Goal: Task Accomplishment & Management: Use online tool/utility

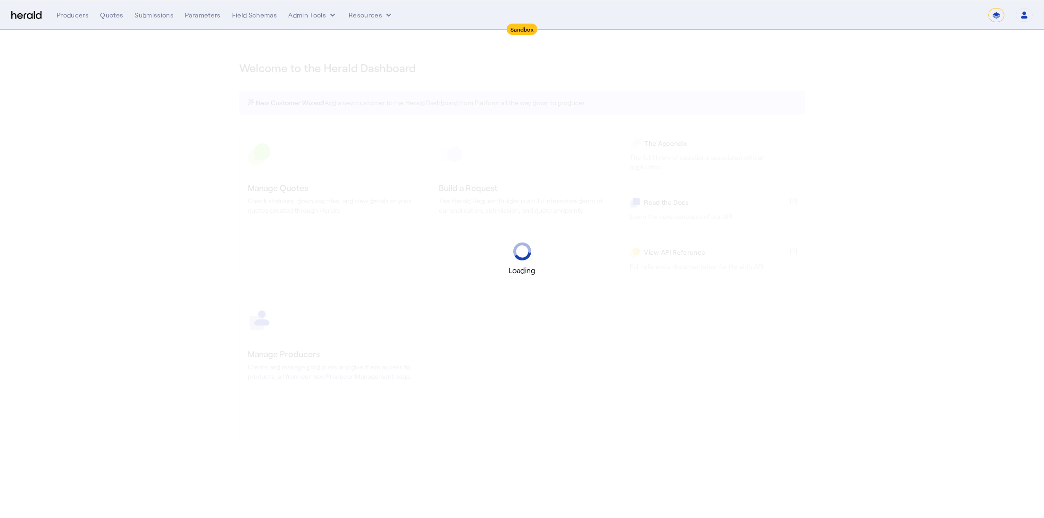
select select "*******"
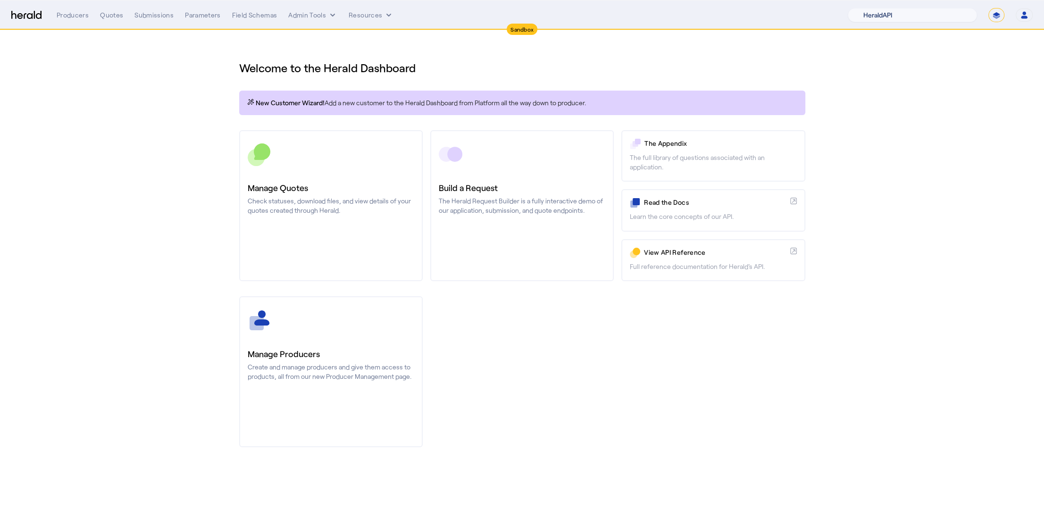
click at [918, 13] on select "1Fort Acrisure Acturis Affinity Advisors Affinity Risk Agentero AmWins Anzen Ao…" at bounding box center [912, 15] width 129 height 14
select select "pfm_h3db_crc"
click at [870, 8] on select "1Fort Acrisure Acturis Affinity Advisors Affinity Risk Agentero AmWins Anzen Ao…" at bounding box center [912, 15] width 129 height 14
click at [333, 217] on div "You are now impersonating the CRC platform." at bounding box center [522, 259] width 1044 height 518
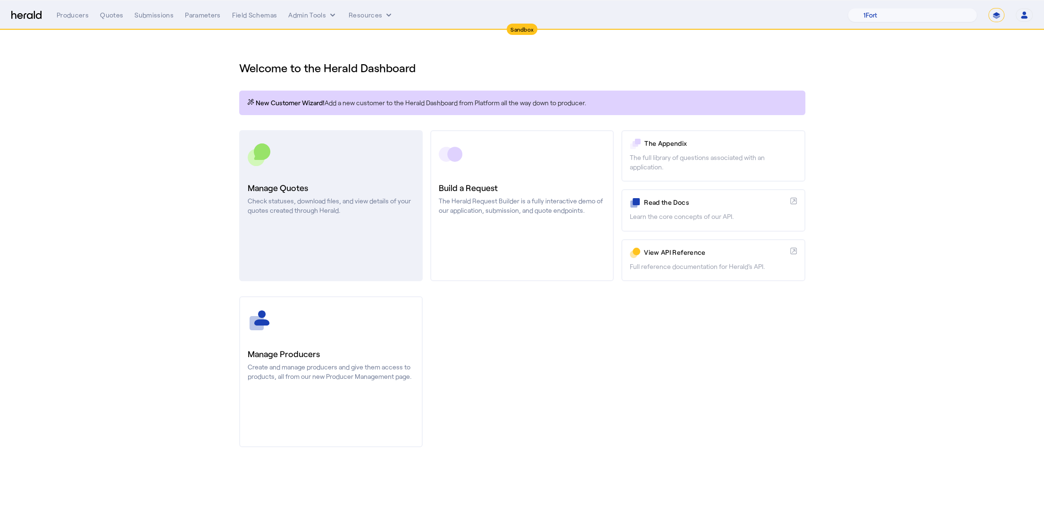
click at [305, 181] on h3 "Manage Quotes" at bounding box center [331, 187] width 167 height 13
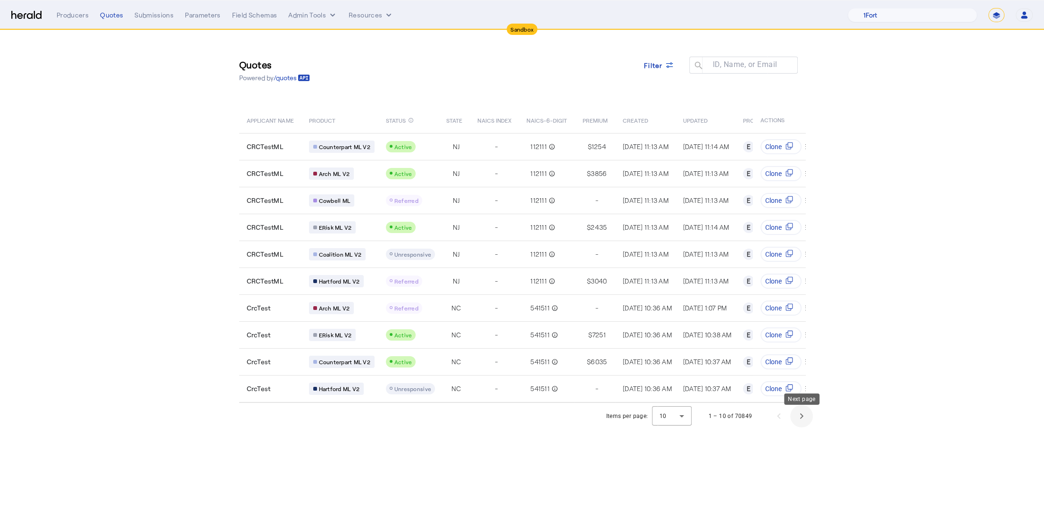
click at [794, 417] on span "Next page" at bounding box center [801, 416] width 23 height 23
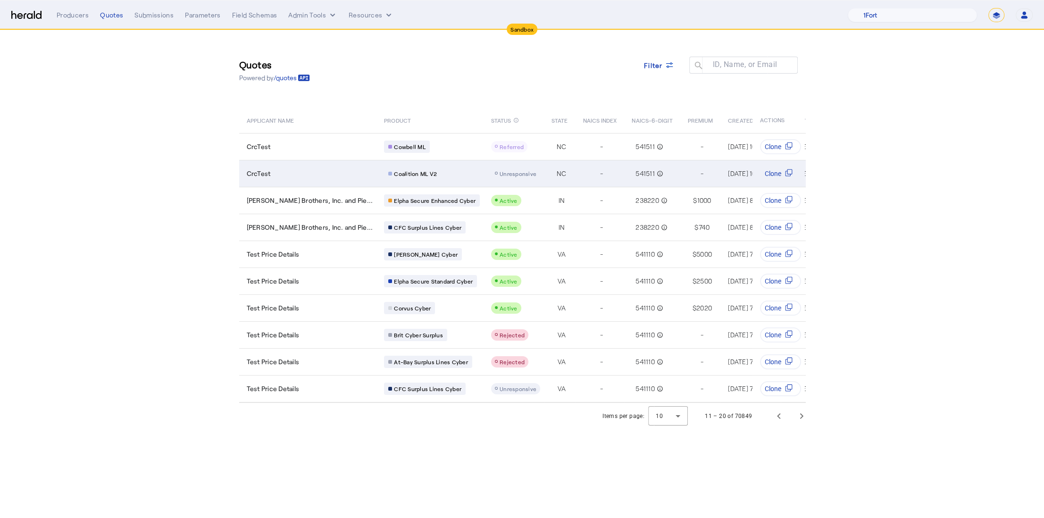
click at [336, 172] on div "CrcTest" at bounding box center [310, 173] width 126 height 9
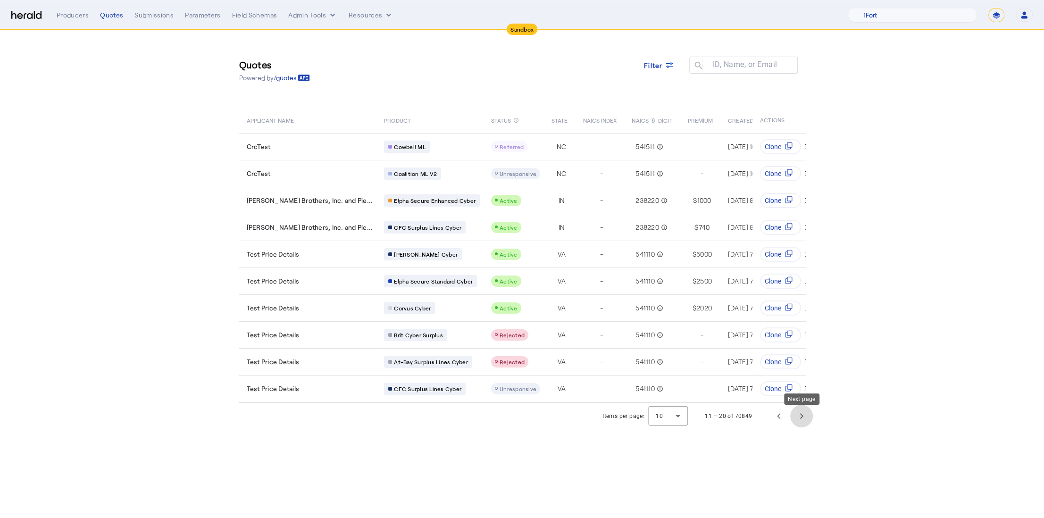
click at [807, 423] on span "Next page" at bounding box center [801, 416] width 23 height 23
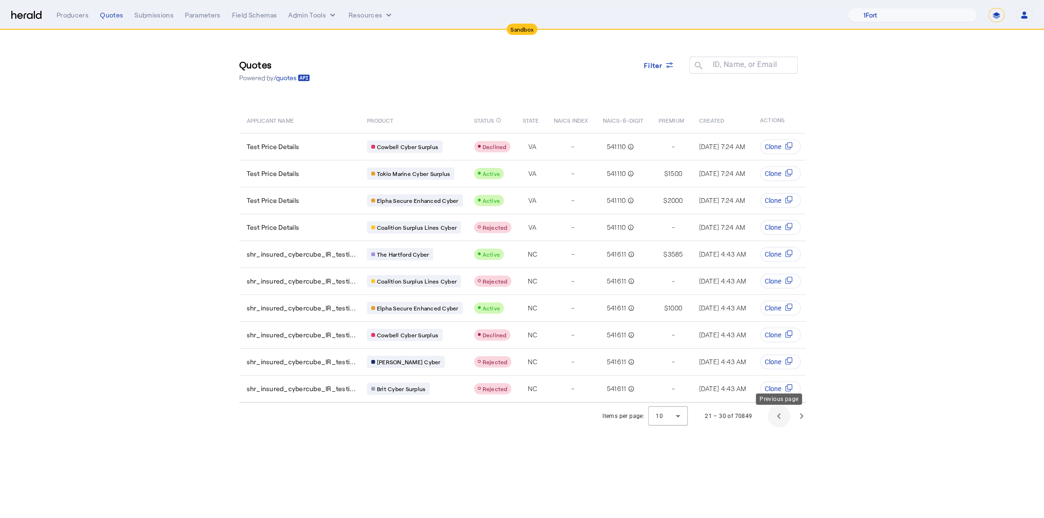
click at [782, 419] on span "Previous page" at bounding box center [778, 416] width 23 height 23
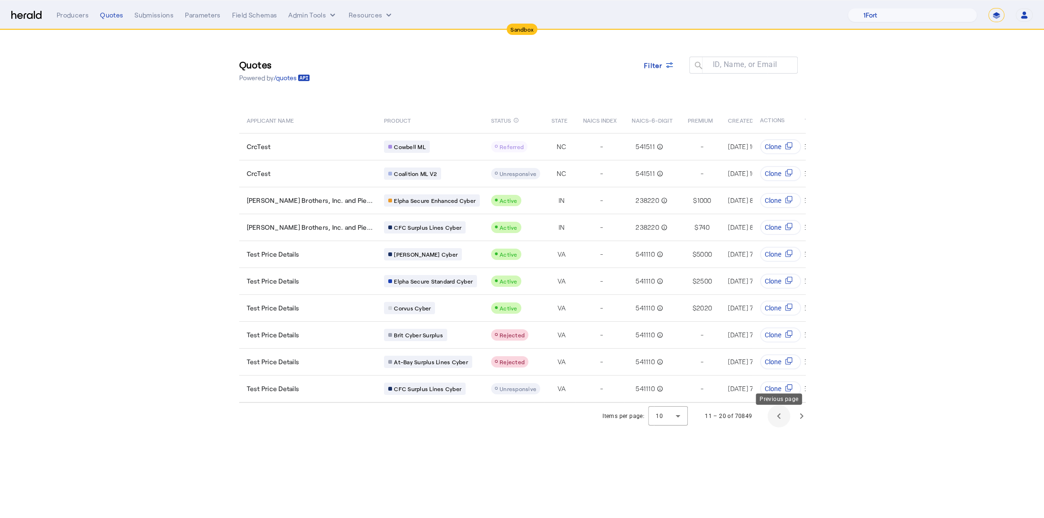
click at [780, 420] on span "Previous page" at bounding box center [778, 416] width 23 height 23
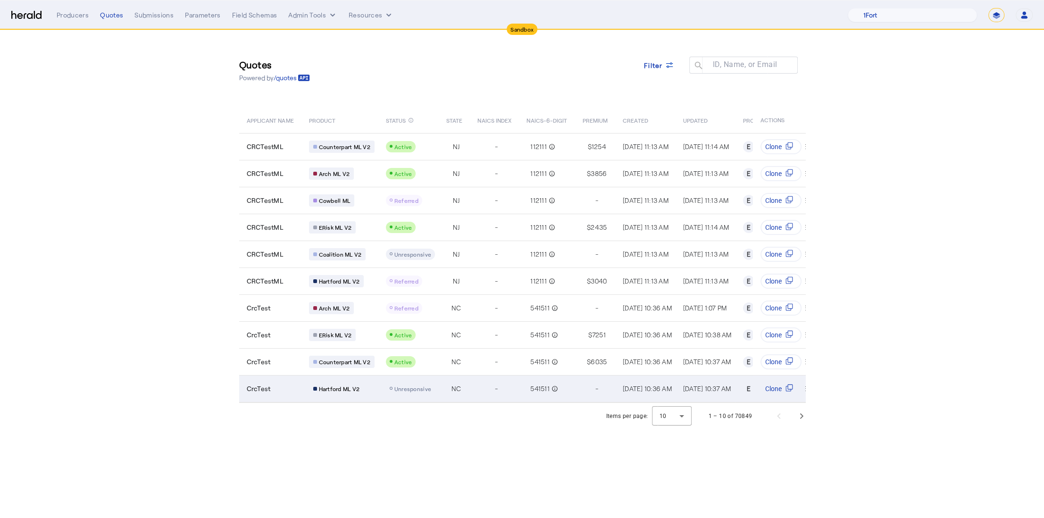
click at [433, 380] on td "Unresponsive" at bounding box center [408, 388] width 60 height 27
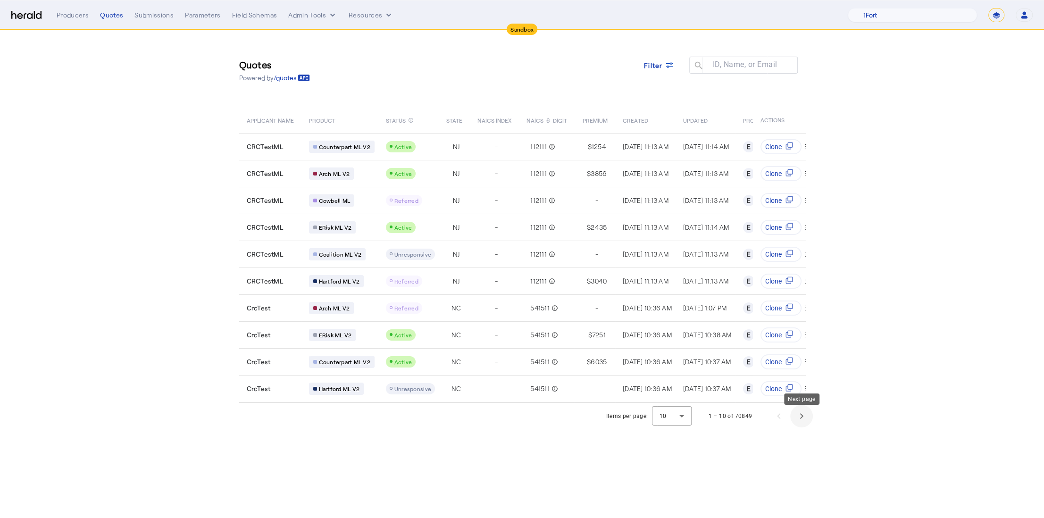
click at [799, 424] on span "Next page" at bounding box center [801, 416] width 23 height 23
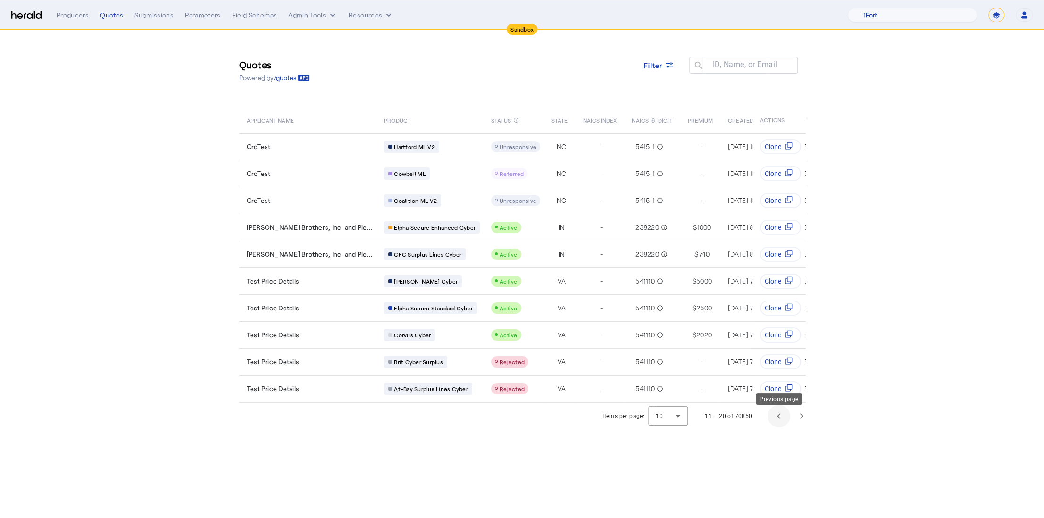
click at [785, 425] on span "Previous page" at bounding box center [778, 416] width 23 height 23
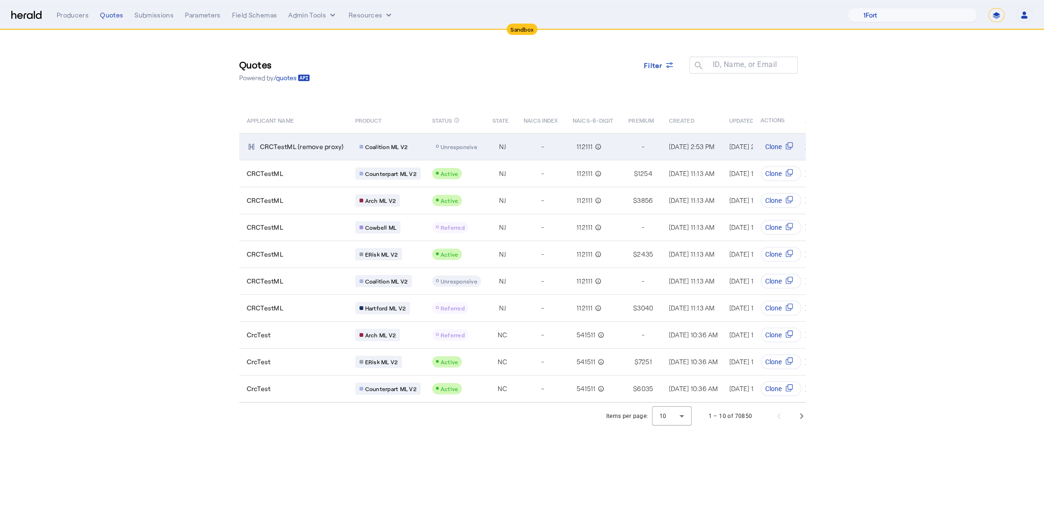
click at [485, 141] on td "NJ" at bounding box center [500, 146] width 31 height 27
click at [351, 142] on td "Coalition ML V2" at bounding box center [386, 146] width 77 height 27
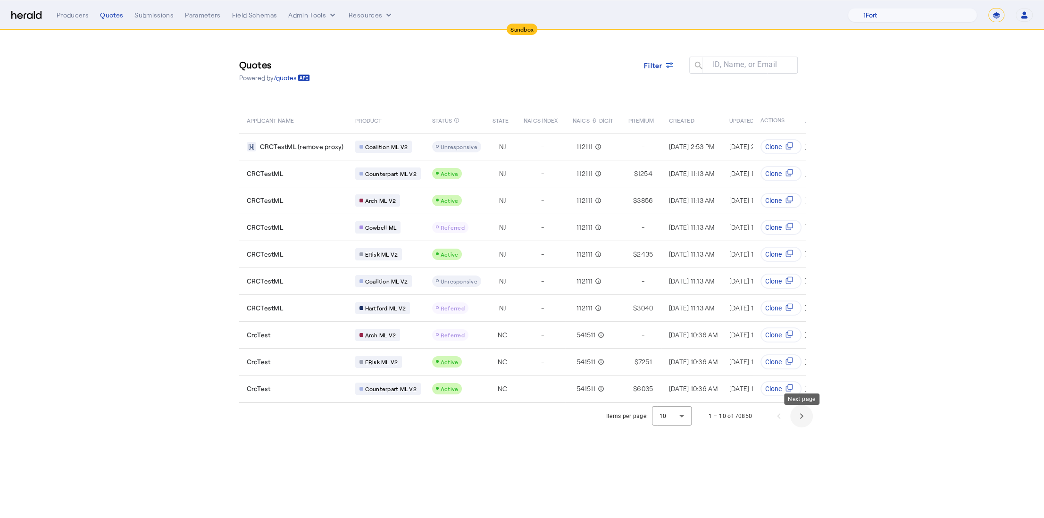
click at [792, 422] on span "Next page" at bounding box center [801, 416] width 23 height 23
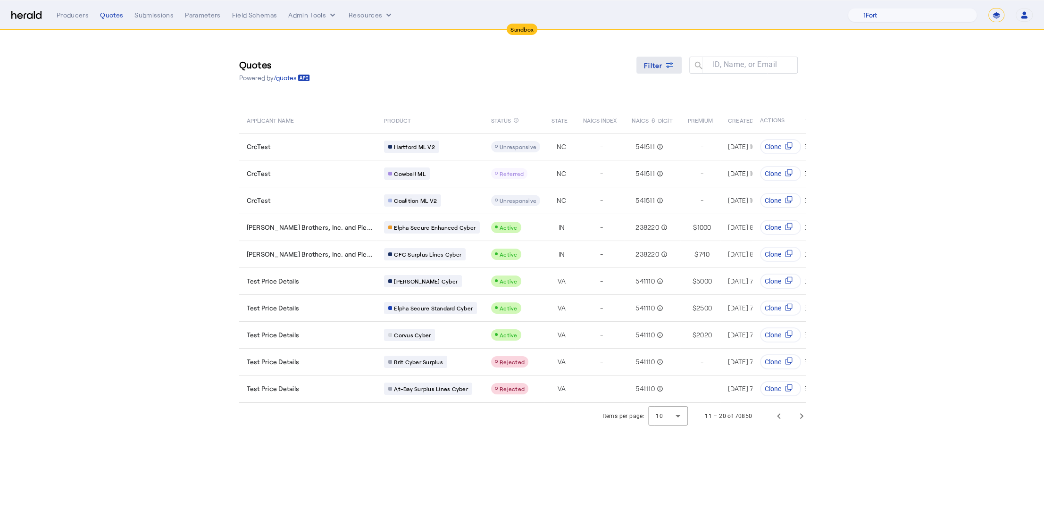
click at [661, 62] on span "Filter" at bounding box center [653, 65] width 19 height 10
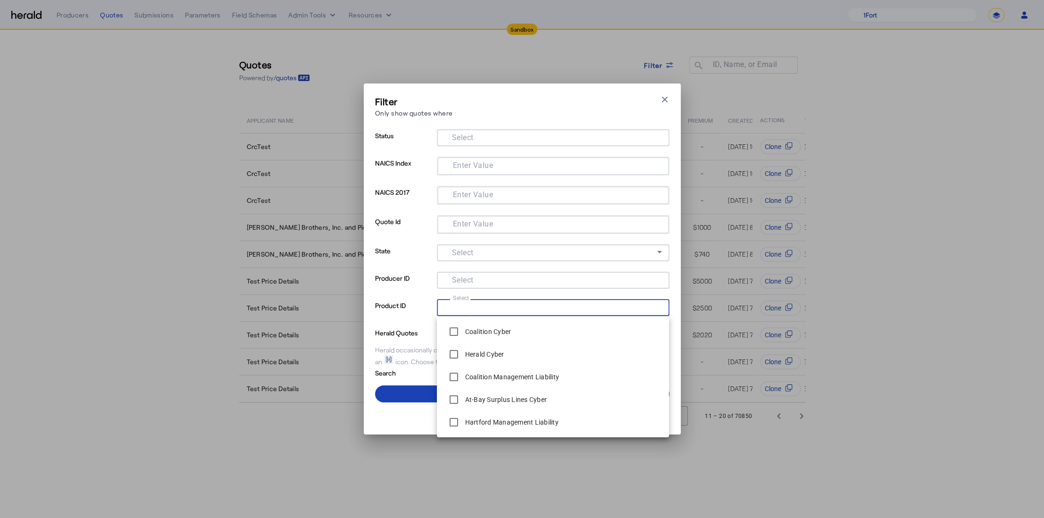
click at [486, 310] on input "Select" at bounding box center [551, 306] width 214 height 11
type input "**"
click at [428, 392] on span at bounding box center [522, 394] width 294 height 23
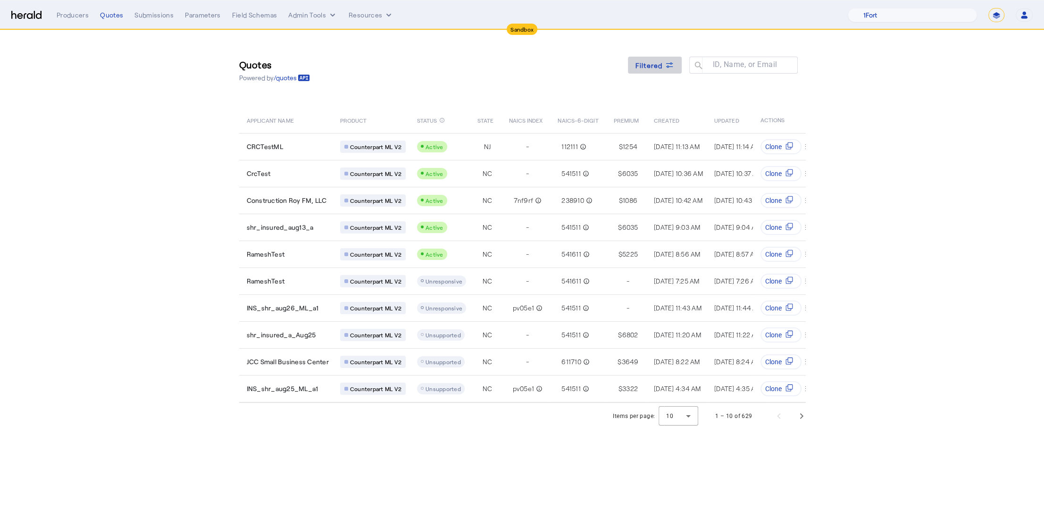
click at [655, 64] on span "Filtered" at bounding box center [648, 65] width 27 height 10
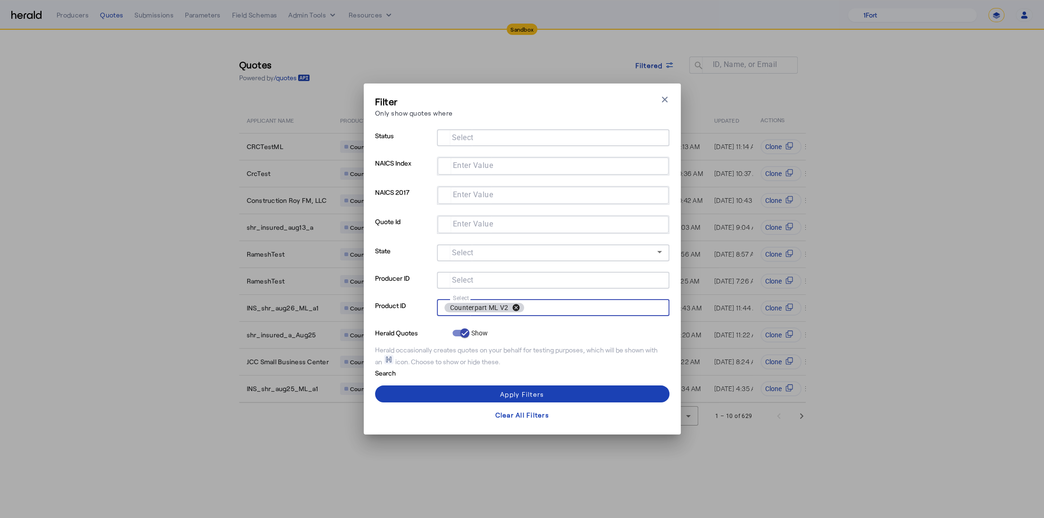
click at [514, 308] on button "cancel" at bounding box center [516, 307] width 16 height 8
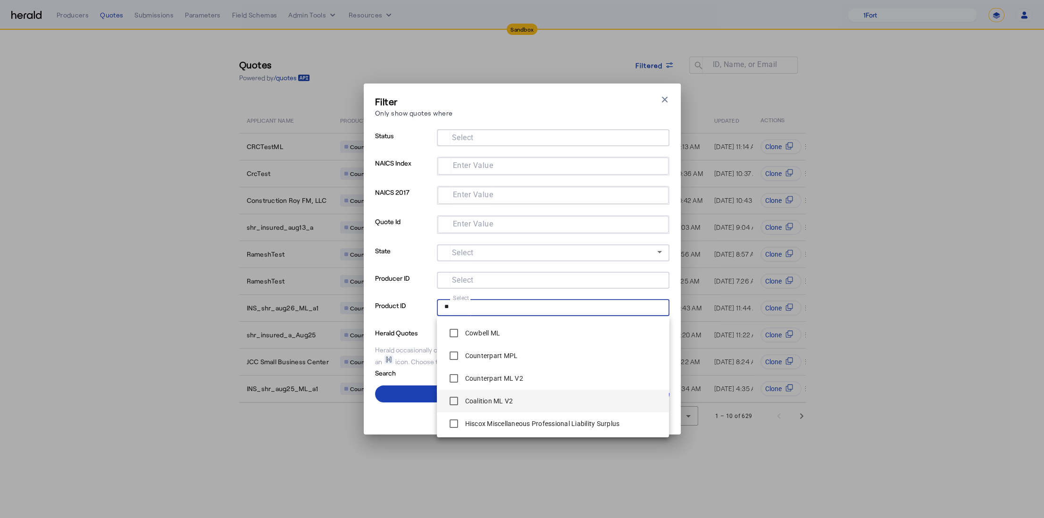
scroll to position [44, 0]
type input "**"
click at [409, 396] on span at bounding box center [522, 394] width 294 height 23
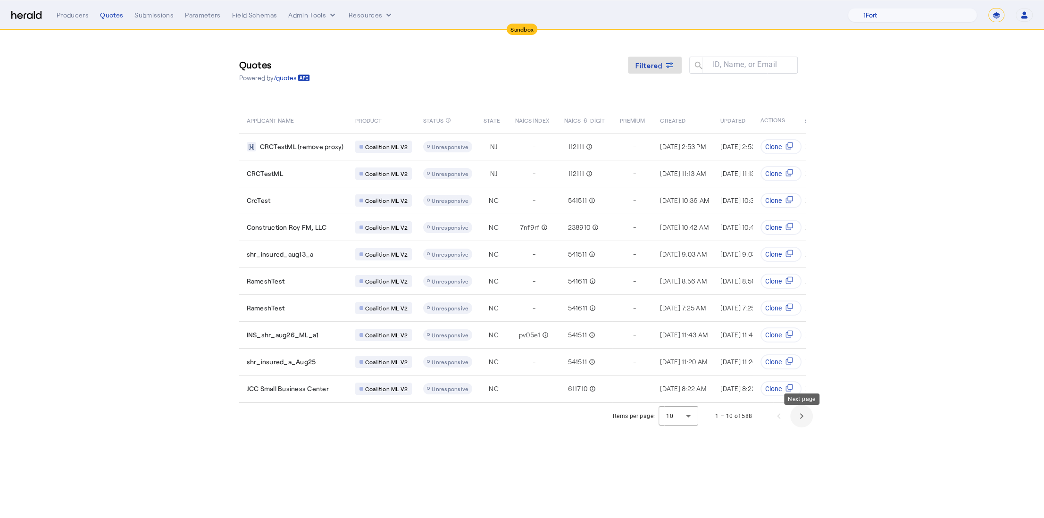
click at [804, 417] on span "Next page" at bounding box center [801, 416] width 23 height 23
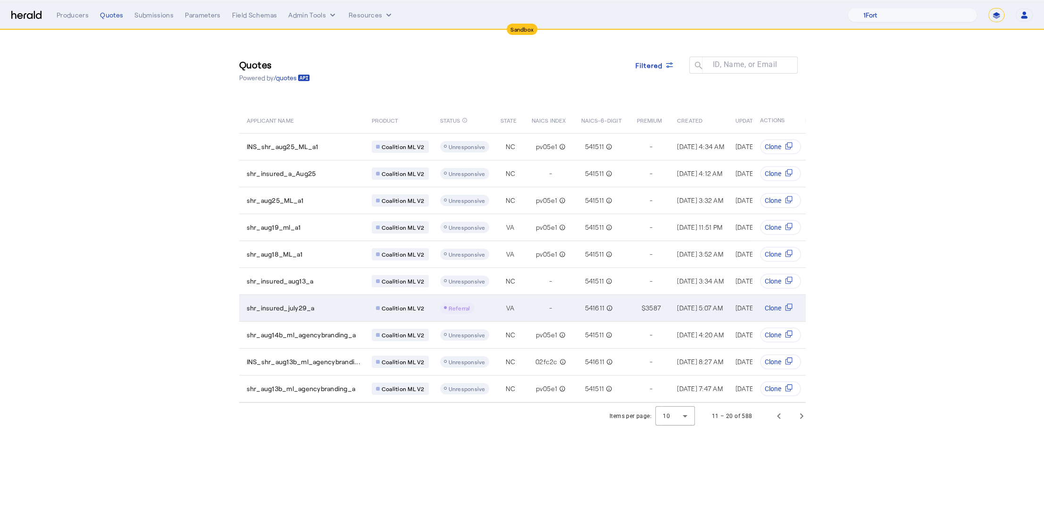
click at [485, 310] on div "Referral" at bounding box center [464, 307] width 49 height 11
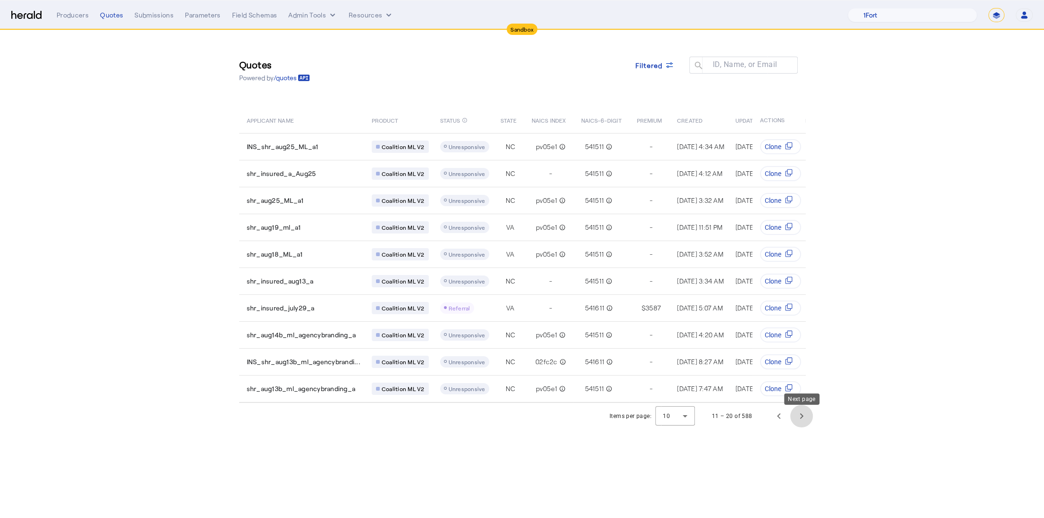
click at [800, 418] on span "Next page" at bounding box center [801, 416] width 23 height 23
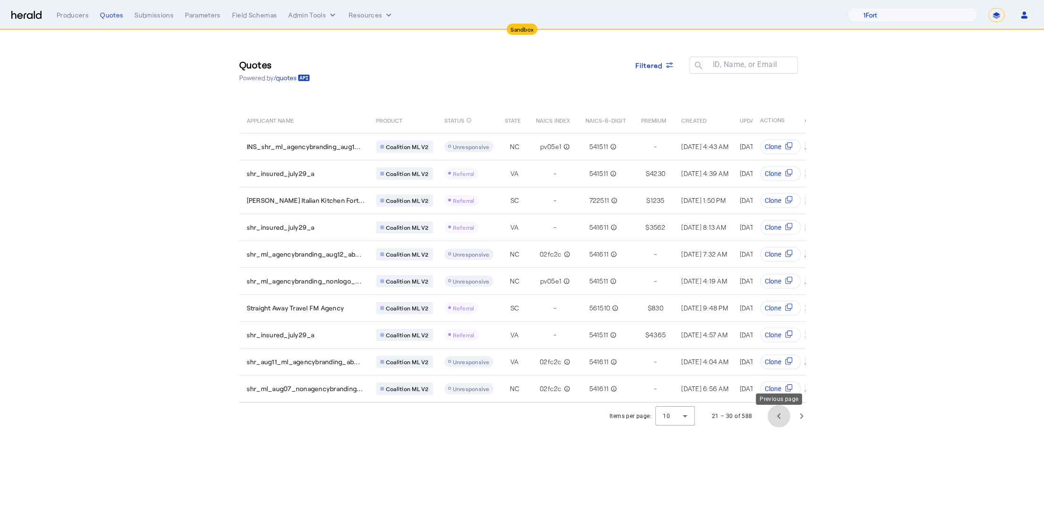
click at [776, 424] on span "Previous page" at bounding box center [778, 416] width 23 height 23
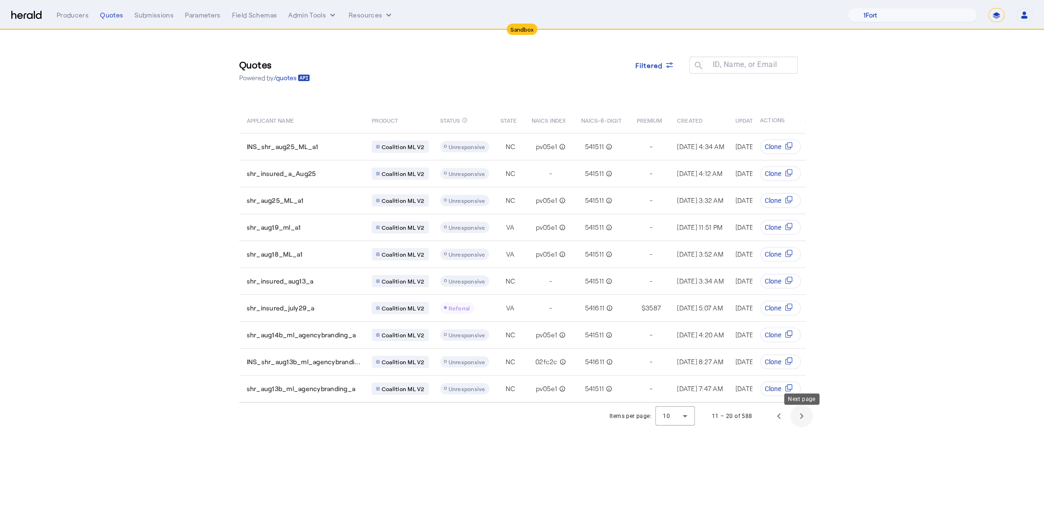
click at [801, 424] on span "Next page" at bounding box center [801, 416] width 23 height 23
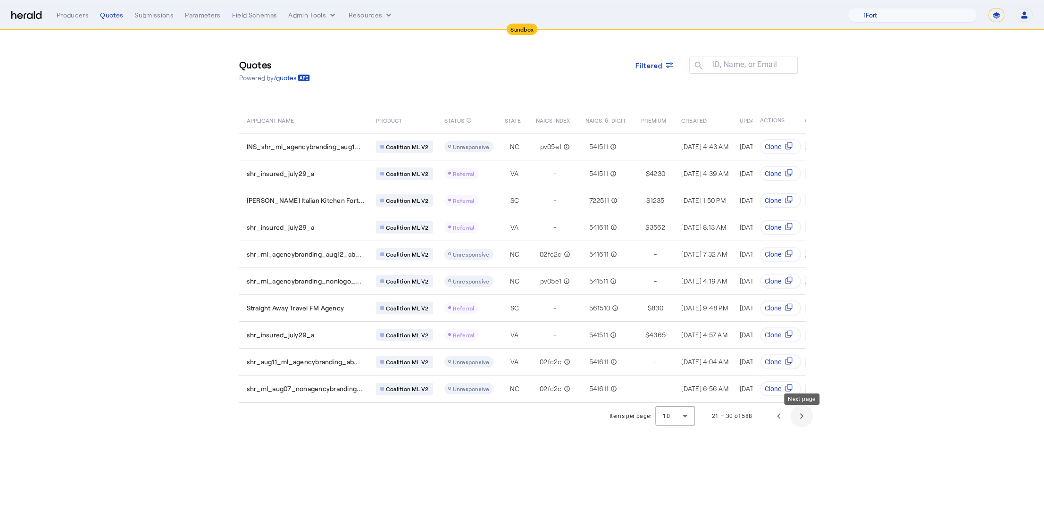
click at [801, 421] on span "Next page" at bounding box center [801, 416] width 23 height 23
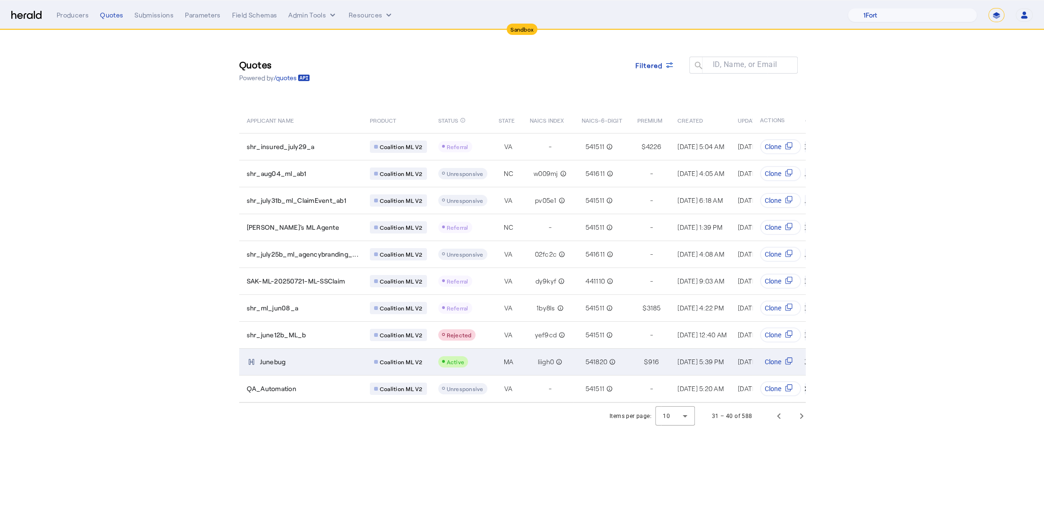
click at [470, 361] on div "Active" at bounding box center [462, 361] width 49 height 11
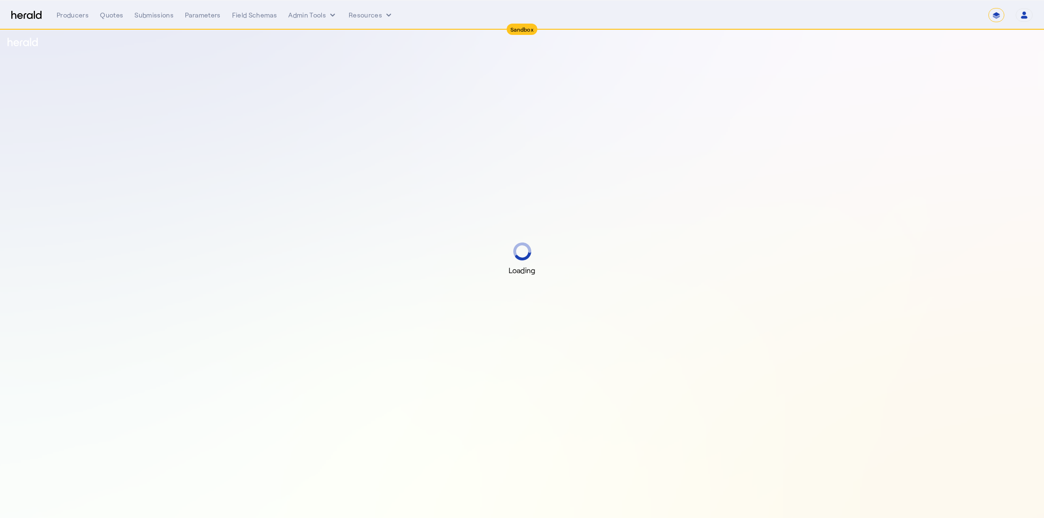
select select "*******"
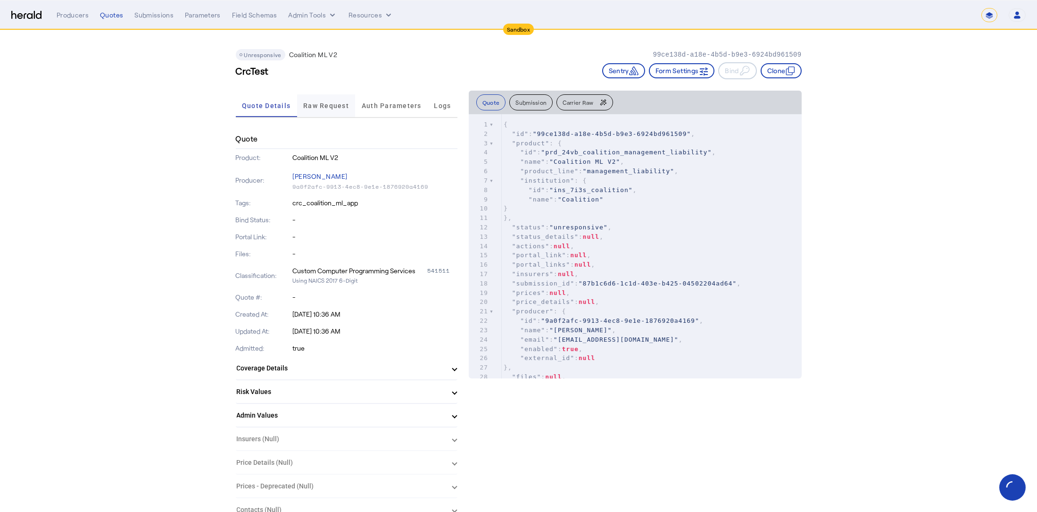
click at [326, 110] on span "Raw Request" at bounding box center [326, 105] width 46 height 23
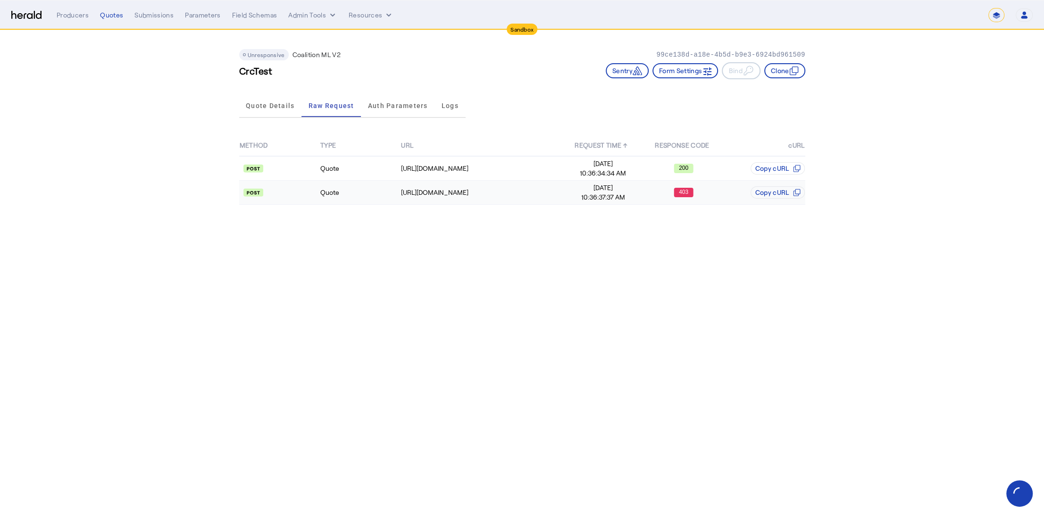
click at [378, 183] on td "Quote" at bounding box center [360, 193] width 81 height 24
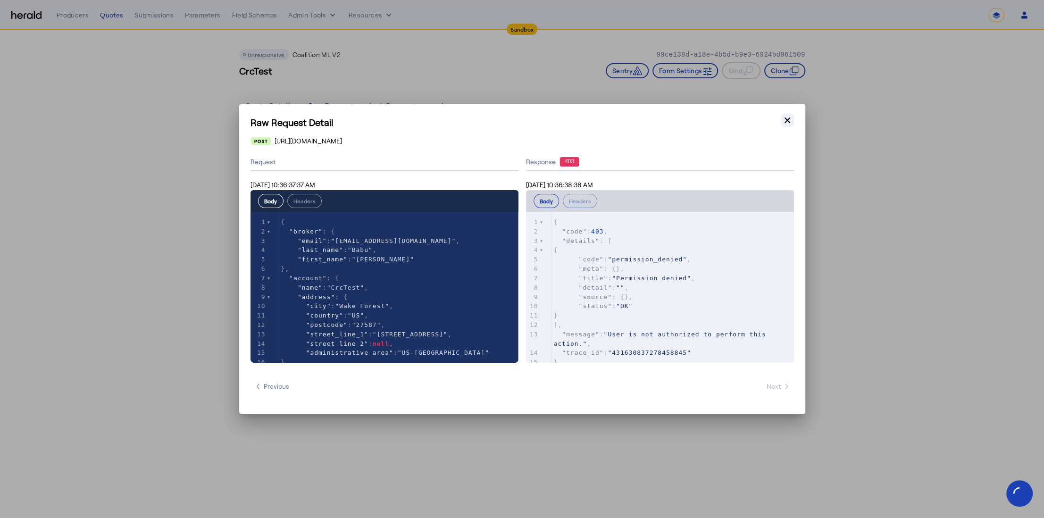
click at [783, 123] on icon "button" at bounding box center [787, 120] width 9 height 9
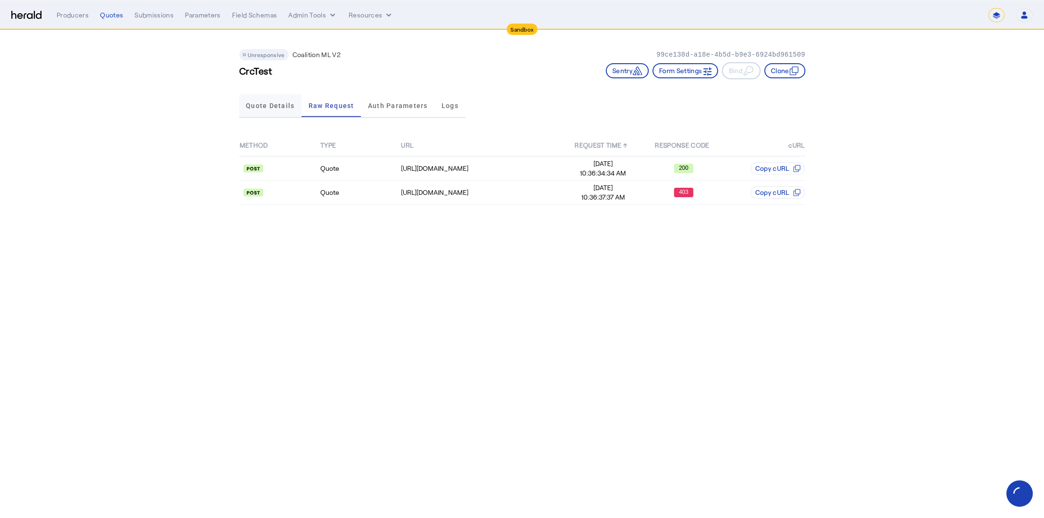
click at [263, 102] on span "Quote Details" at bounding box center [270, 105] width 49 height 7
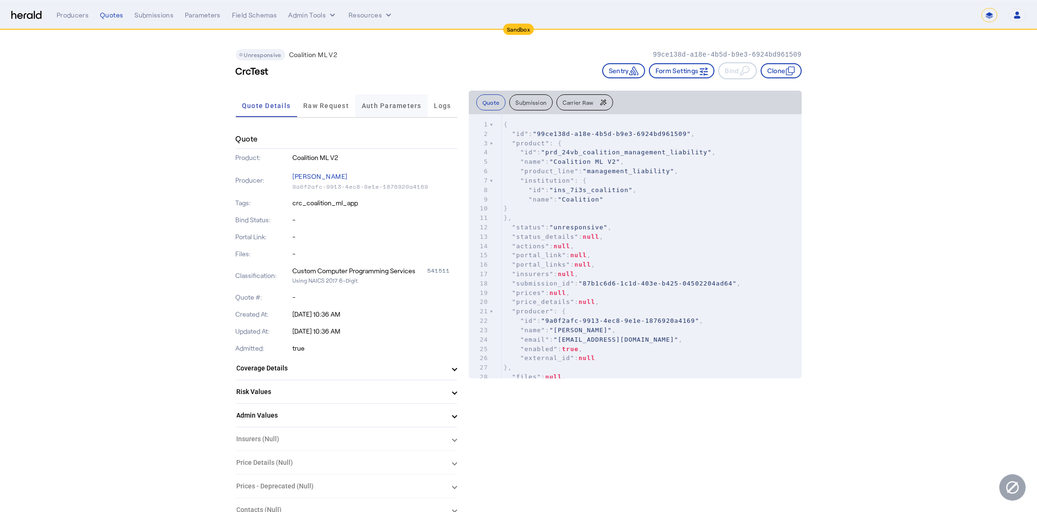
click at [412, 104] on span "Auth Parameters" at bounding box center [392, 105] width 60 height 7
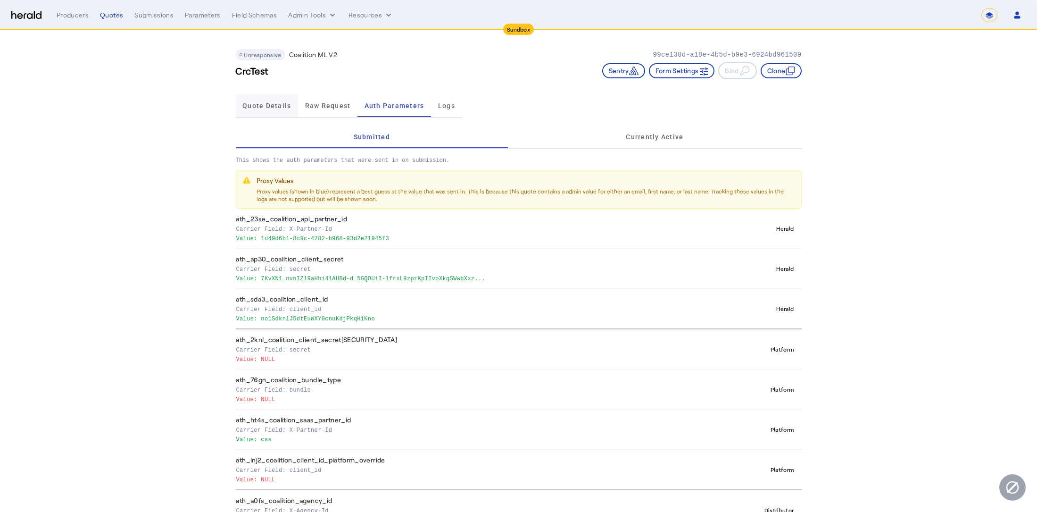
click at [291, 107] on span "Quote Details" at bounding box center [266, 105] width 49 height 7
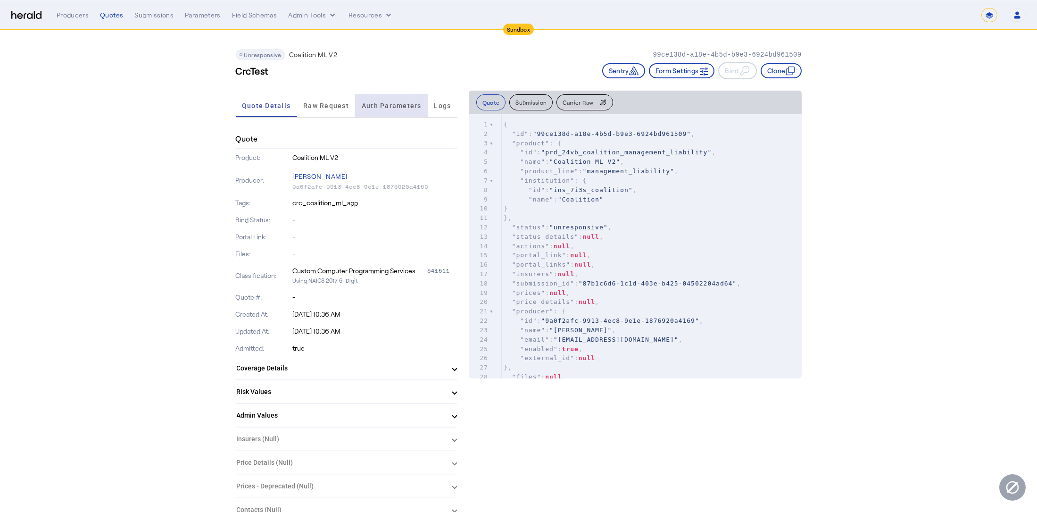
click at [384, 108] on span "Auth Parameters" at bounding box center [392, 105] width 60 height 7
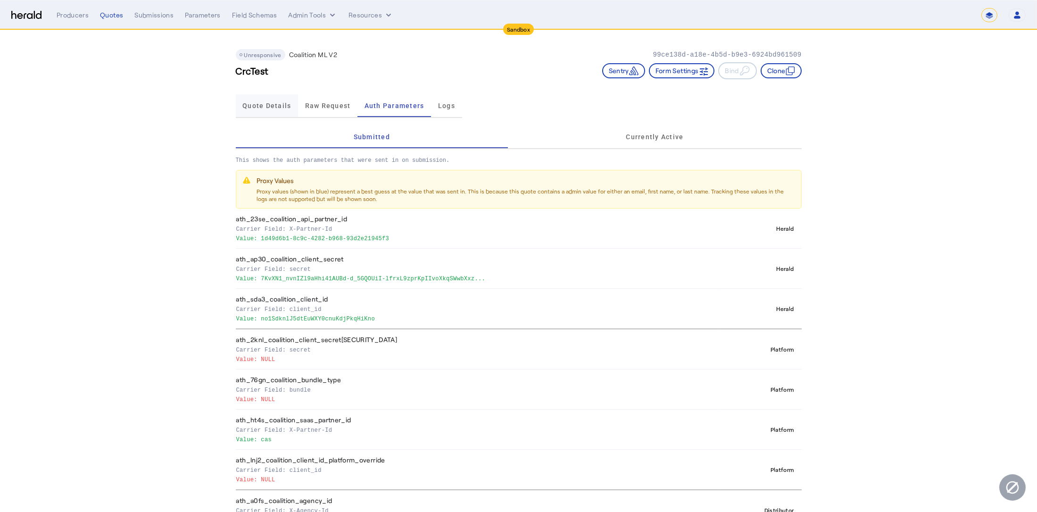
click at [261, 99] on span "Quote Details" at bounding box center [266, 105] width 49 height 23
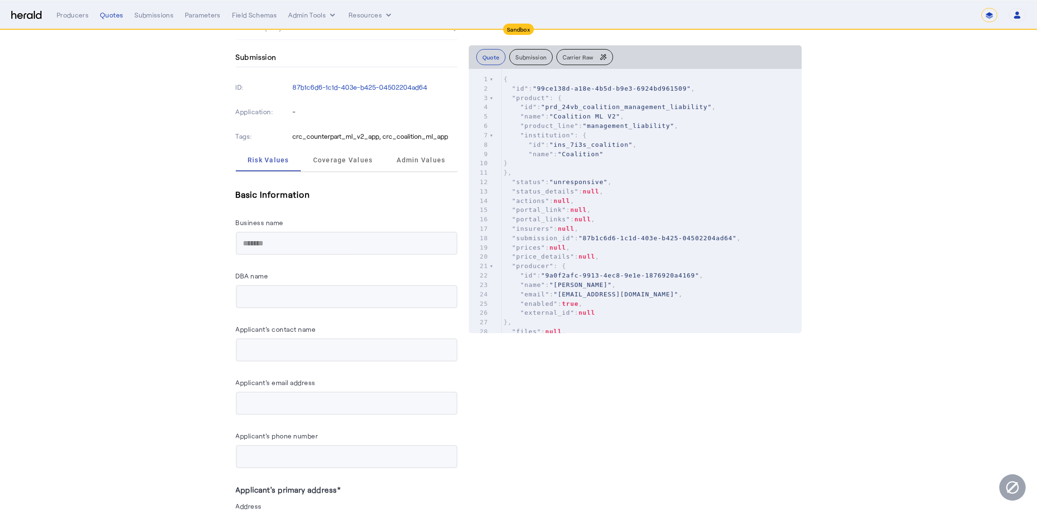
scroll to position [477, 0]
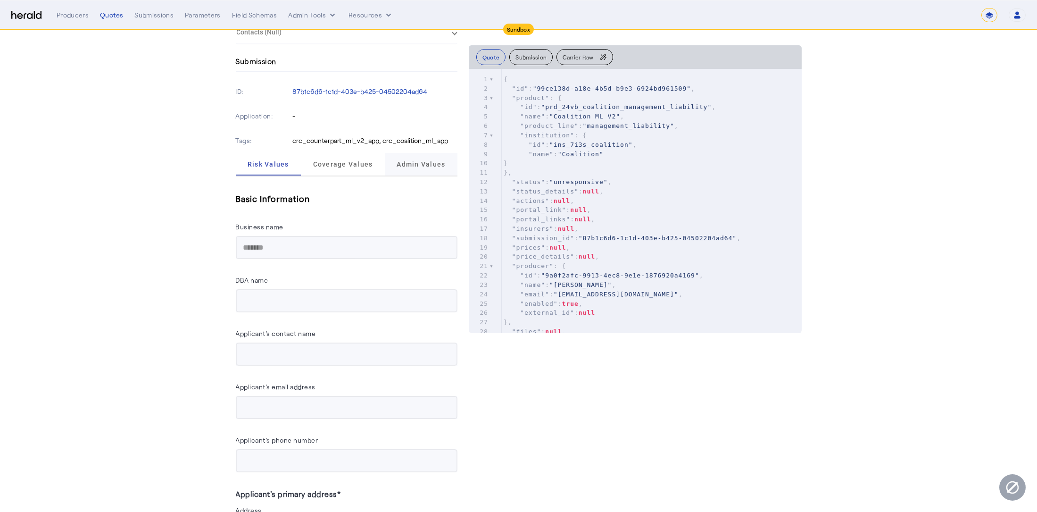
click at [435, 161] on span "Admin Values" at bounding box center [421, 164] width 49 height 7
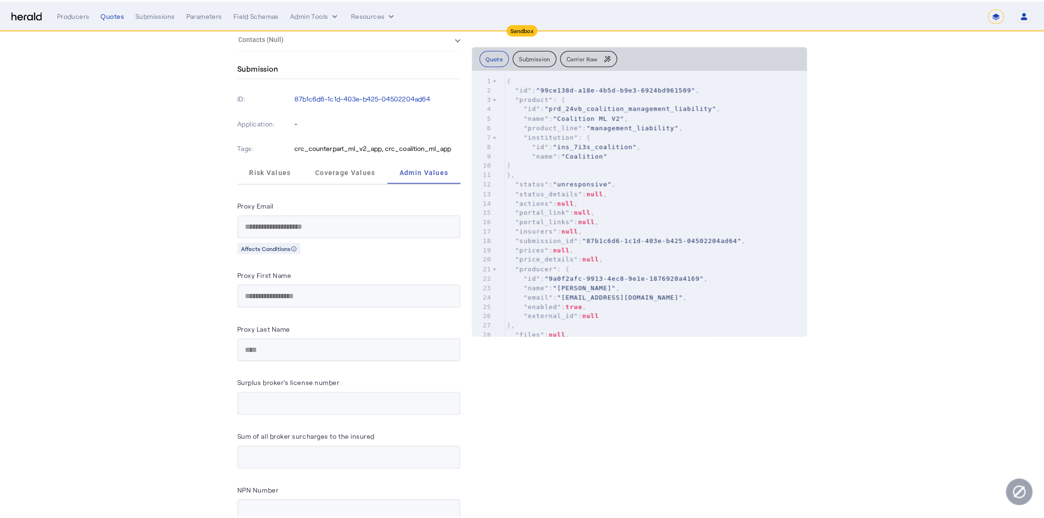
scroll to position [0, 0]
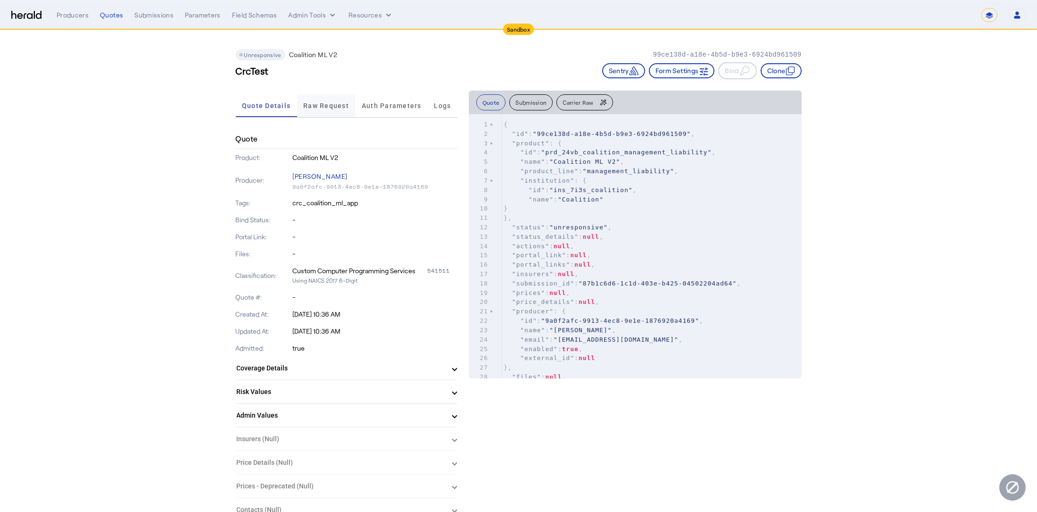
click at [337, 109] on span "Raw Request" at bounding box center [326, 105] width 46 height 23
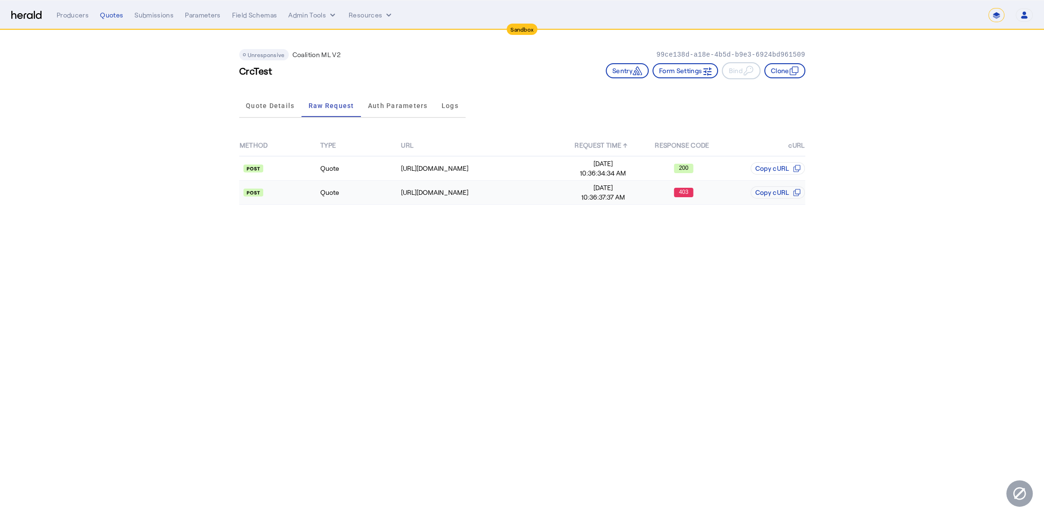
click at [355, 199] on td "Quote" at bounding box center [360, 193] width 81 height 24
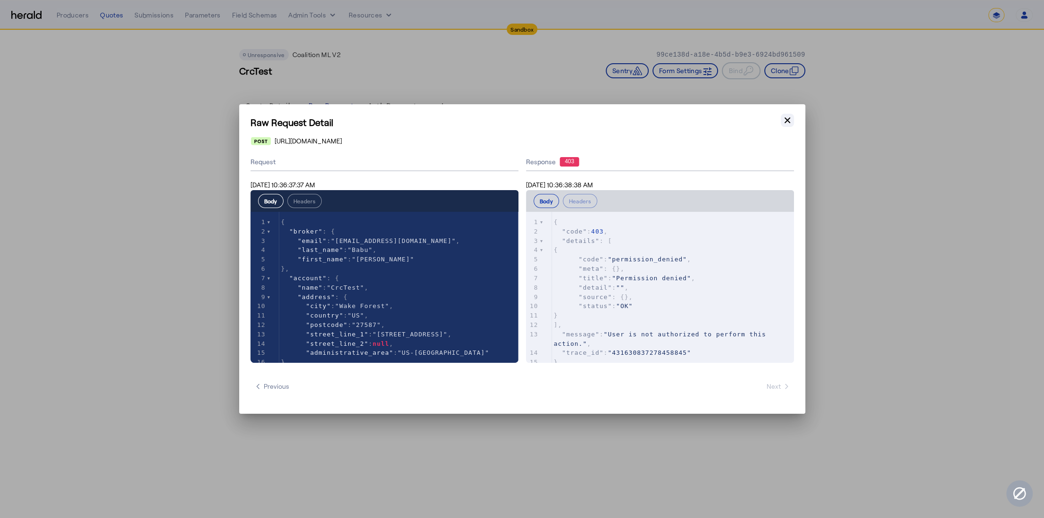
click at [790, 121] on icon "button" at bounding box center [787, 120] width 9 height 9
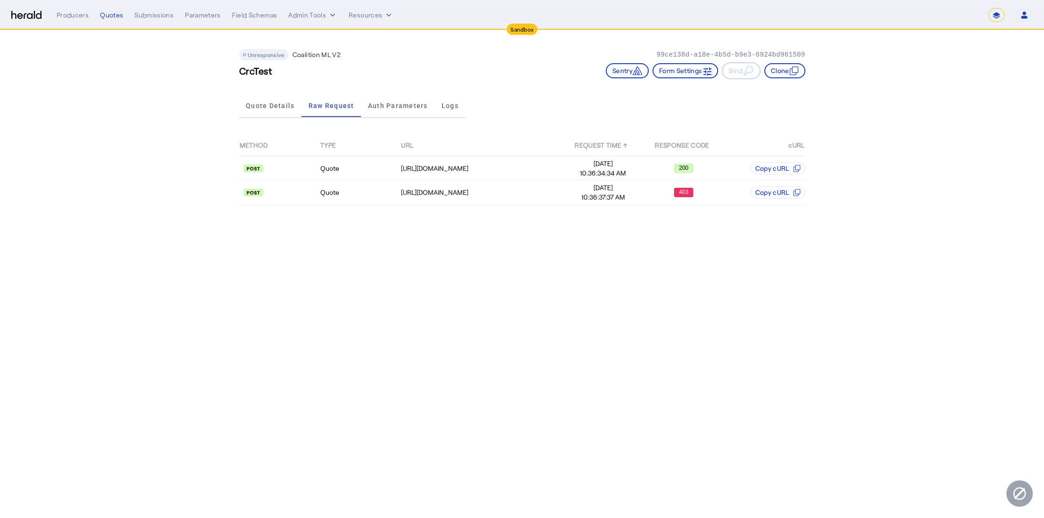
click at [267, 253] on body "**********" at bounding box center [522, 259] width 1044 height 518
click at [278, 108] on span "Quote Details" at bounding box center [270, 105] width 49 height 7
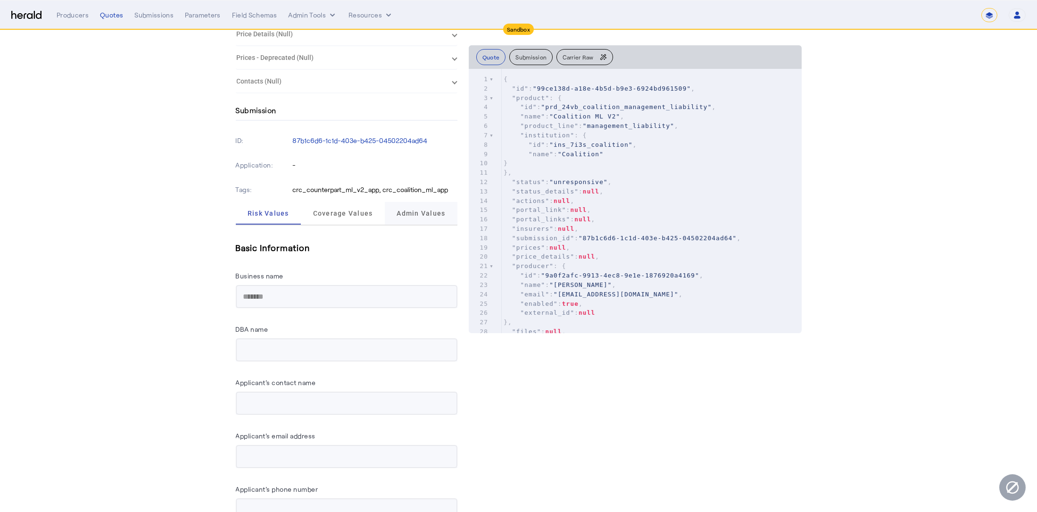
scroll to position [428, 0]
click at [435, 215] on span "Admin Values" at bounding box center [421, 213] width 49 height 7
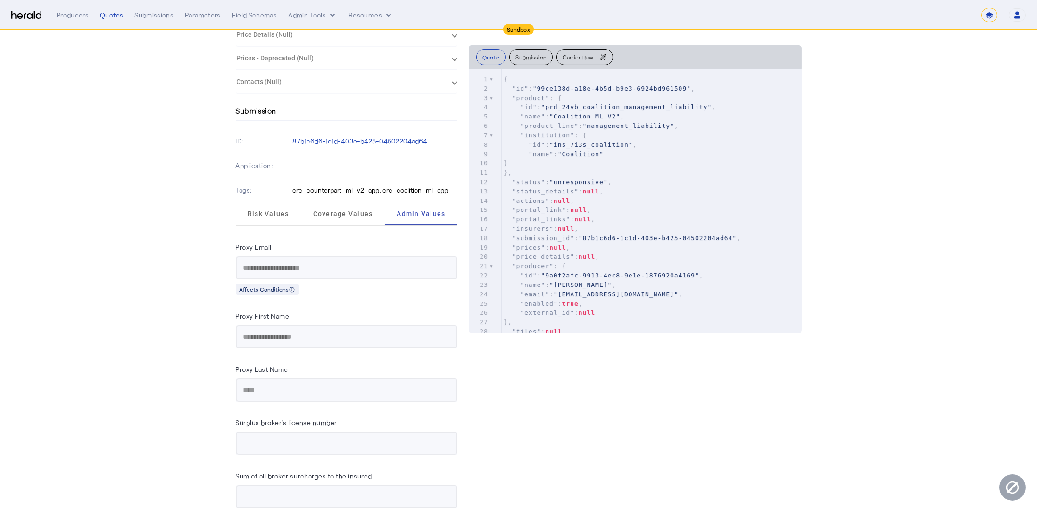
scroll to position [5, 0]
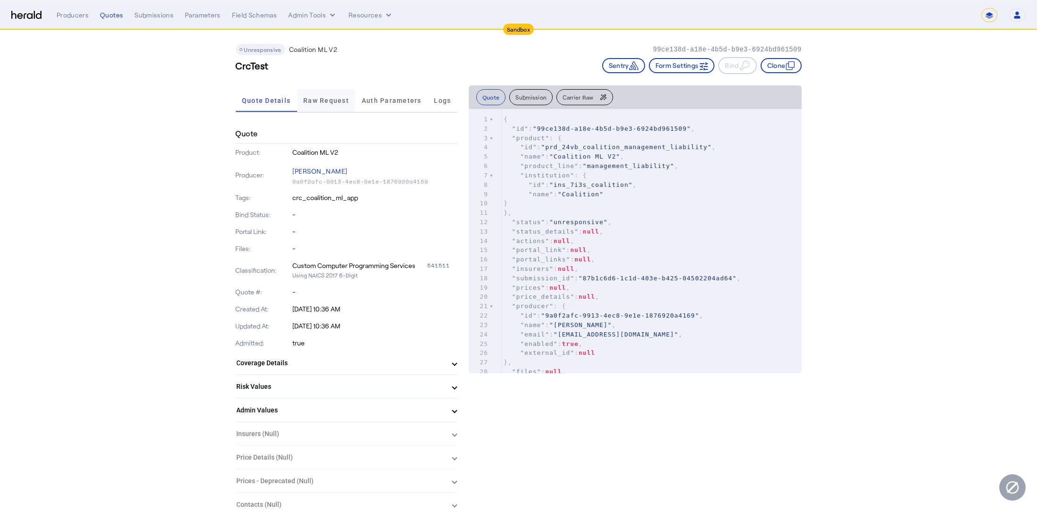
click at [332, 92] on span "Raw Request" at bounding box center [326, 100] width 46 height 23
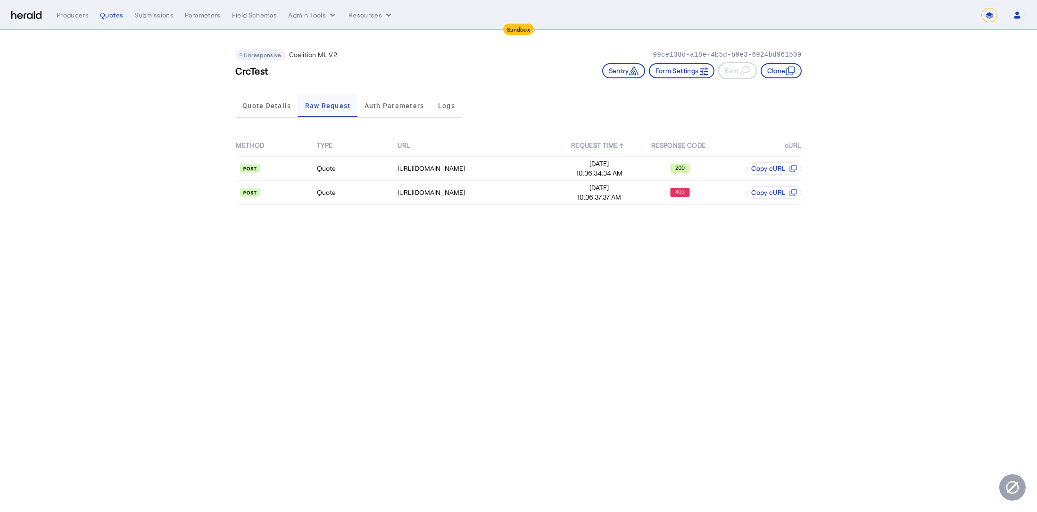
scroll to position [0, 0]
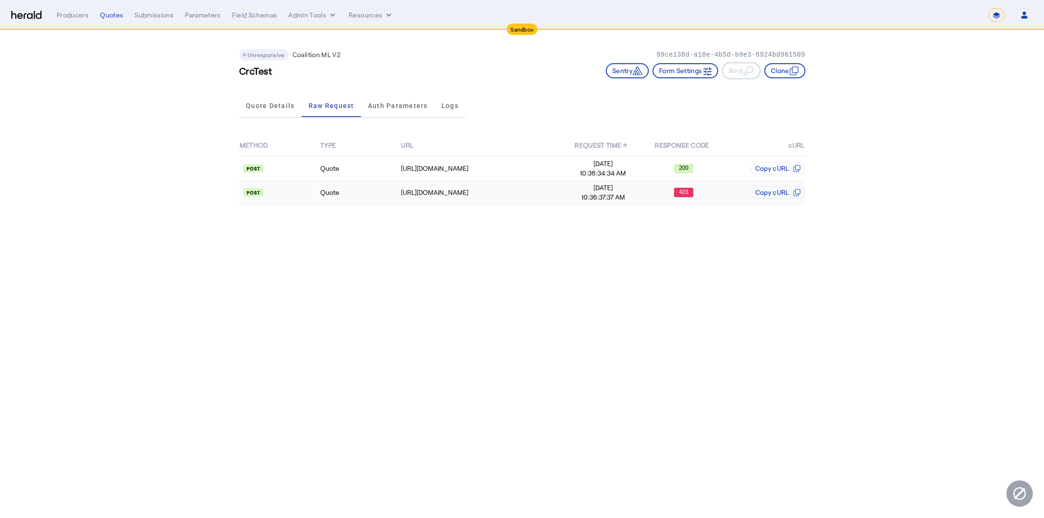
click at [640, 186] on span "Sep 9, 2025" at bounding box center [603, 187] width 80 height 9
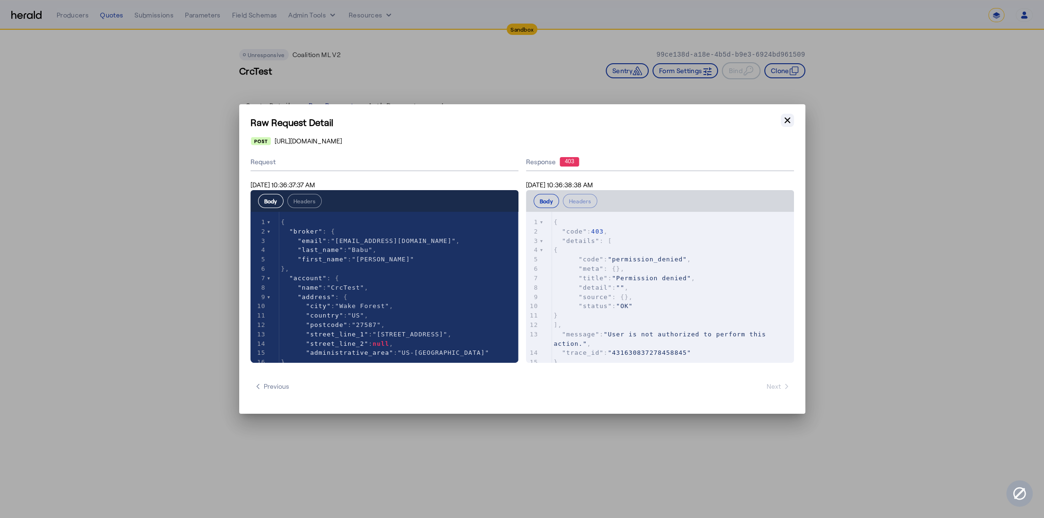
click at [791, 119] on icon "button" at bounding box center [787, 120] width 9 height 9
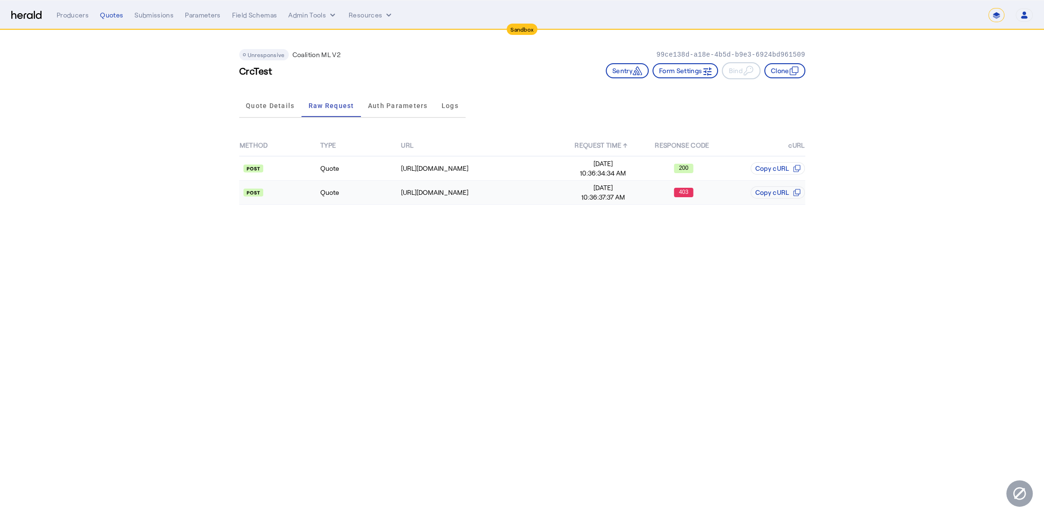
click at [369, 198] on td "Quote" at bounding box center [360, 193] width 81 height 24
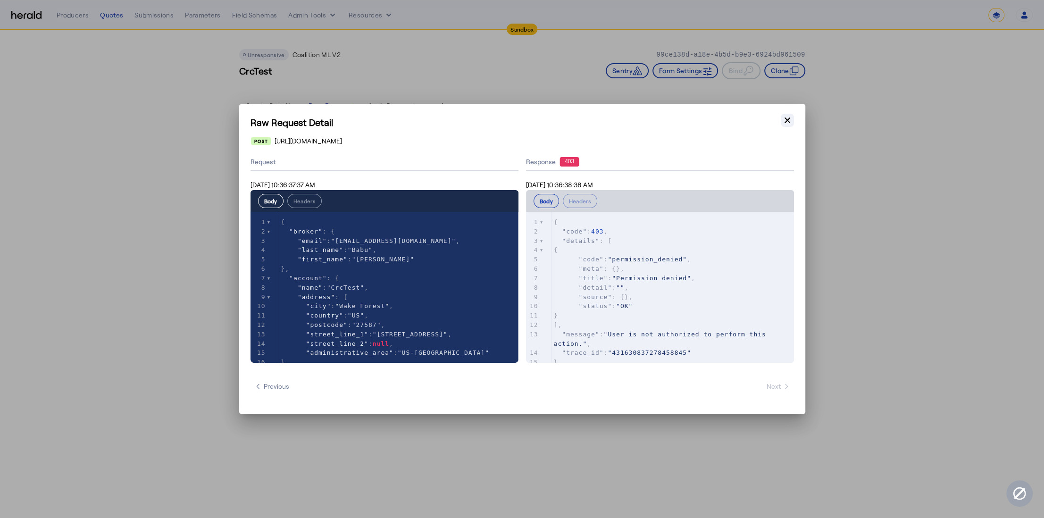
click at [788, 122] on icon "button" at bounding box center [787, 120] width 6 height 6
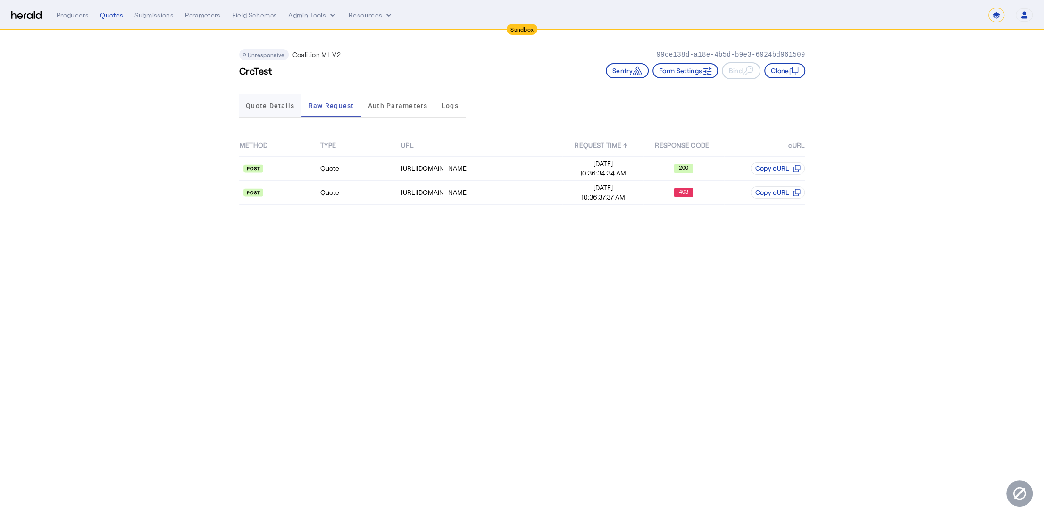
click at [283, 112] on span "Quote Details" at bounding box center [270, 105] width 49 height 23
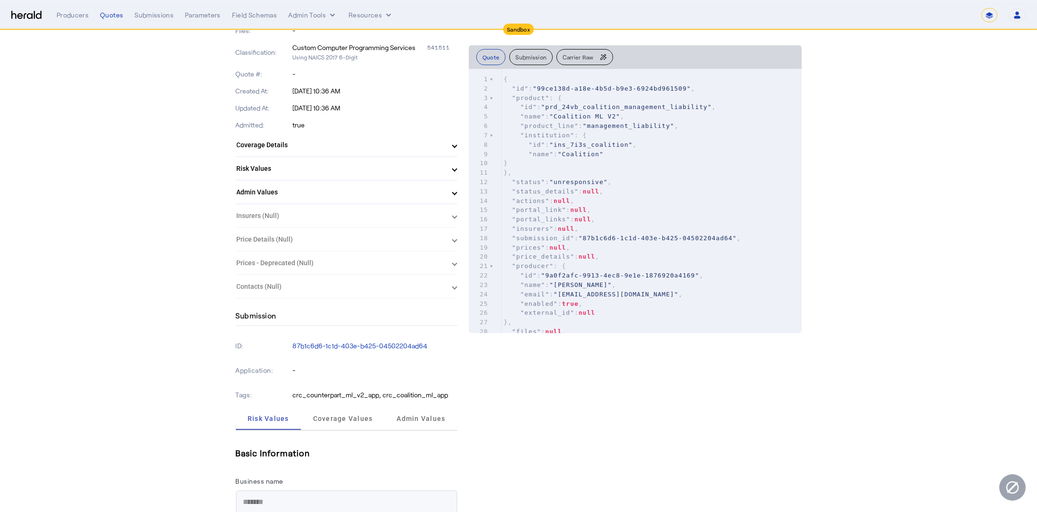
scroll to position [354, 0]
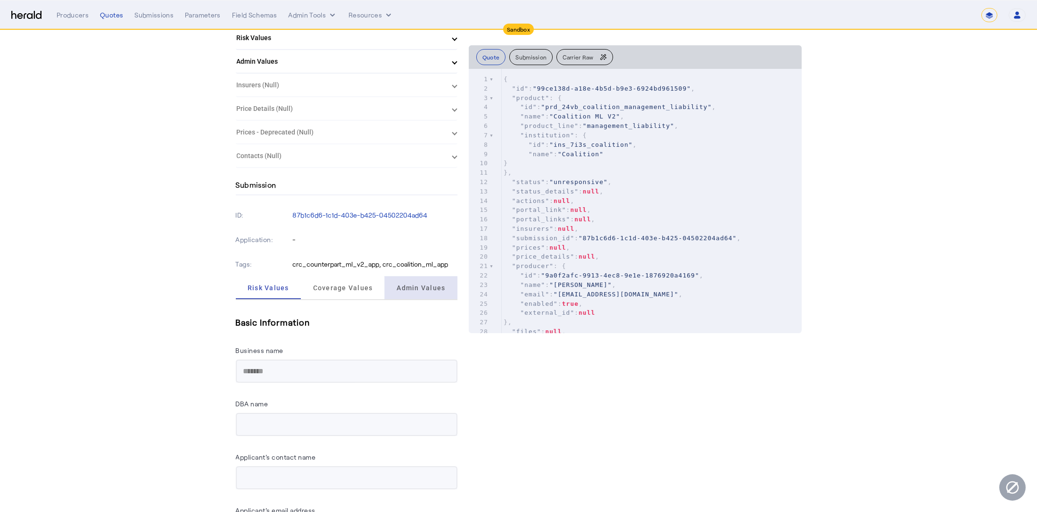
click at [423, 291] on span "Admin Values" at bounding box center [421, 287] width 49 height 23
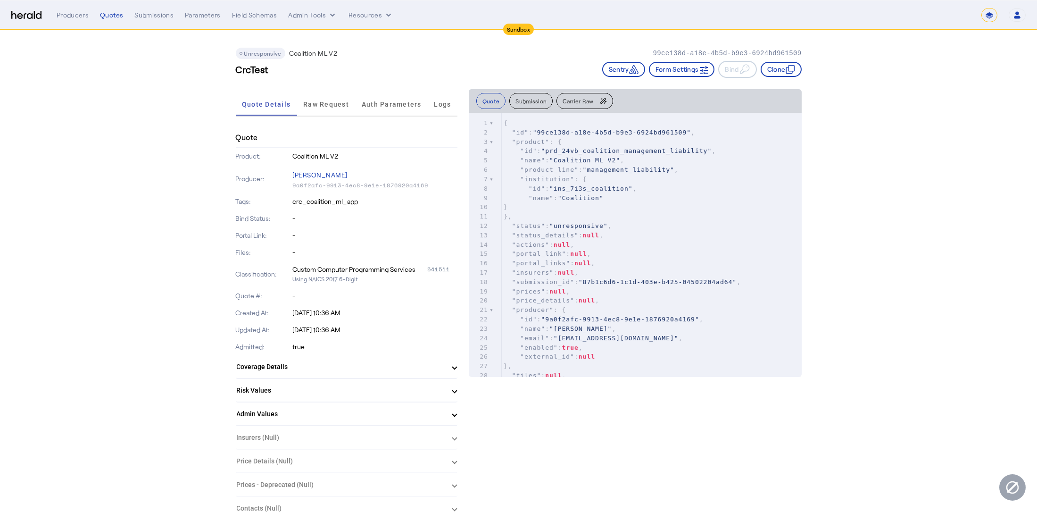
scroll to position [0, 0]
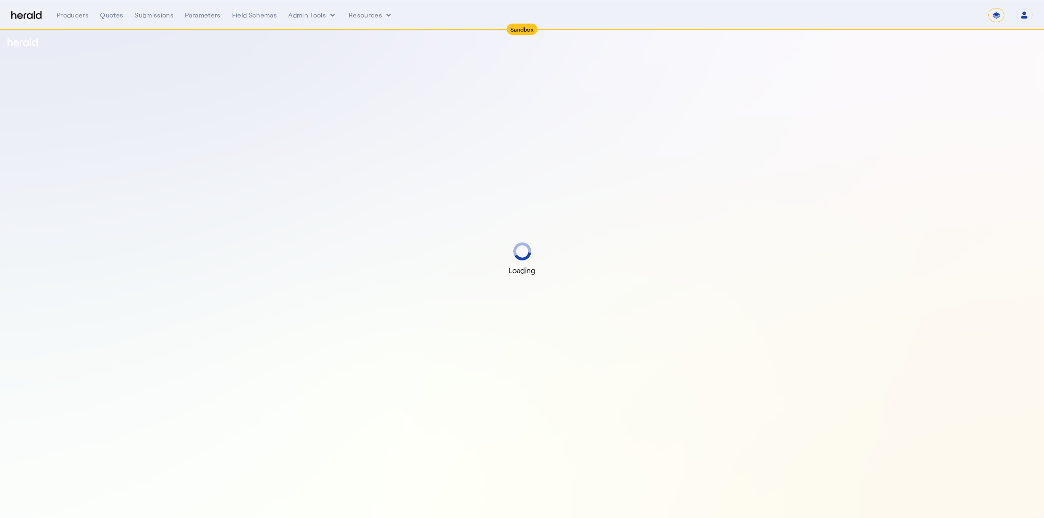
select select "*******"
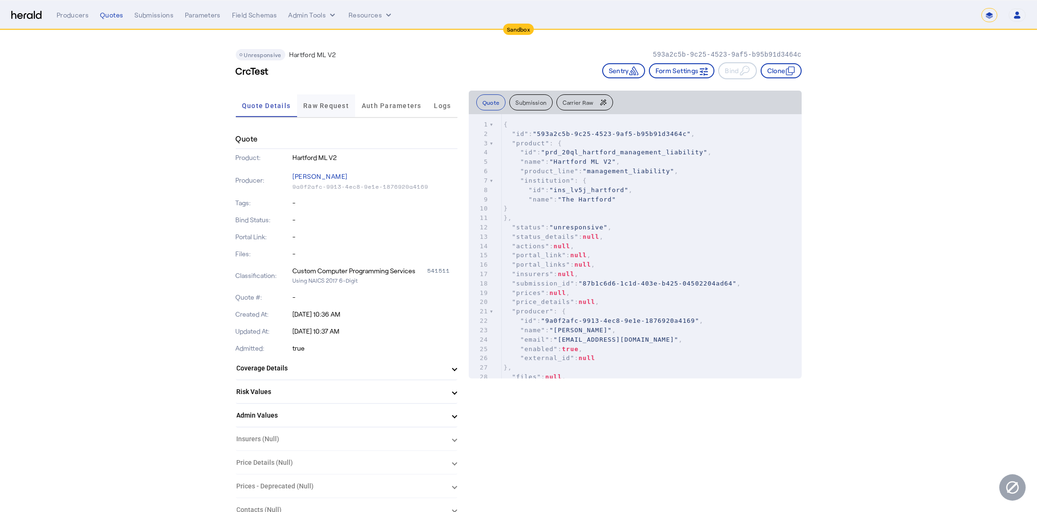
click at [337, 100] on span "Raw Request" at bounding box center [326, 105] width 46 height 23
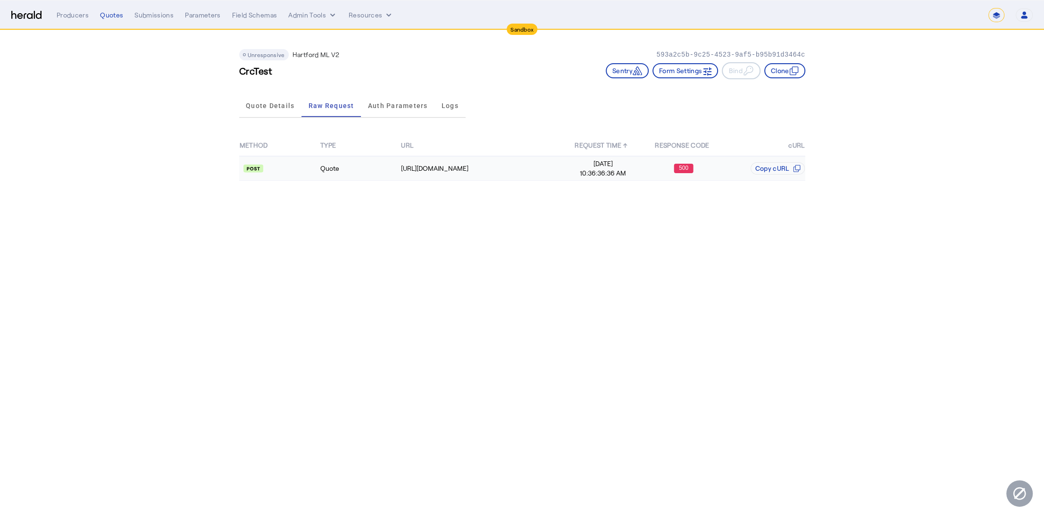
click at [356, 167] on td "Quote" at bounding box center [360, 168] width 81 height 25
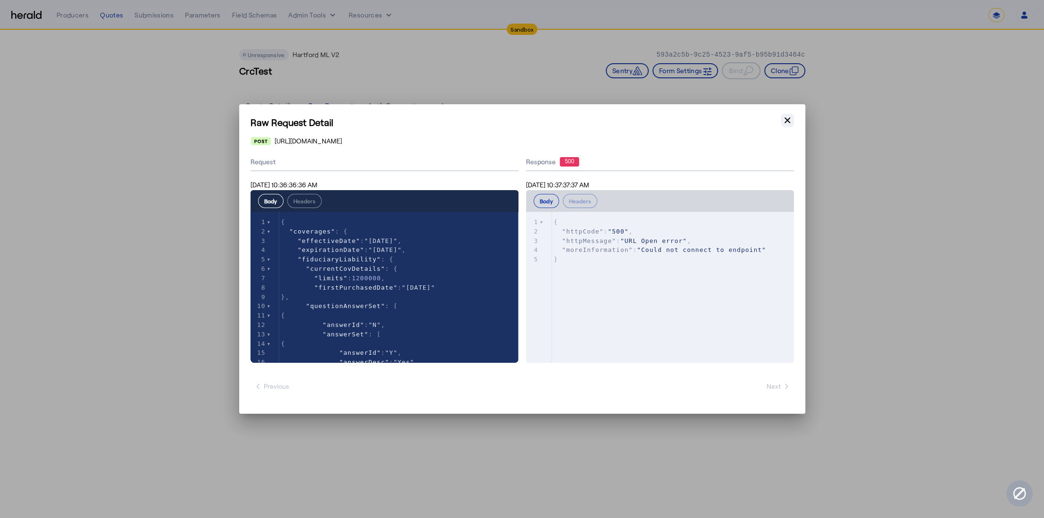
click at [787, 118] on icon "button" at bounding box center [787, 120] width 9 height 9
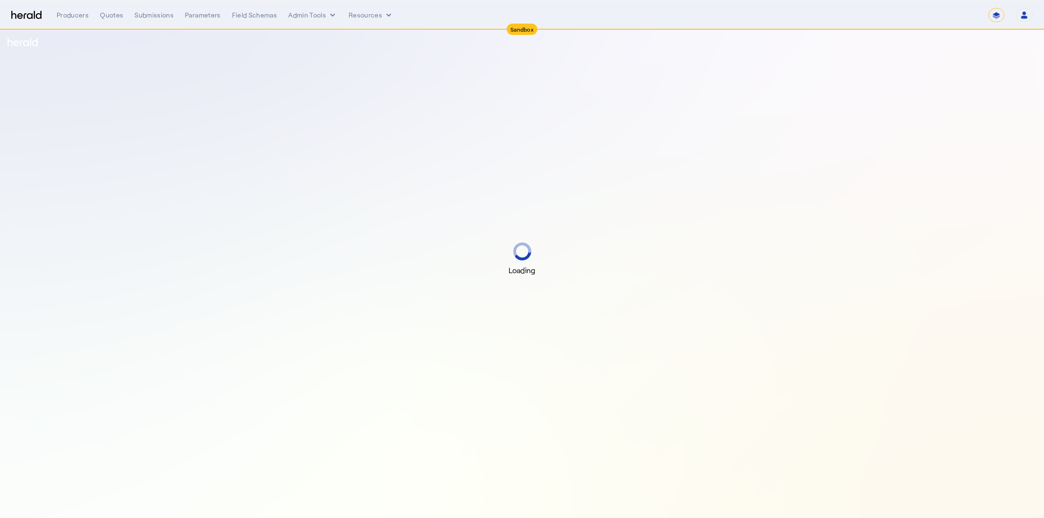
select select "*******"
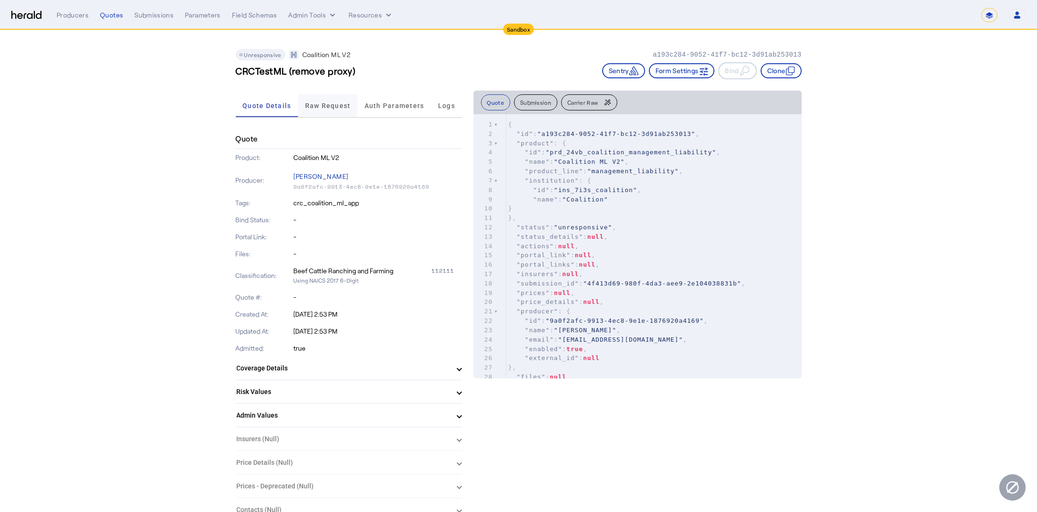
click at [351, 102] on span "Raw Request" at bounding box center [328, 105] width 46 height 7
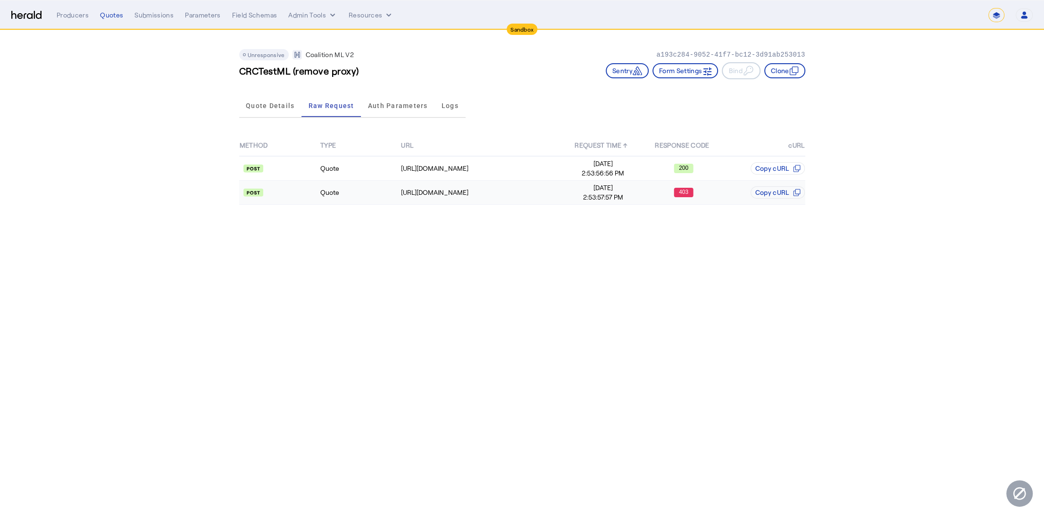
click at [347, 199] on td "Quote" at bounding box center [360, 193] width 81 height 24
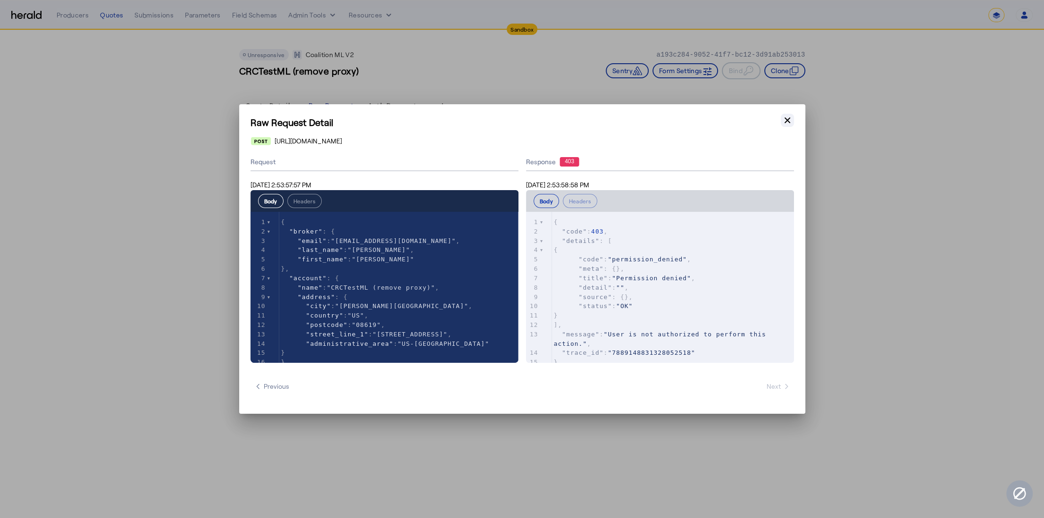
click at [783, 122] on icon "button" at bounding box center [787, 120] width 9 height 9
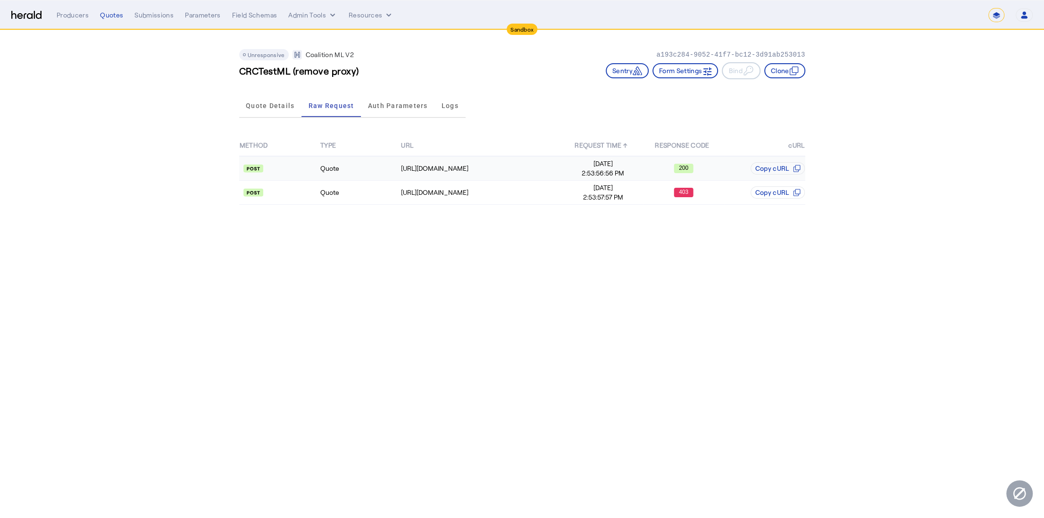
click at [366, 167] on td "Quote" at bounding box center [360, 168] width 81 height 25
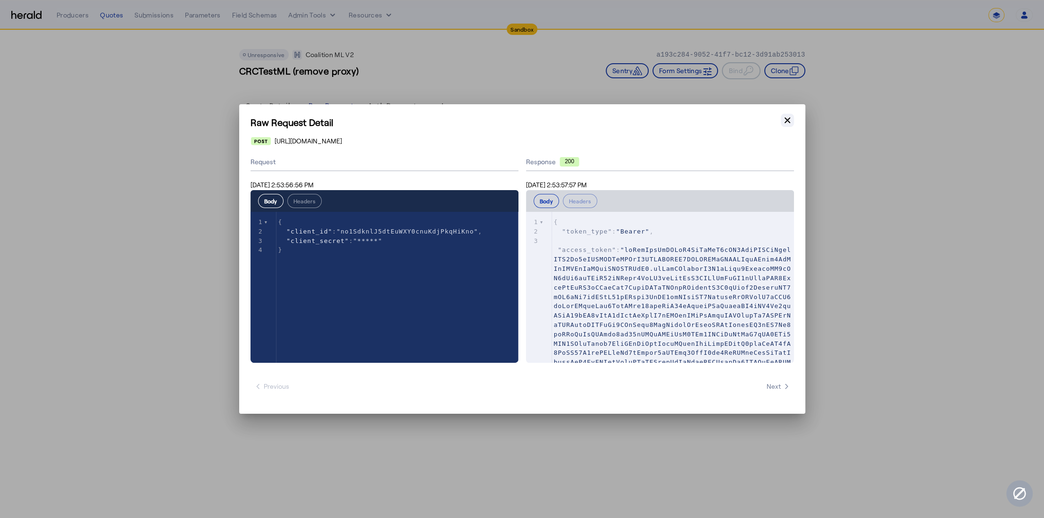
click at [786, 119] on icon "button" at bounding box center [787, 120] width 6 height 6
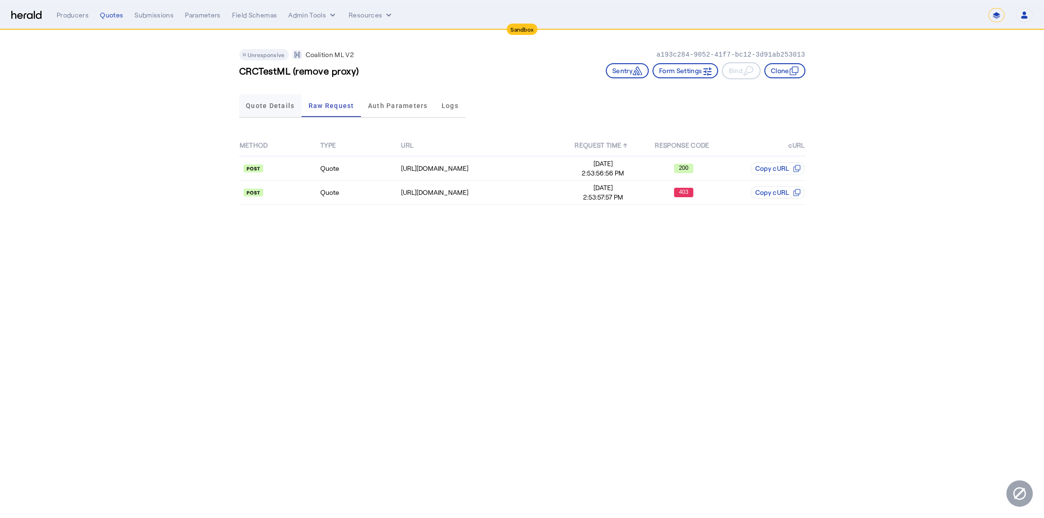
click at [275, 109] on span "Quote Details" at bounding box center [270, 105] width 49 height 23
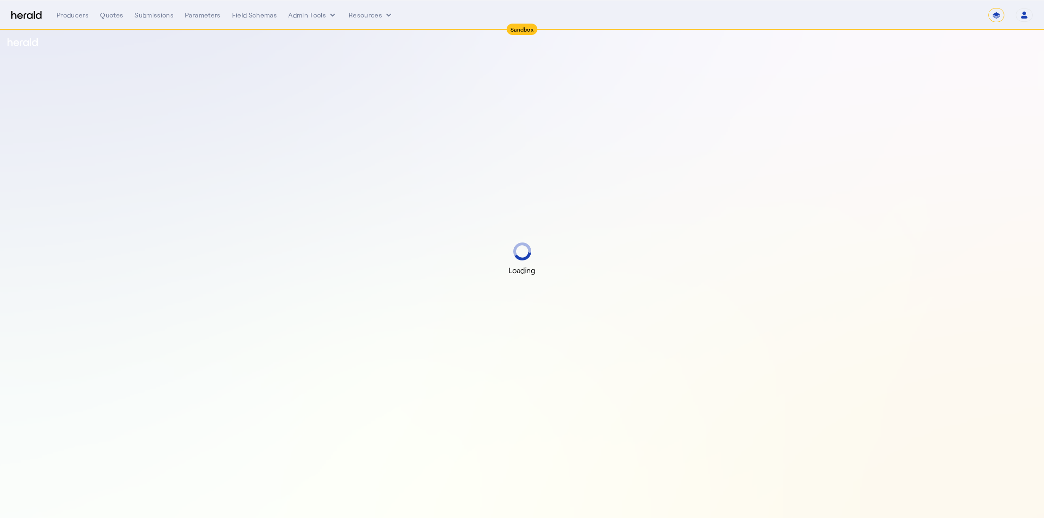
select select "*******"
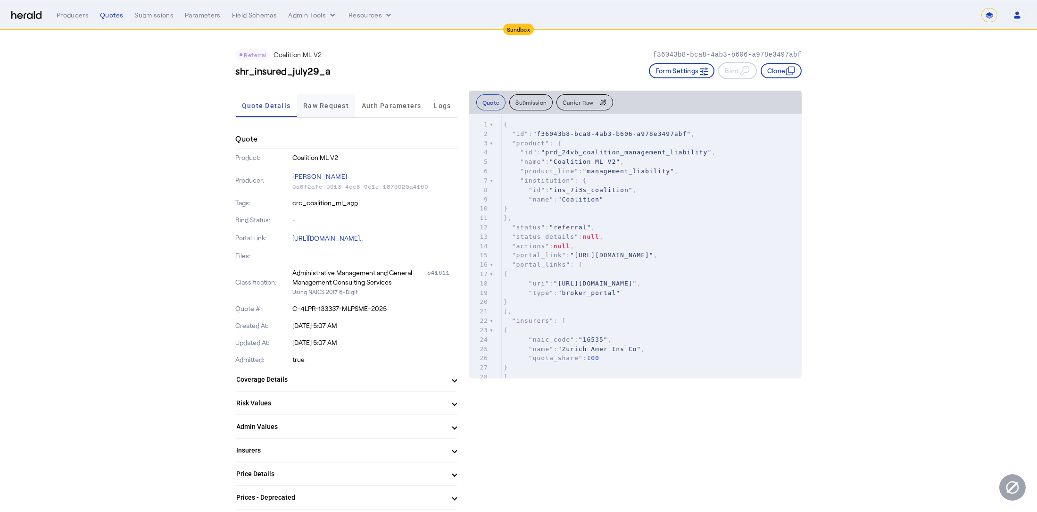
click at [310, 109] on span "Raw Request" at bounding box center [326, 105] width 46 height 23
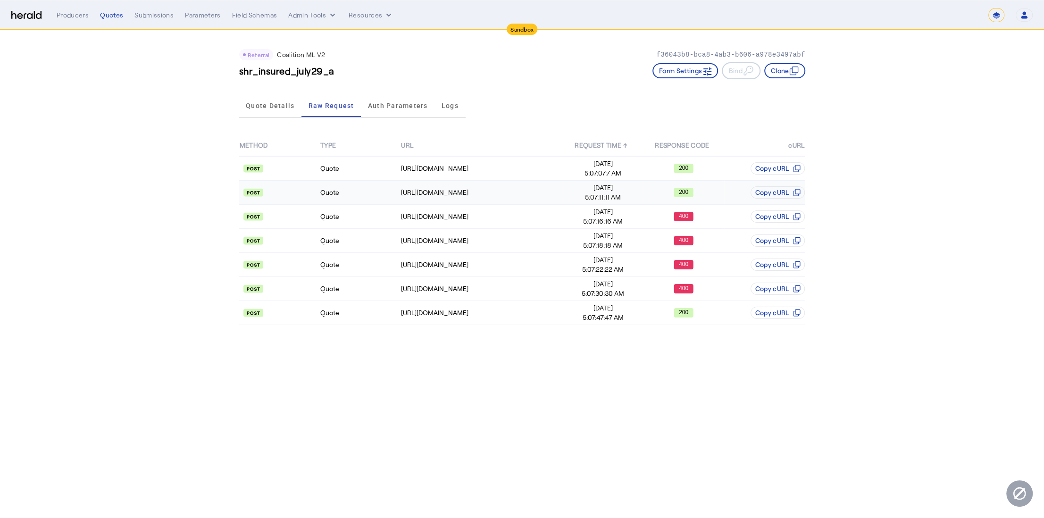
click at [384, 197] on td "Quote" at bounding box center [360, 193] width 81 height 24
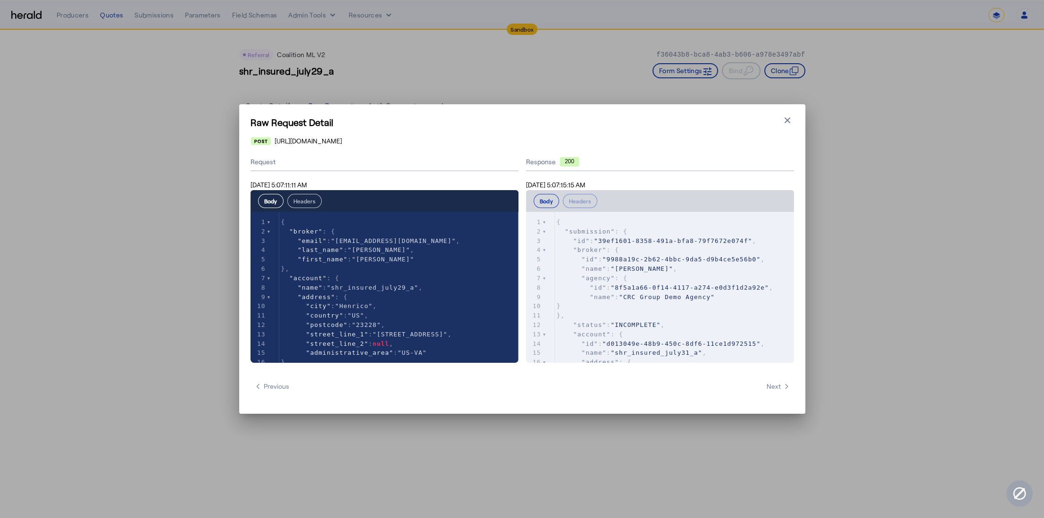
click at [309, 200] on button "Headers" at bounding box center [304, 201] width 34 height 14
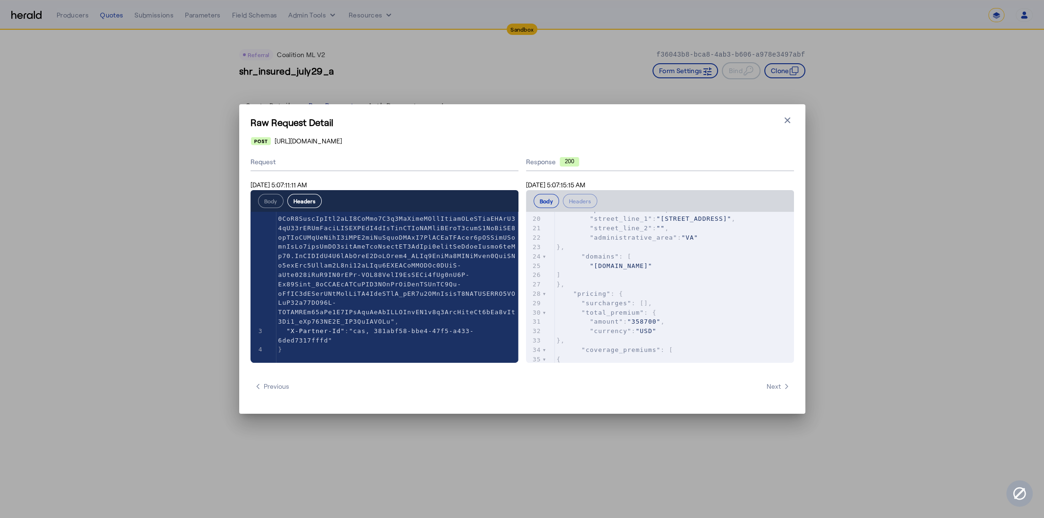
scroll to position [399, 0]
click at [270, 198] on button "Body" at bounding box center [270, 201] width 25 height 14
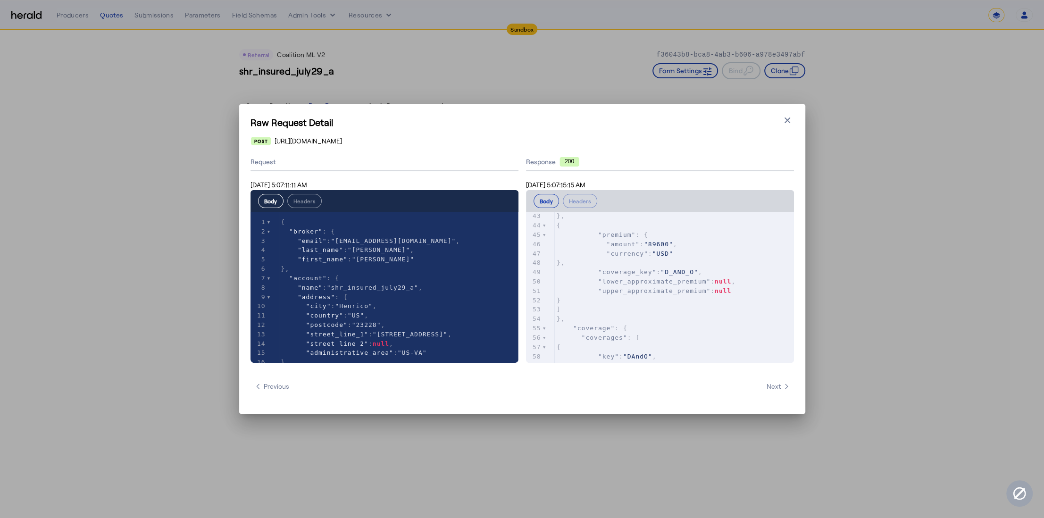
click at [783, 111] on div "Raw Request Detail Close modal [URL][DOMAIN_NAME] Request [DATE] 5:07:11:11 AM …" at bounding box center [522, 258] width 566 height 309
click at [786, 122] on icon "button" at bounding box center [787, 120] width 9 height 9
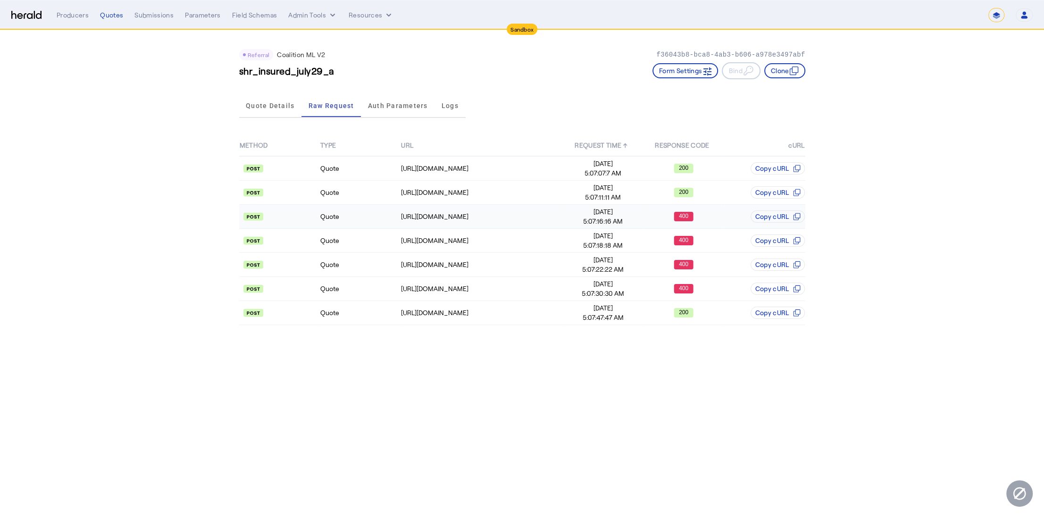
click at [349, 214] on td "Quote" at bounding box center [360, 217] width 81 height 24
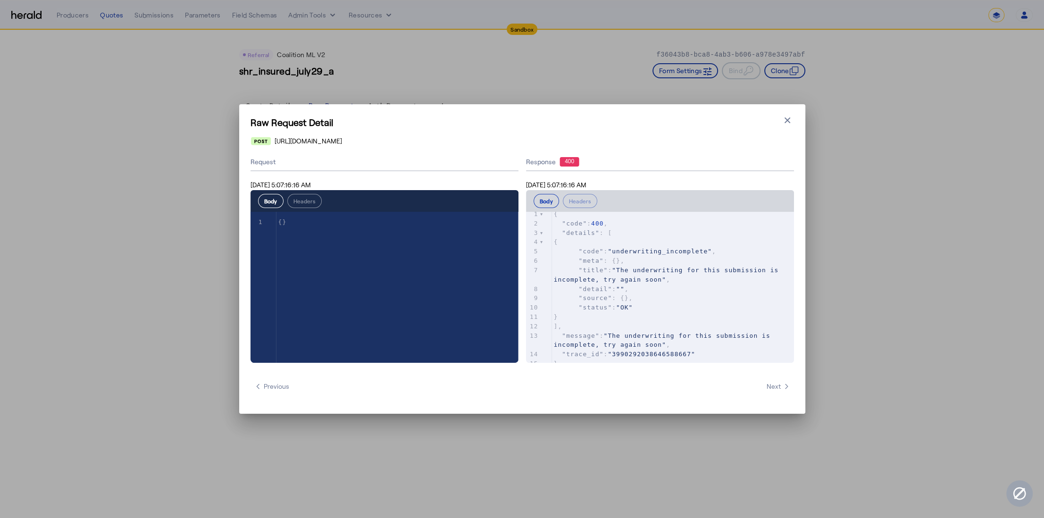
scroll to position [0, 0]
click at [787, 117] on icon "button" at bounding box center [787, 120] width 9 height 9
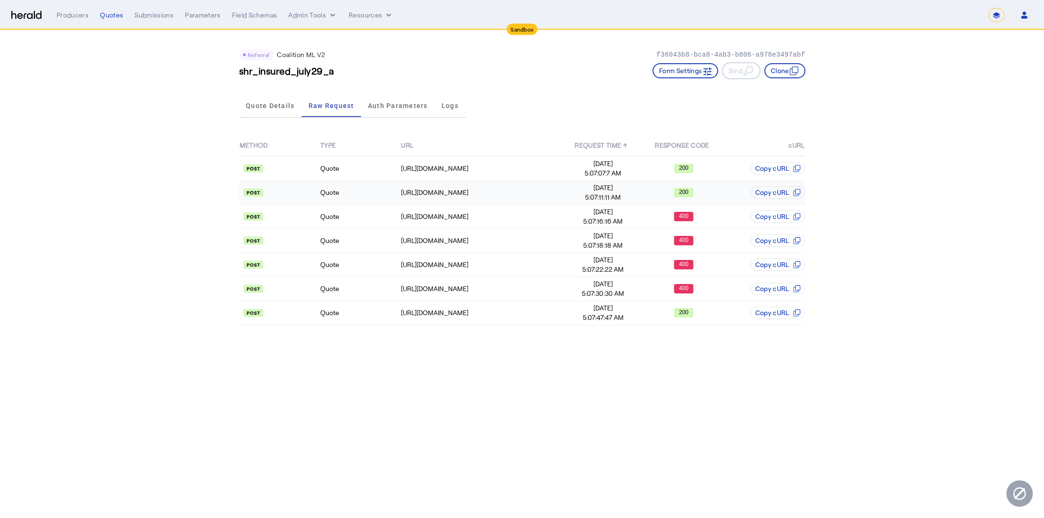
click at [353, 201] on td "Quote" at bounding box center [360, 193] width 81 height 24
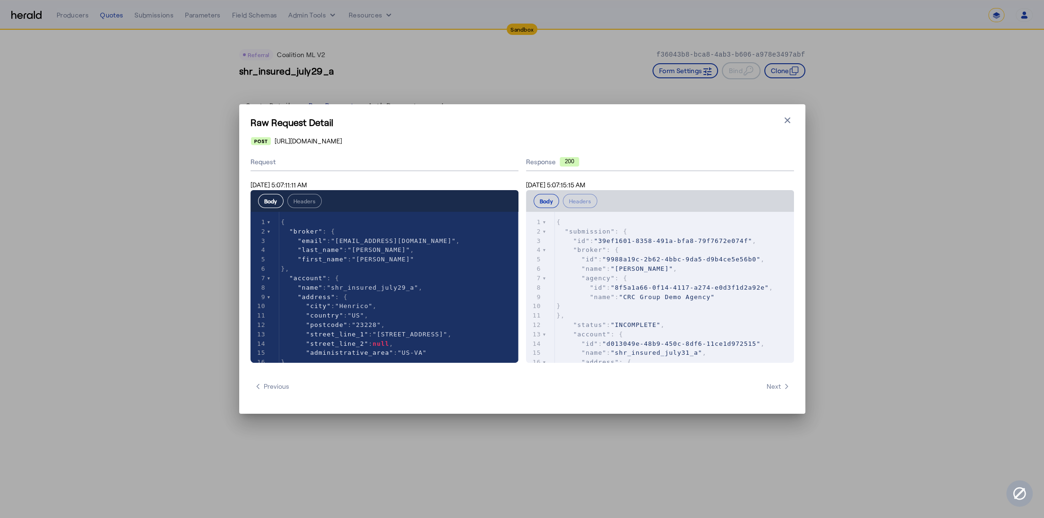
click at [786, 121] on icon "button" at bounding box center [787, 120] width 6 height 6
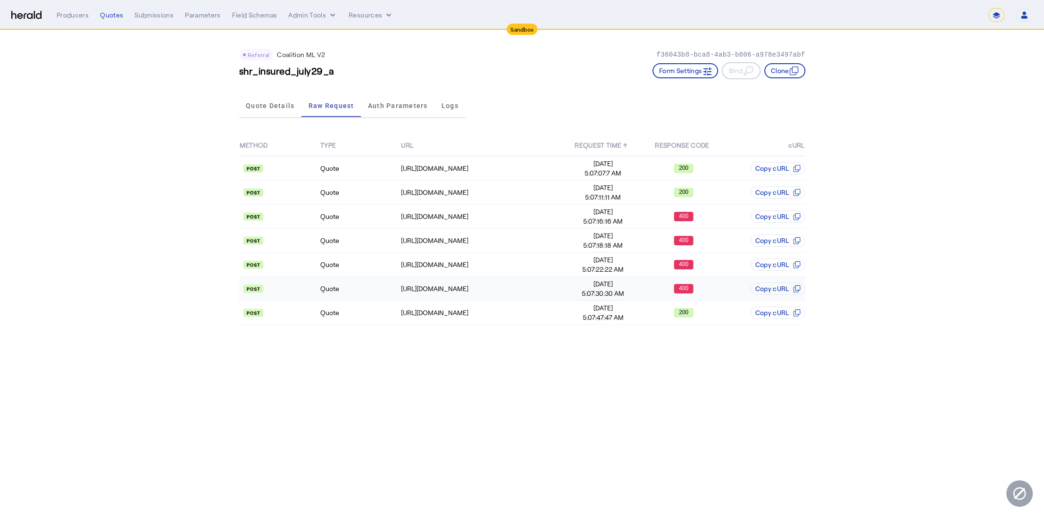
click at [362, 286] on td "Quote" at bounding box center [360, 289] width 81 height 24
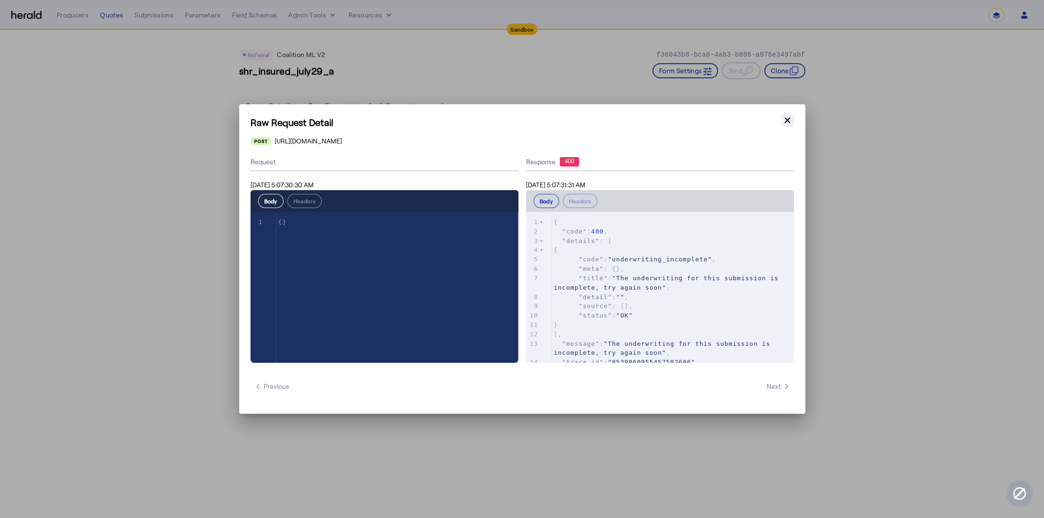
click at [787, 119] on icon "button" at bounding box center [787, 120] width 6 height 6
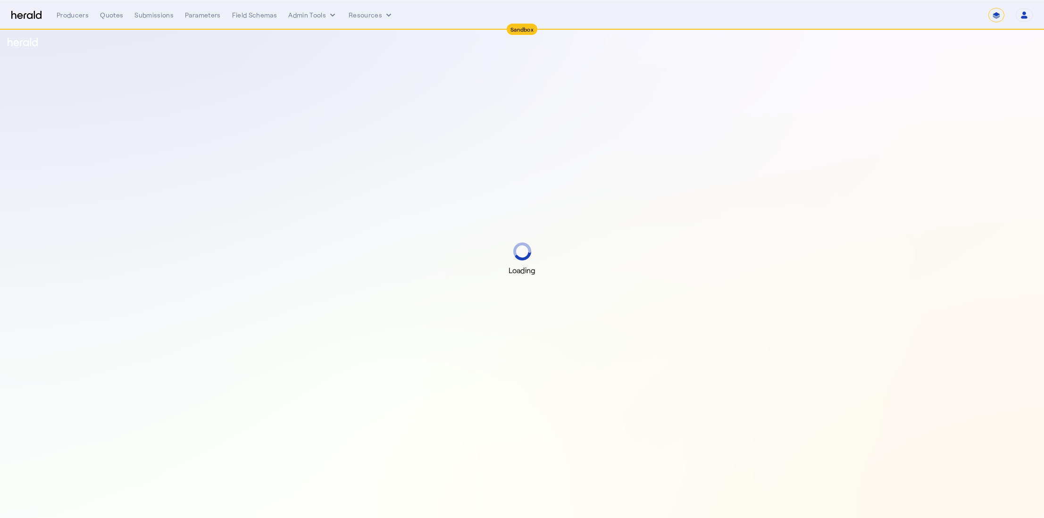
select select "*******"
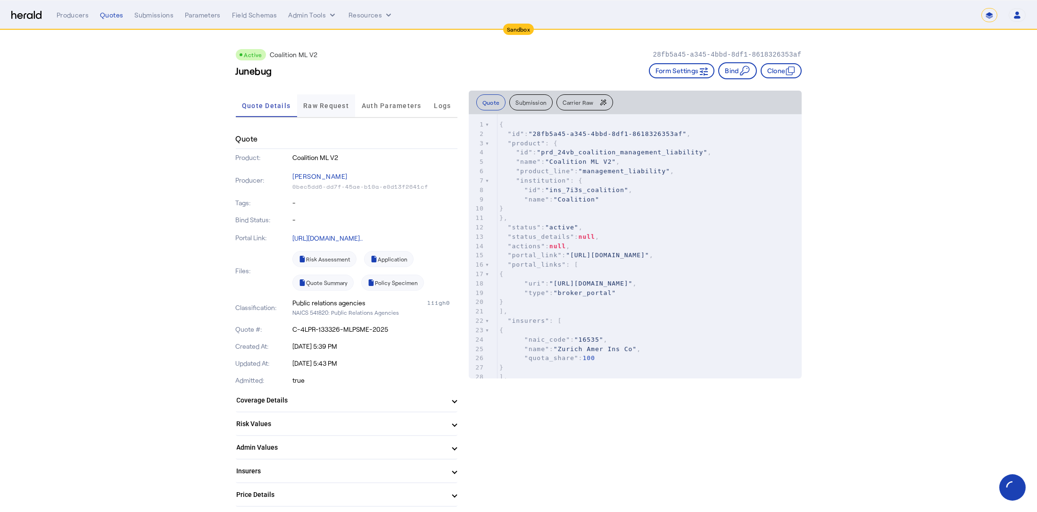
click at [329, 112] on span "Raw Request" at bounding box center [326, 105] width 46 height 23
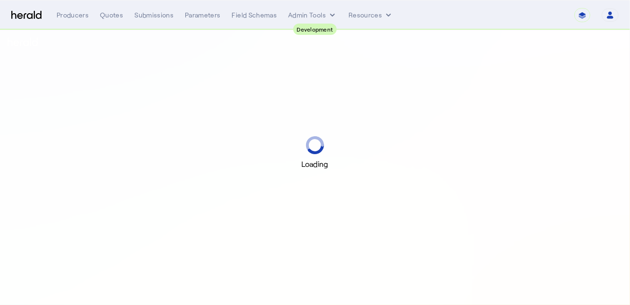
select select "pfm_2v8p_herald_api"
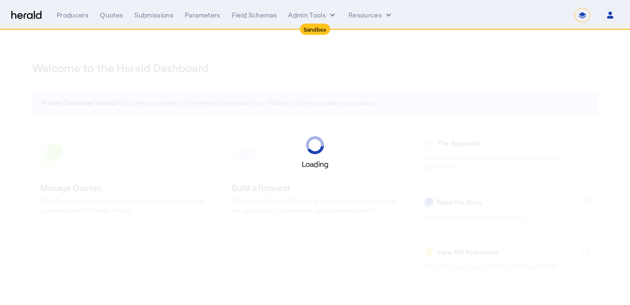
select select "*******"
select select "pfm_2v8p_herald_api"
click at [583, 15] on select "**********" at bounding box center [583, 15] width 16 height 14
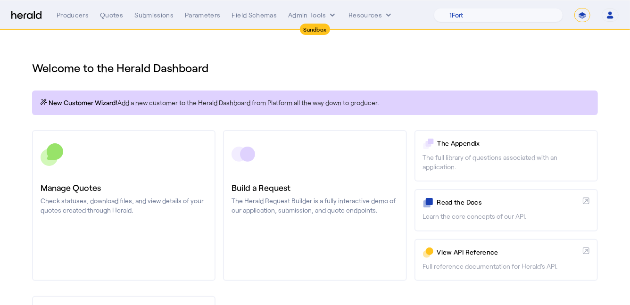
select select "**********"
click at [575, 8] on select "**********" at bounding box center [583, 15] width 16 height 14
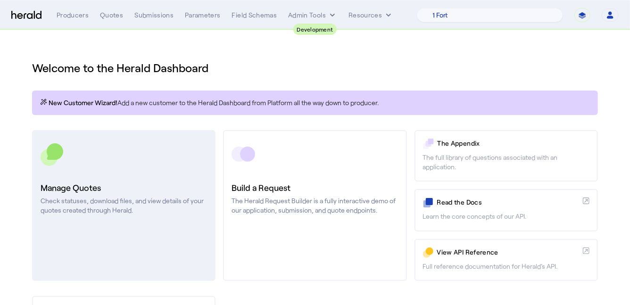
click at [127, 172] on link "Manage Quotes Check statuses, download files, and view details of your quotes c…" at bounding box center [123, 205] width 183 height 151
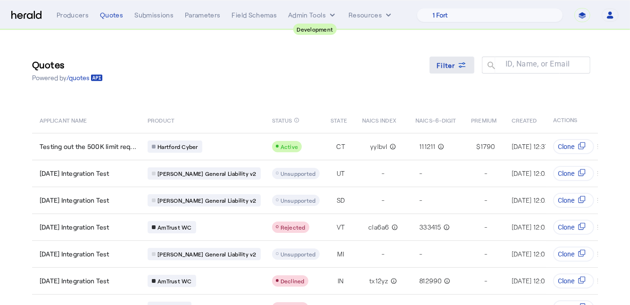
click at [444, 66] on span "Filter" at bounding box center [446, 65] width 19 height 10
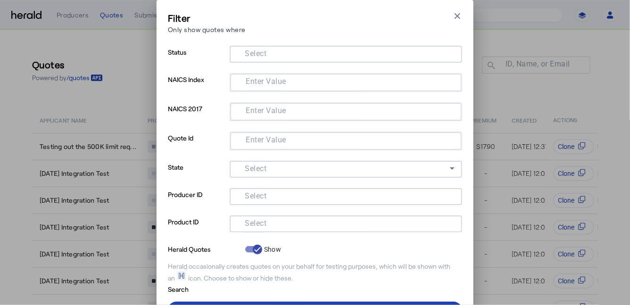
click at [299, 225] on input "Select" at bounding box center [344, 222] width 214 height 11
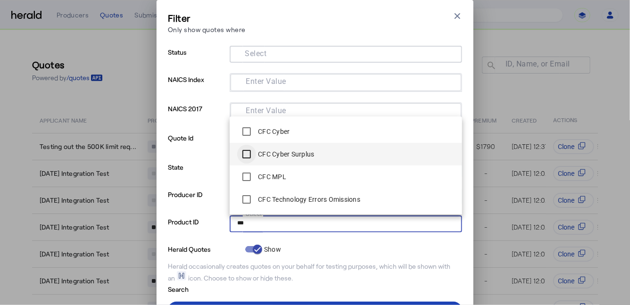
type input "***"
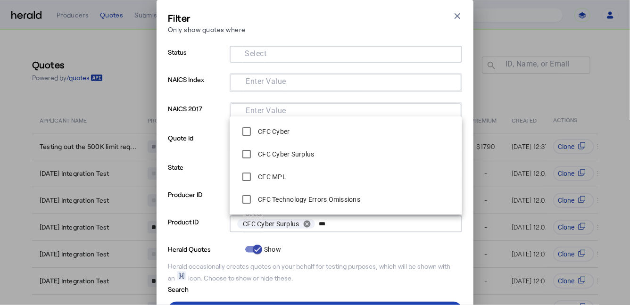
click at [208, 231] on p "Product ID" at bounding box center [197, 229] width 58 height 27
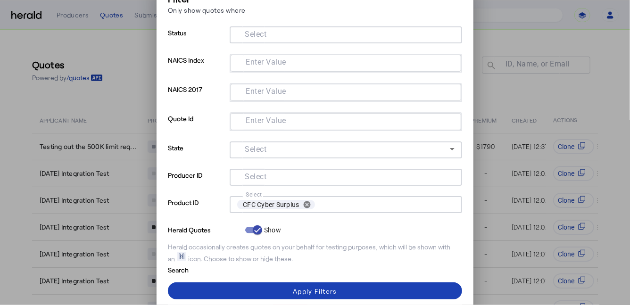
scroll to position [18, 0]
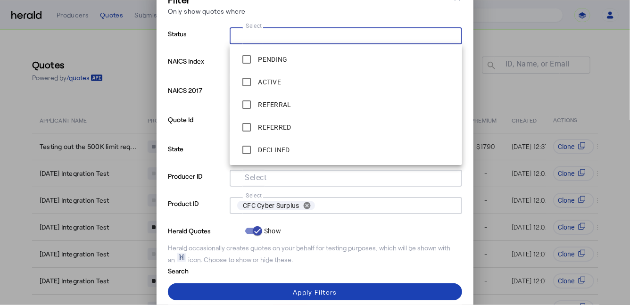
click at [271, 36] on input "Select" at bounding box center [344, 34] width 214 height 11
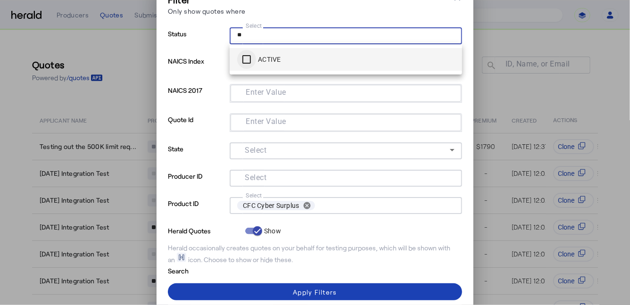
type input "**"
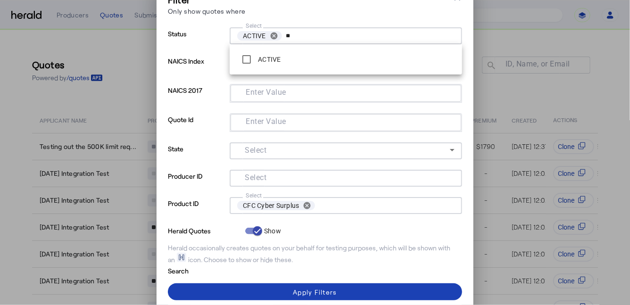
click at [193, 101] on p "NAICS 2017" at bounding box center [197, 98] width 58 height 29
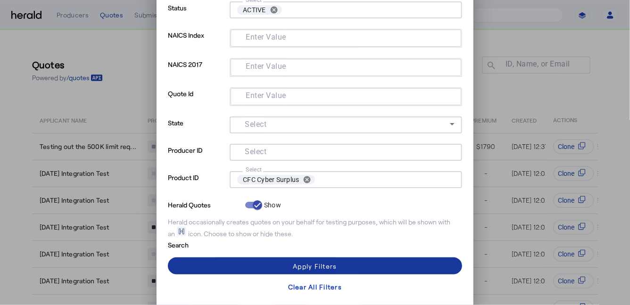
click at [219, 258] on span at bounding box center [315, 266] width 294 height 23
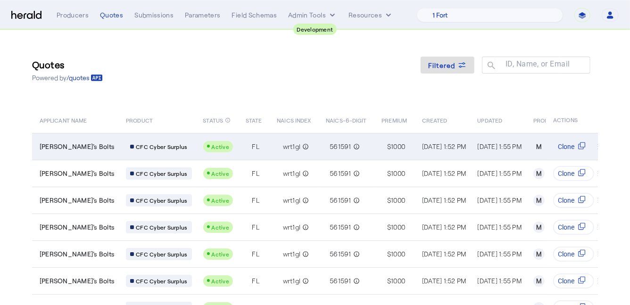
click at [84, 140] on td "Mikey Q's Bolts" at bounding box center [75, 146] width 86 height 27
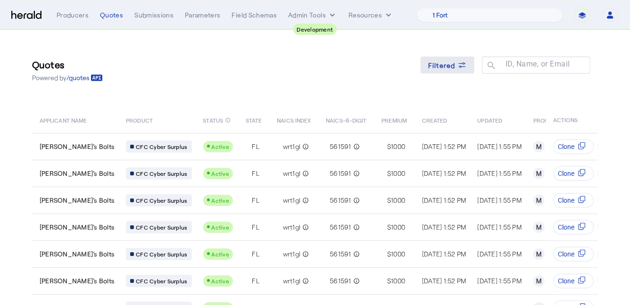
click at [450, 66] on span "Filtered" at bounding box center [441, 65] width 27 height 10
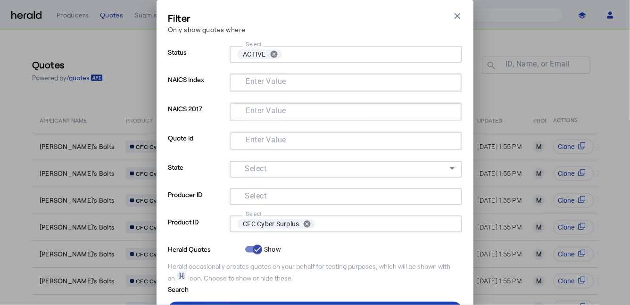
click at [142, 111] on div "Filter Only show quotes where Close modal Status Select ACTIVE cancel NAICS Ind…" at bounding box center [315, 152] width 630 height 305
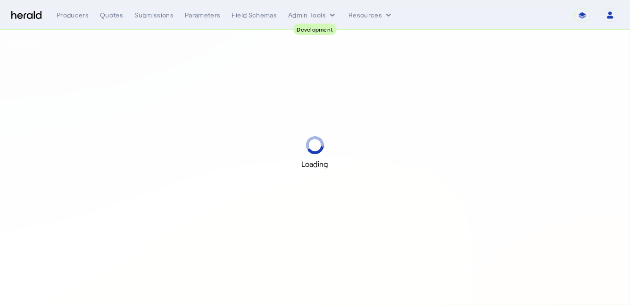
select select "pfm_2v8p_herald_api"
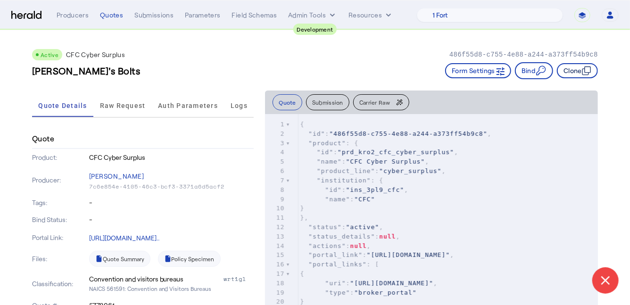
click at [582, 74] on button "Clone" at bounding box center [577, 70] width 41 height 15
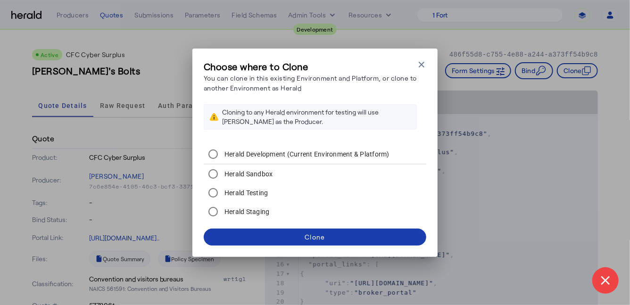
click at [324, 233] on div "Clone" at bounding box center [315, 237] width 20 height 10
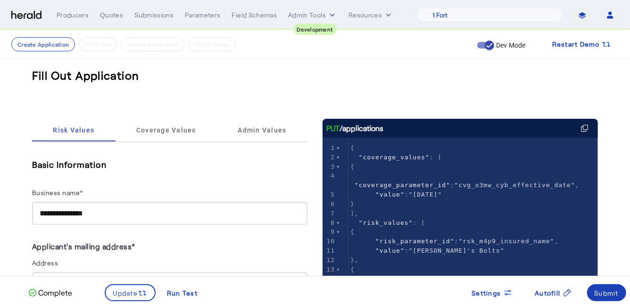
click at [105, 214] on input "**********" at bounding box center [170, 213] width 260 height 11
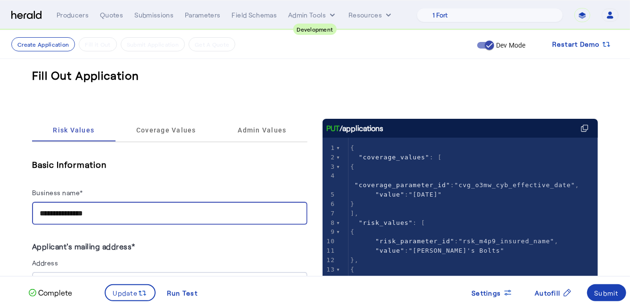
click at [105, 214] on input "**********" at bounding box center [170, 213] width 260 height 11
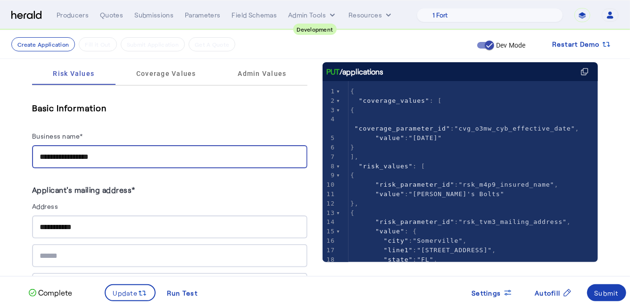
scroll to position [56, 0]
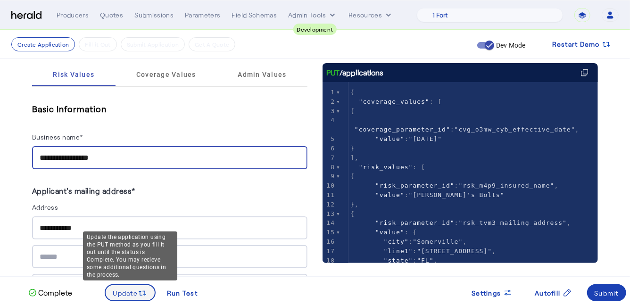
type input "**********"
click at [134, 298] on span "Update" at bounding box center [125, 293] width 25 height 10
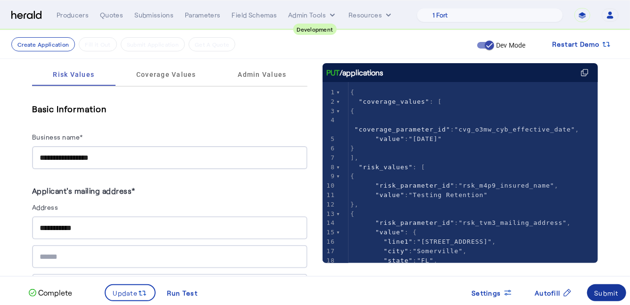
click at [608, 295] on div "Submit" at bounding box center [607, 293] width 25 height 10
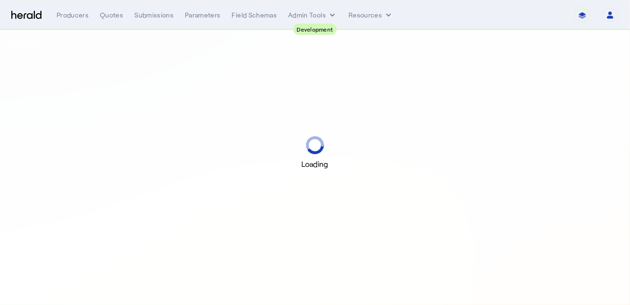
select select "pfm_2v8p_herald_api"
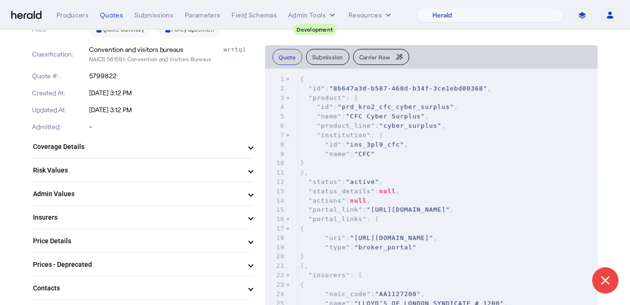
scroll to position [242, 0]
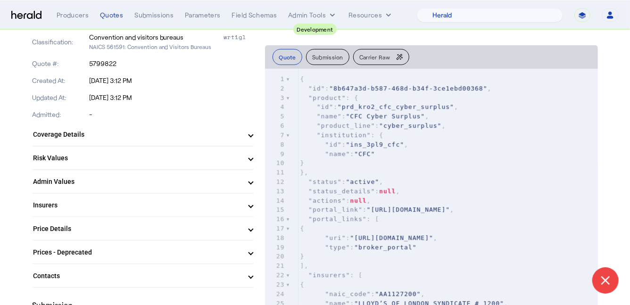
click at [132, 142] on mat-expansion-panel-header "Coverage Details" at bounding box center [143, 134] width 222 height 23
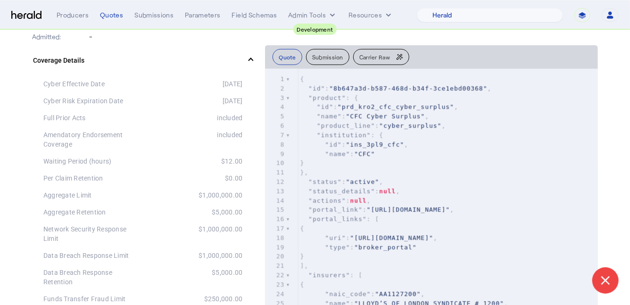
scroll to position [321, 0]
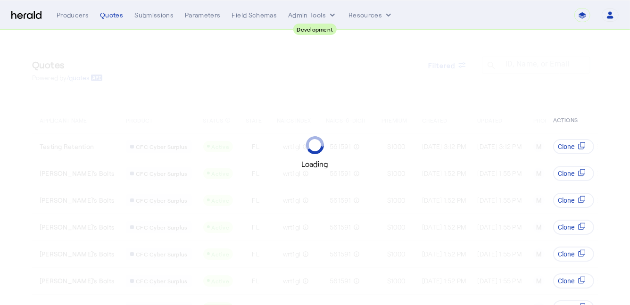
select select "pfm_2v8p_herald_api"
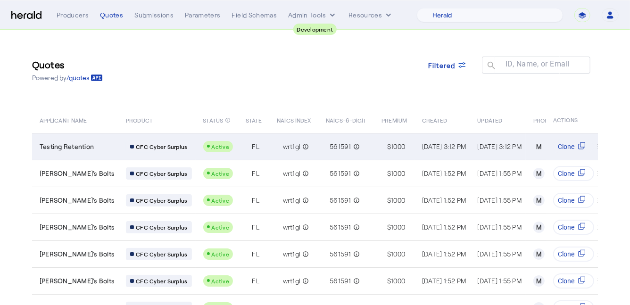
click at [166, 147] on div "CFC Cyber Surplus" at bounding box center [159, 147] width 66 height 12
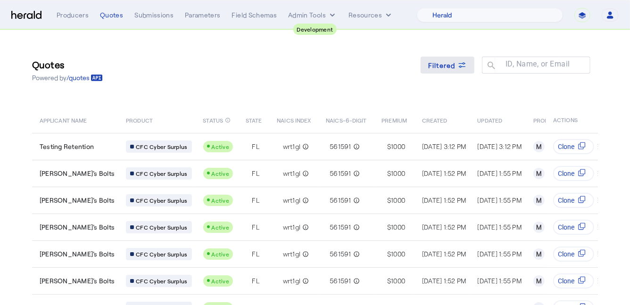
click at [443, 64] on span "Filtered" at bounding box center [441, 65] width 27 height 10
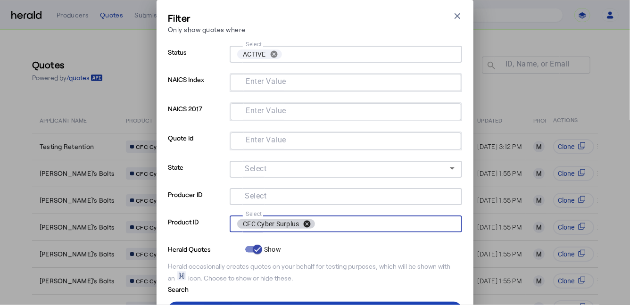
click at [310, 220] on button "cancel" at bounding box center [307, 224] width 16 height 8
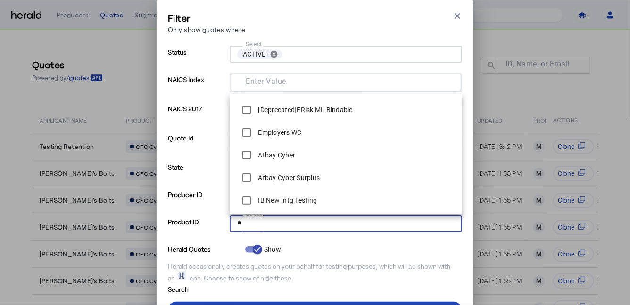
scroll to position [111, 0]
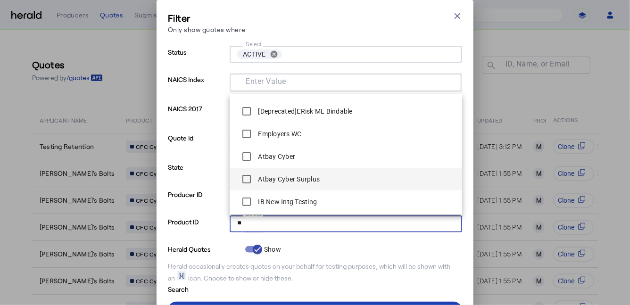
type input "**"
click at [302, 180] on label "Atbay Cyber Surplus" at bounding box center [288, 179] width 64 height 9
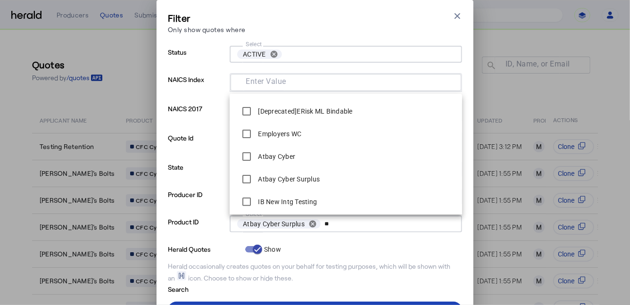
click at [220, 279] on div "Herald occasionally creates quotes on your behalf for testing purposes, which w…" at bounding box center [315, 272] width 294 height 21
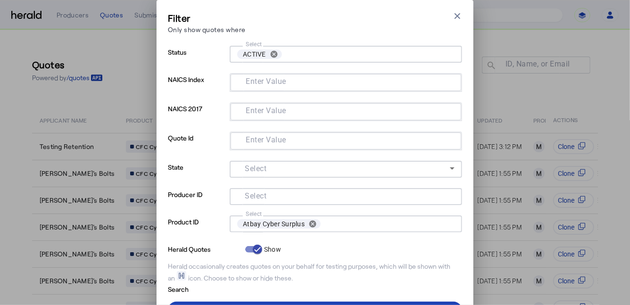
scroll to position [44, 0]
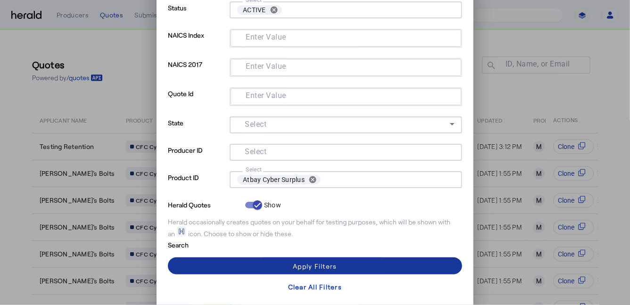
click at [242, 269] on span at bounding box center [315, 266] width 294 height 23
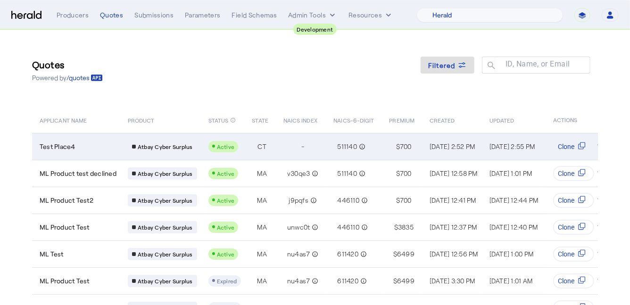
click at [100, 147] on div "Test Place4" at bounding box center [78, 146] width 77 height 9
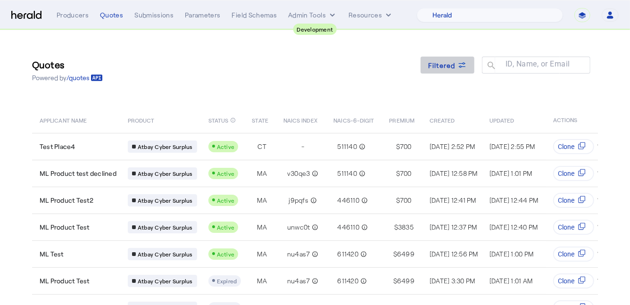
click at [439, 61] on span "Filtered" at bounding box center [441, 65] width 27 height 10
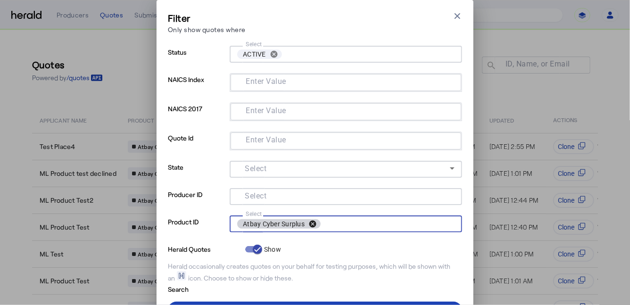
click at [315, 220] on button "cancel" at bounding box center [313, 224] width 16 height 8
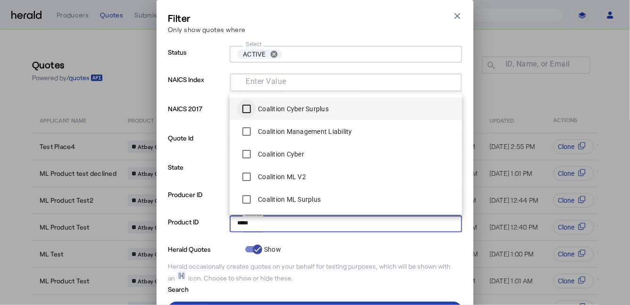
type input "*****"
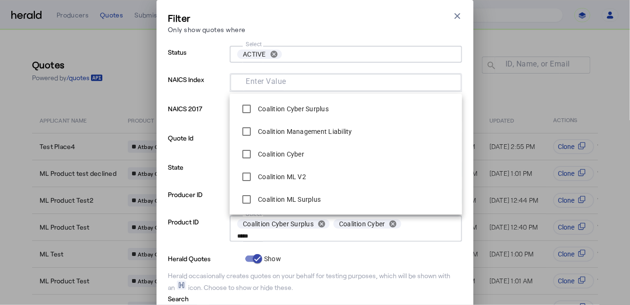
click at [191, 259] on p "Herald Quotes" at bounding box center [205, 257] width 74 height 11
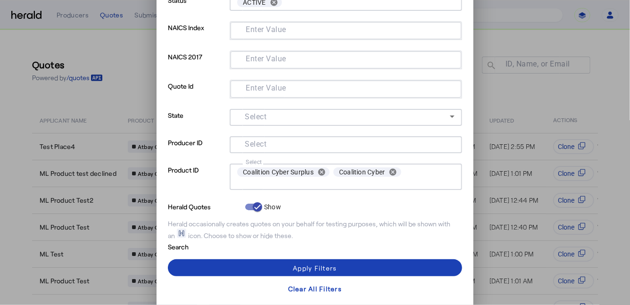
scroll to position [54, 0]
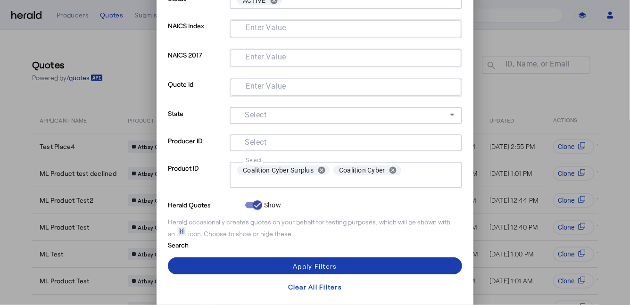
click at [208, 265] on span at bounding box center [315, 266] width 294 height 23
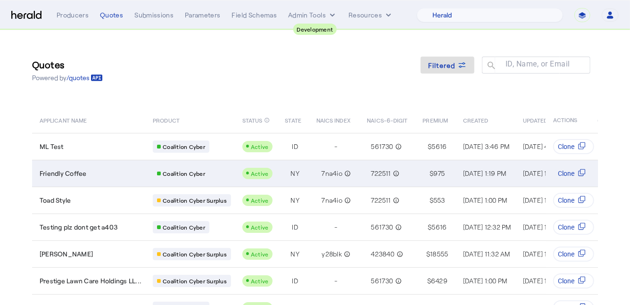
click at [103, 175] on div "Friendly Coffee" at bounding box center [91, 173] width 102 height 9
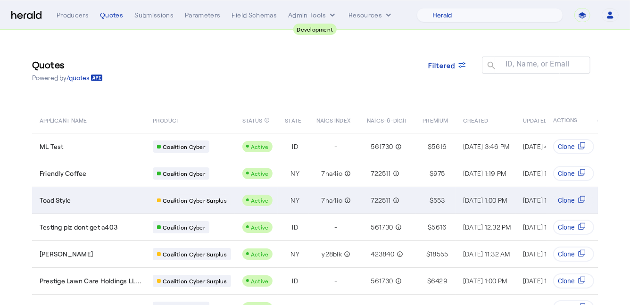
click at [112, 204] on div "Toad Style" at bounding box center [91, 200] width 102 height 9
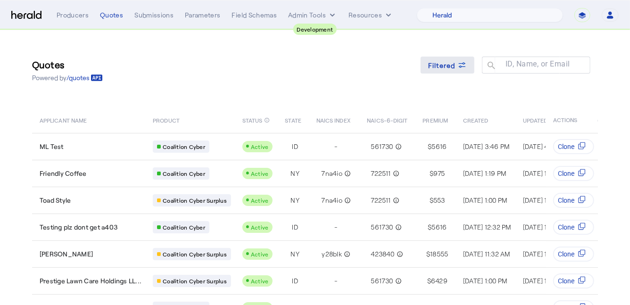
click at [447, 67] on span "Filtered" at bounding box center [441, 65] width 27 height 10
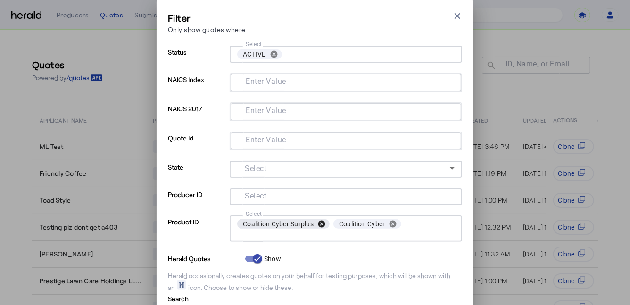
click at [320, 224] on button "cancel" at bounding box center [322, 224] width 16 height 8
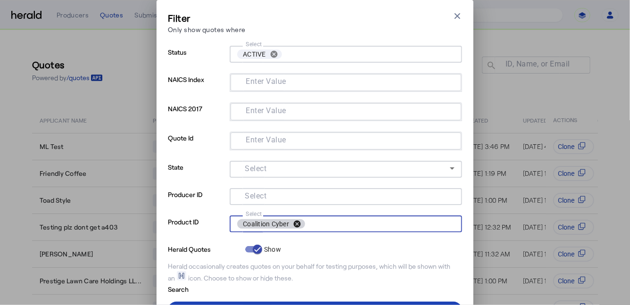
click at [297, 224] on button "cancel" at bounding box center [297, 224] width 16 height 8
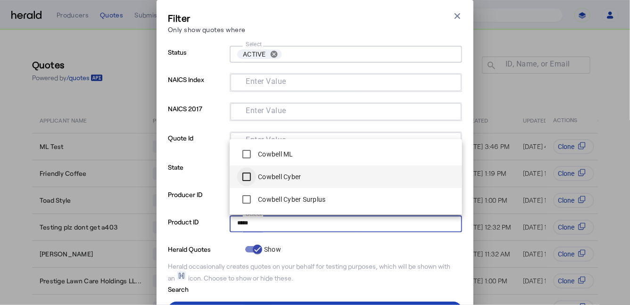
type input "*****"
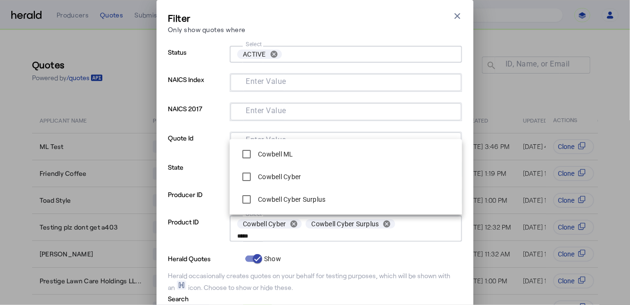
click at [209, 234] on p "Product ID" at bounding box center [197, 234] width 58 height 37
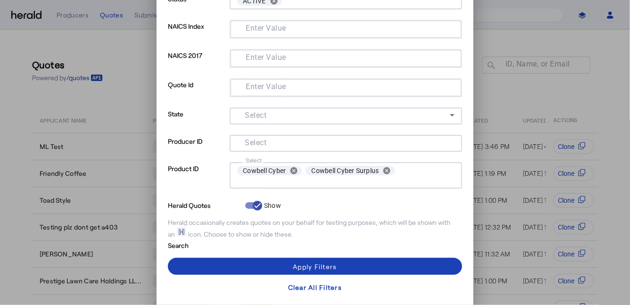
scroll to position [54, 0]
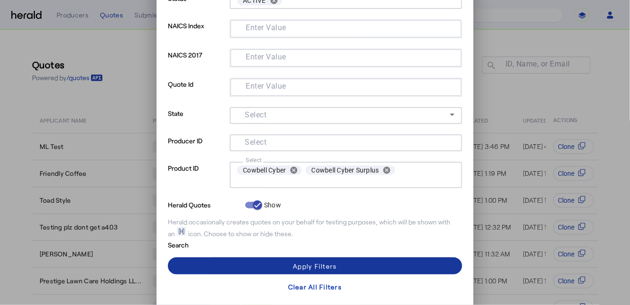
click at [217, 261] on span at bounding box center [315, 266] width 294 height 23
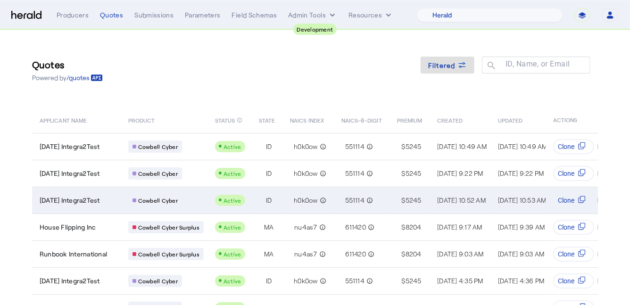
click at [87, 197] on span "2025-07-28 Integra2Test" at bounding box center [70, 200] width 60 height 9
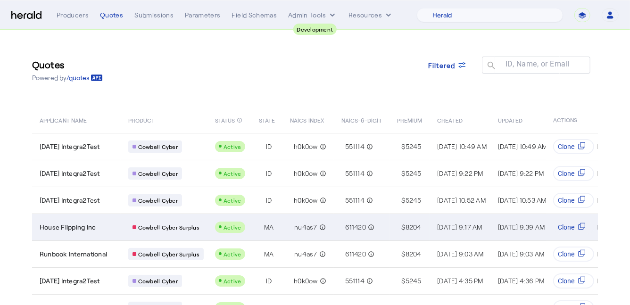
click at [97, 235] on td "House Flipping Inc" at bounding box center [76, 227] width 89 height 27
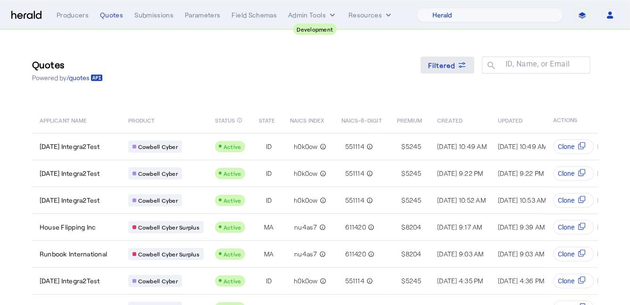
click at [447, 71] on span at bounding box center [448, 65] width 54 height 23
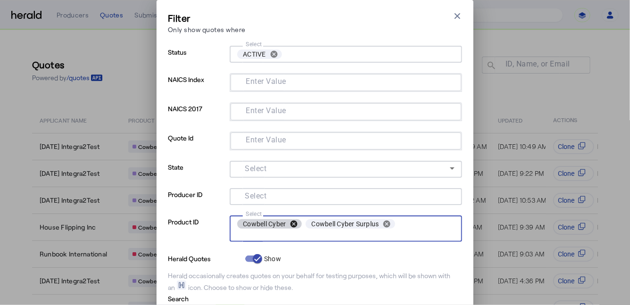
click at [294, 225] on button "cancel" at bounding box center [294, 224] width 16 height 8
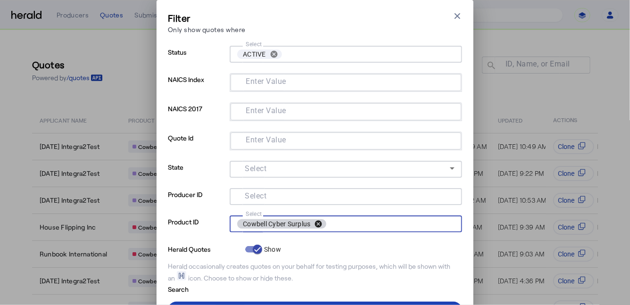
click at [321, 223] on button "cancel" at bounding box center [318, 224] width 16 height 8
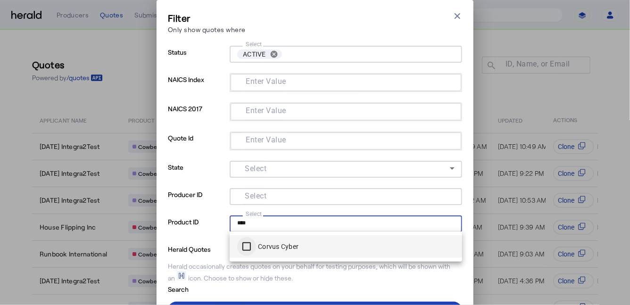
type input "****"
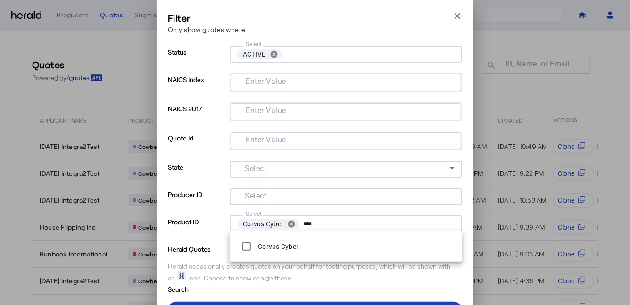
click at [205, 248] on p "Herald Quotes" at bounding box center [205, 248] width 74 height 11
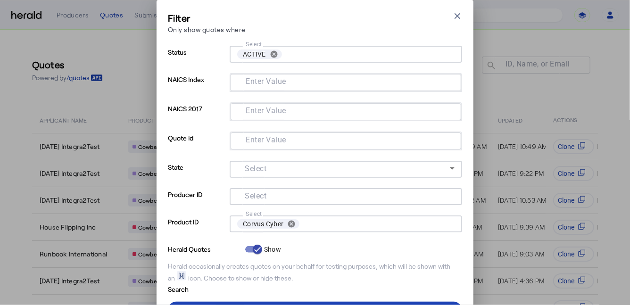
scroll to position [44, 0]
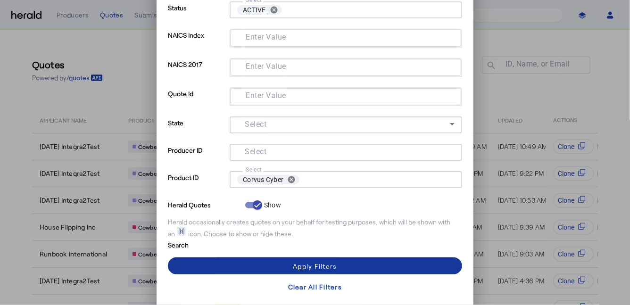
click at [220, 266] on span at bounding box center [315, 266] width 294 height 23
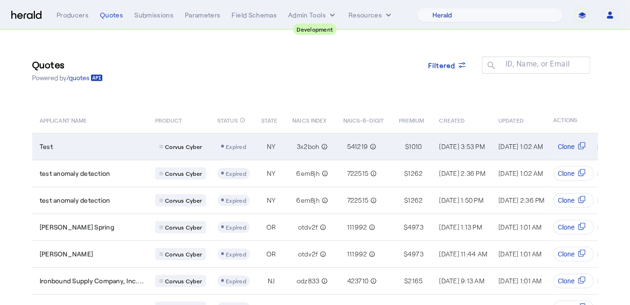
click at [122, 145] on div "Test" at bounding box center [92, 146] width 104 height 9
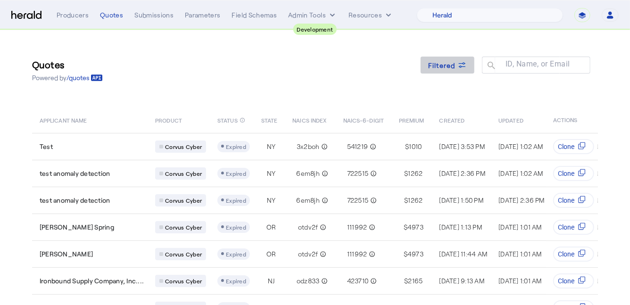
click at [448, 69] on span "Filtered" at bounding box center [441, 65] width 27 height 10
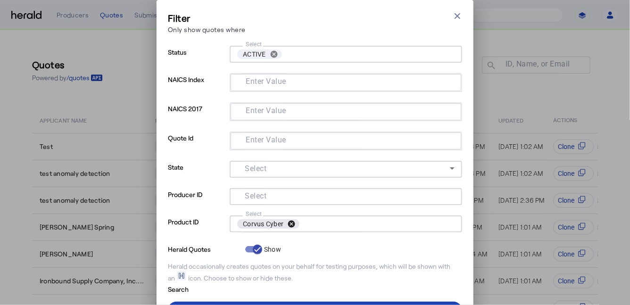
click at [290, 224] on button "cancel" at bounding box center [291, 224] width 16 height 8
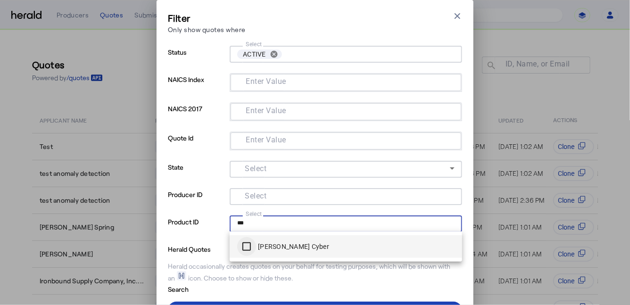
type input "***"
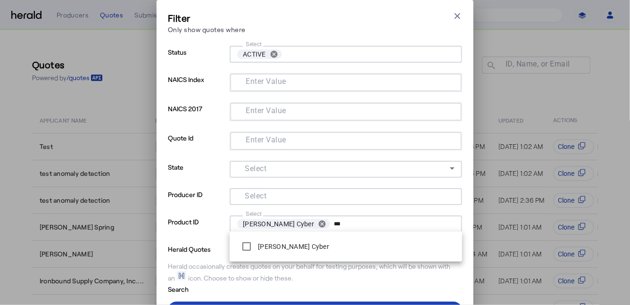
click at [218, 268] on div "Herald occasionally creates quotes on your behalf for testing purposes, which w…" at bounding box center [315, 272] width 294 height 21
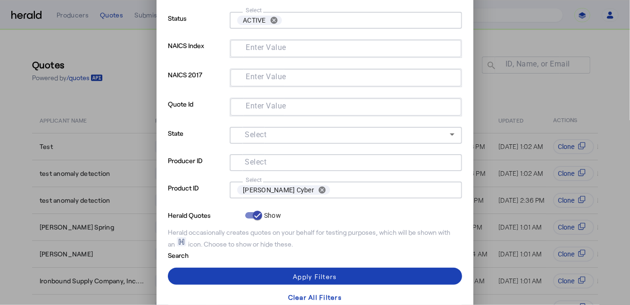
scroll to position [44, 0]
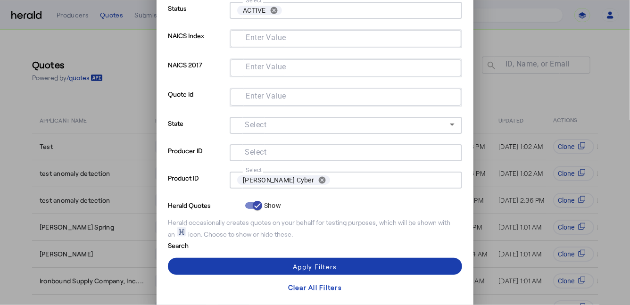
click at [227, 267] on span at bounding box center [315, 266] width 294 height 23
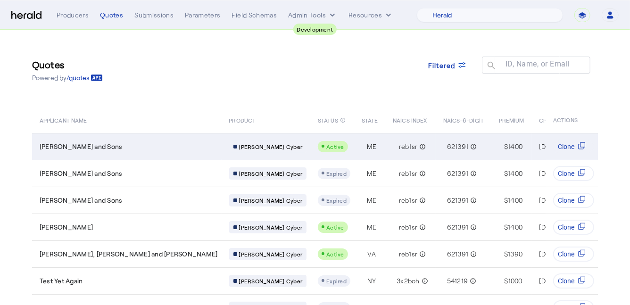
click at [114, 145] on div "Gerhold and Sons" at bounding box center [129, 146] width 178 height 9
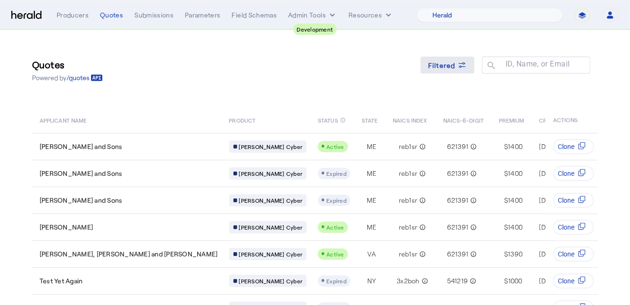
click at [453, 57] on span at bounding box center [448, 65] width 54 height 23
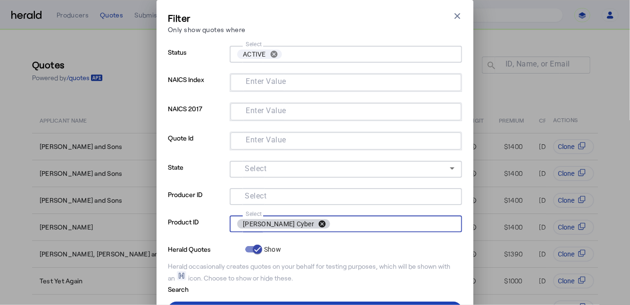
click at [314, 225] on button "cancel" at bounding box center [322, 224] width 16 height 8
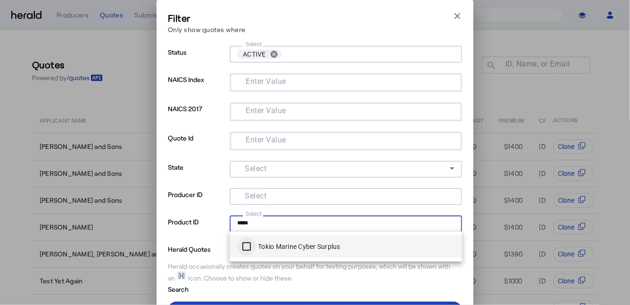
type input "*****"
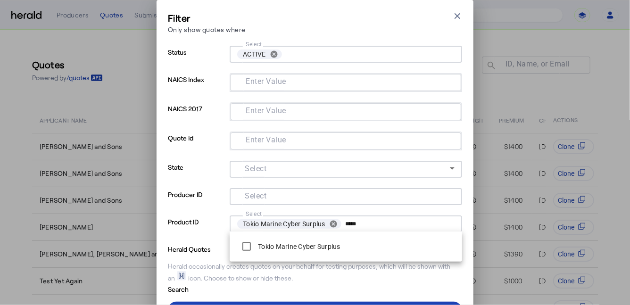
click at [197, 247] on p "Herald Quotes" at bounding box center [205, 248] width 74 height 11
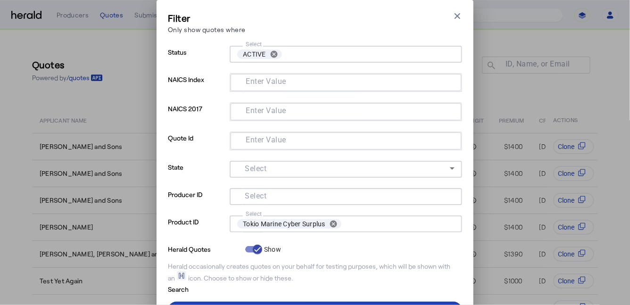
scroll to position [44, 0]
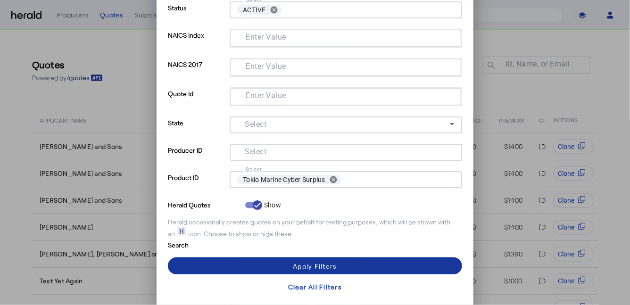
click at [231, 268] on span at bounding box center [315, 266] width 294 height 23
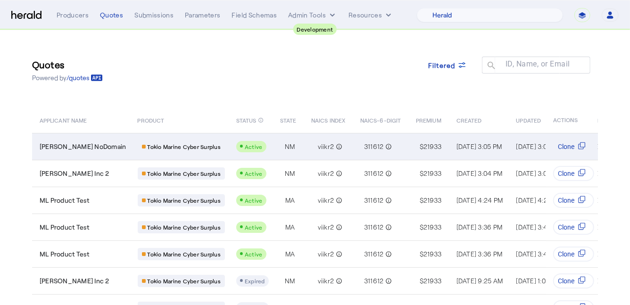
click at [80, 135] on td "Schmitt NoDomain" at bounding box center [81, 146] width 98 height 27
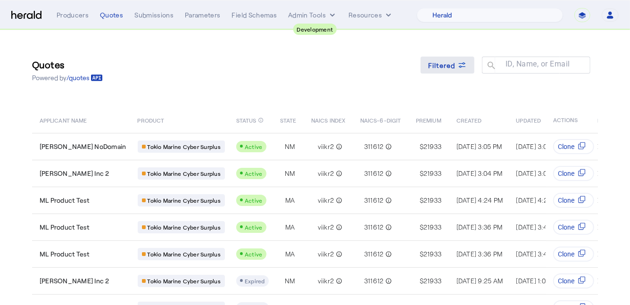
click at [450, 66] on span "Filtered" at bounding box center [441, 65] width 27 height 10
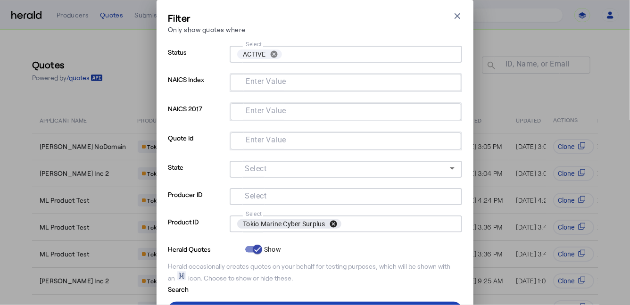
click at [333, 220] on button "cancel" at bounding box center [333, 224] width 16 height 8
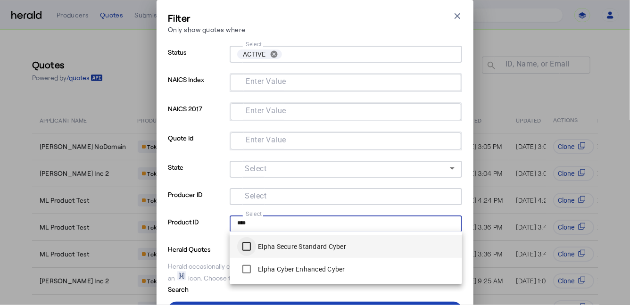
type input "****"
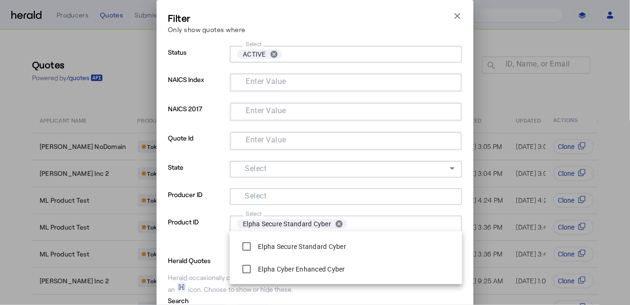
click at [193, 261] on p "Herald Quotes" at bounding box center [205, 259] width 74 height 11
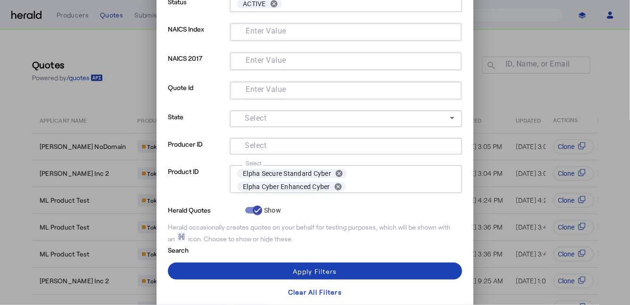
scroll to position [54, 0]
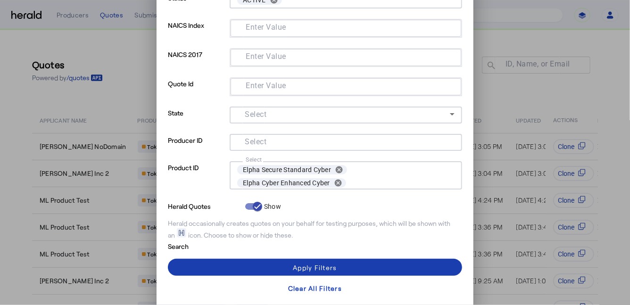
click at [215, 267] on span at bounding box center [315, 267] width 294 height 23
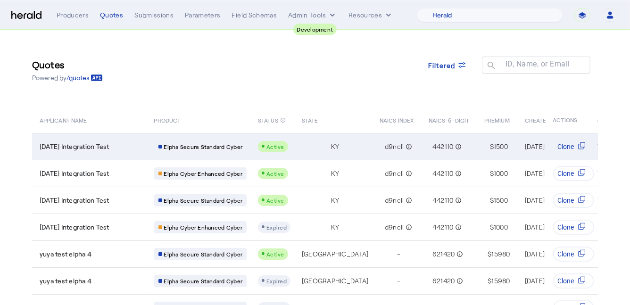
click at [137, 145] on div "2025-08-22 Integration Test" at bounding box center [91, 146] width 103 height 9
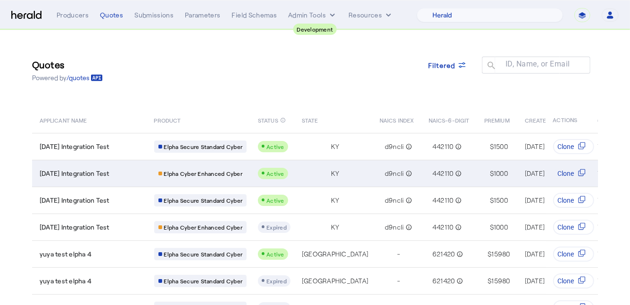
click at [139, 172] on div "2025-08-22 Integration Test" at bounding box center [91, 173] width 103 height 9
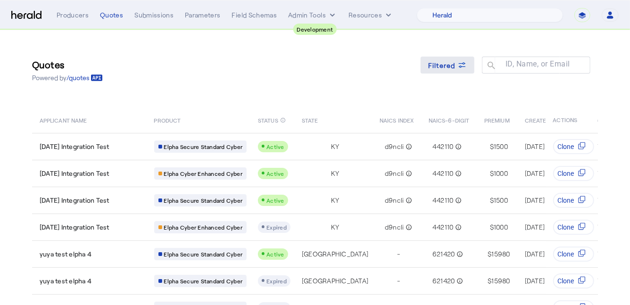
click at [452, 62] on span "Filtered" at bounding box center [441, 65] width 27 height 10
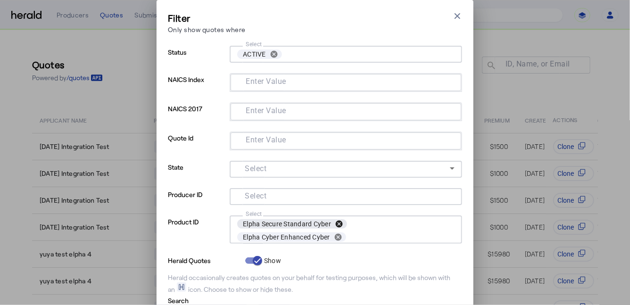
click at [336, 224] on button "cancel" at bounding box center [339, 224] width 16 height 8
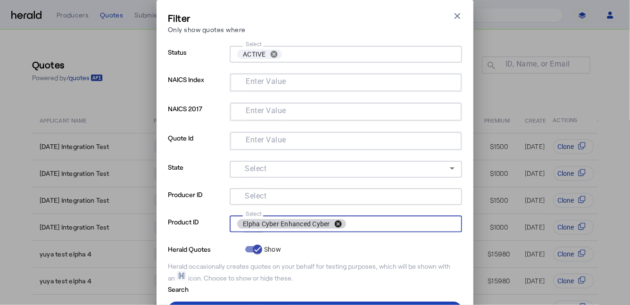
click at [341, 225] on button "cancel" at bounding box center [338, 224] width 16 height 8
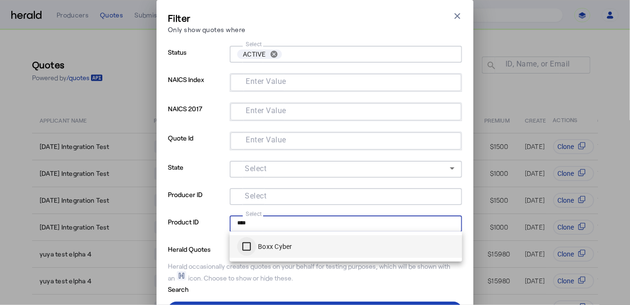
type input "****"
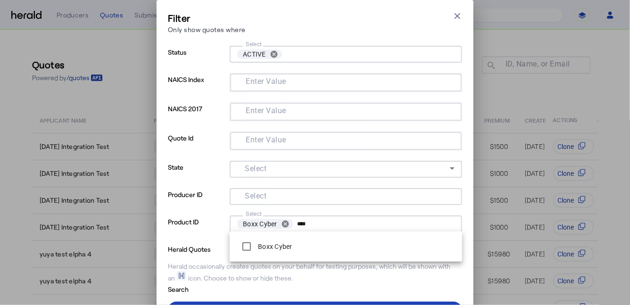
click at [206, 247] on p "Herald Quotes" at bounding box center [205, 248] width 74 height 11
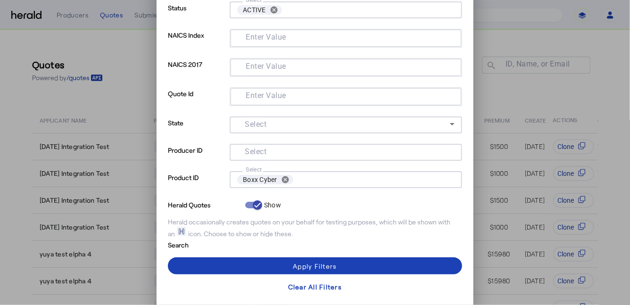
scroll to position [44, 0]
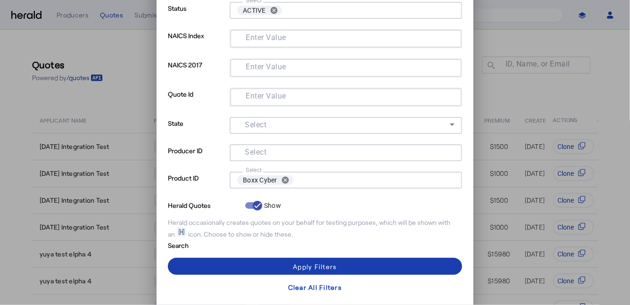
click at [218, 261] on span at bounding box center [315, 266] width 294 height 23
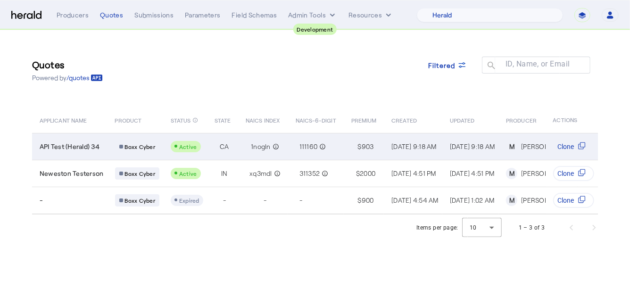
click at [114, 133] on td "Boxx Cyber" at bounding box center [136, 146] width 56 height 27
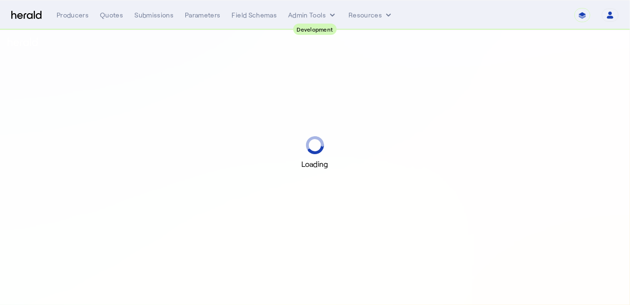
select select "pfm_2v8p_herald_api"
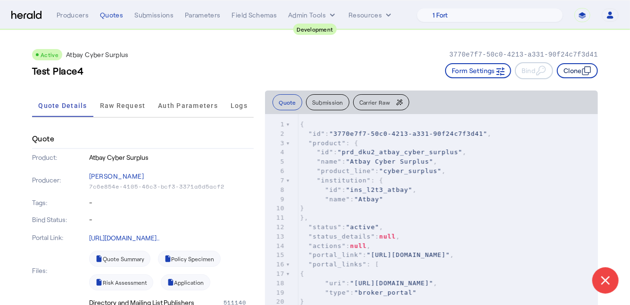
click at [583, 74] on icon "button" at bounding box center [586, 71] width 7 height 7
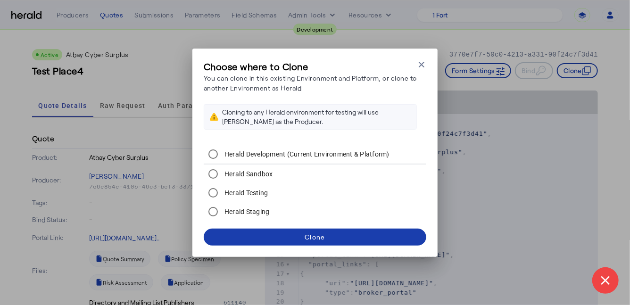
click at [318, 235] on div "Clone" at bounding box center [315, 237] width 20 height 10
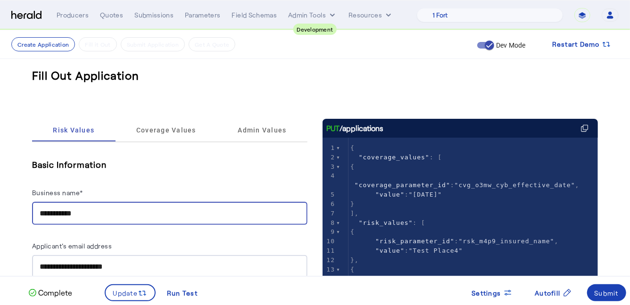
drag, startPoint x: 99, startPoint y: 213, endPoint x: 32, endPoint y: 210, distance: 67.0
click at [32, 211] on div "**********" at bounding box center [169, 213] width 275 height 23
type input "**********"
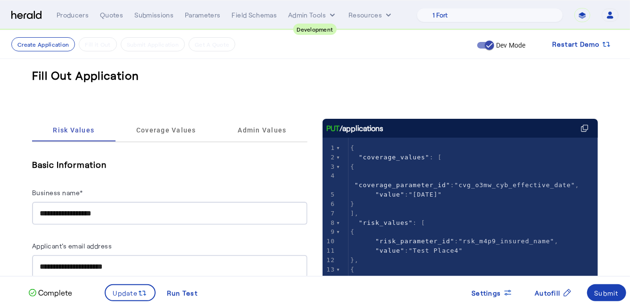
click at [155, 175] on div "**********" at bounding box center [169, 191] width 275 height 67
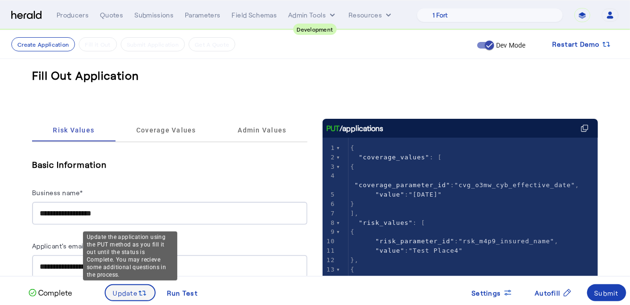
click at [120, 296] on span "Update" at bounding box center [125, 293] width 25 height 10
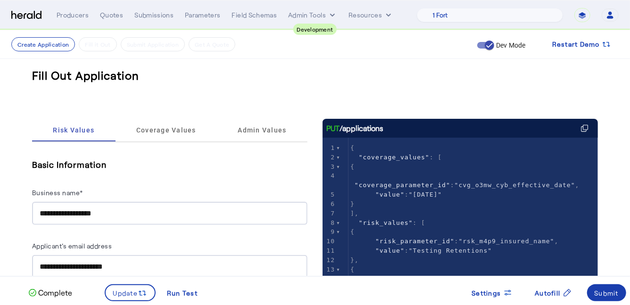
click at [610, 295] on div "Submit" at bounding box center [607, 293] width 25 height 10
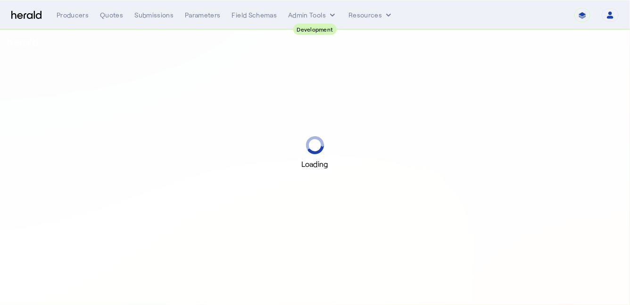
select select "pfm_2v8p_herald_api"
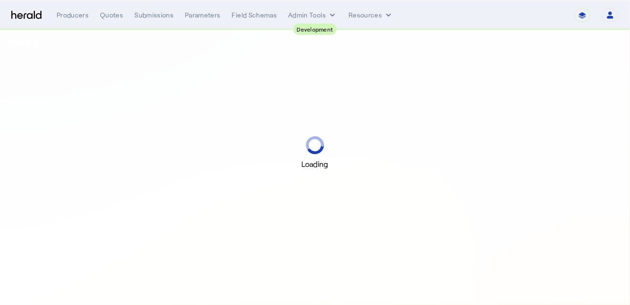
select select "pfm_2v8p_herald_api"
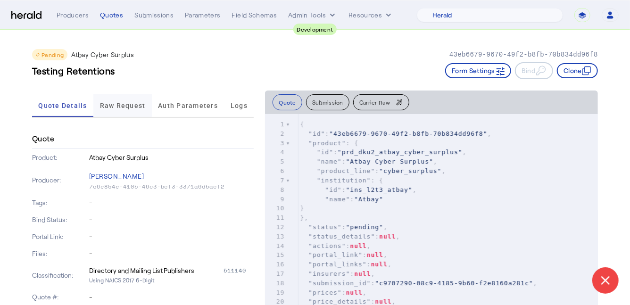
click at [116, 112] on span "Raw Request" at bounding box center [123, 105] width 46 height 23
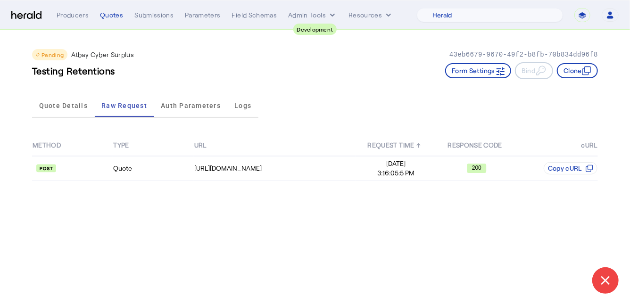
click at [167, 69] on div "Testing Retentions Form Settings Bind Clone" at bounding box center [315, 70] width 566 height 17
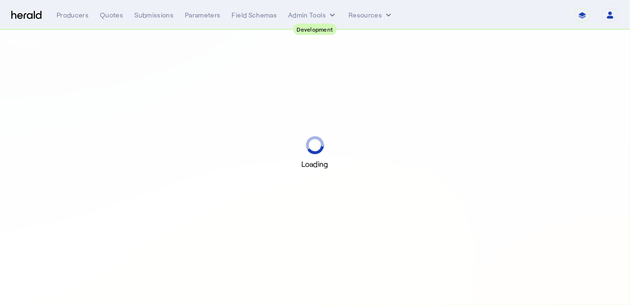
select select "pfm_2v8p_herald_api"
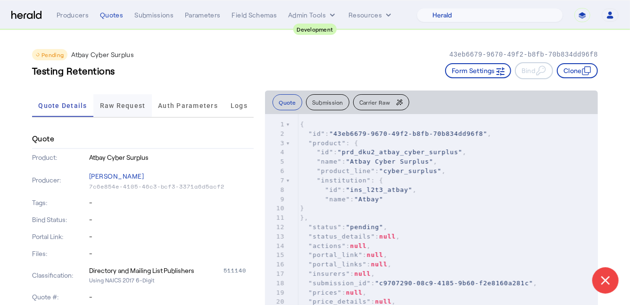
click at [123, 107] on span "Raw Request" at bounding box center [123, 105] width 46 height 7
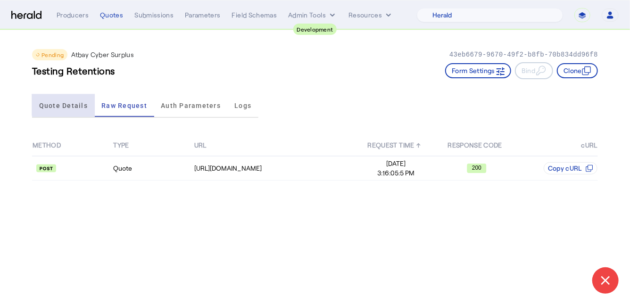
click at [70, 104] on span "Quote Details" at bounding box center [63, 105] width 49 height 7
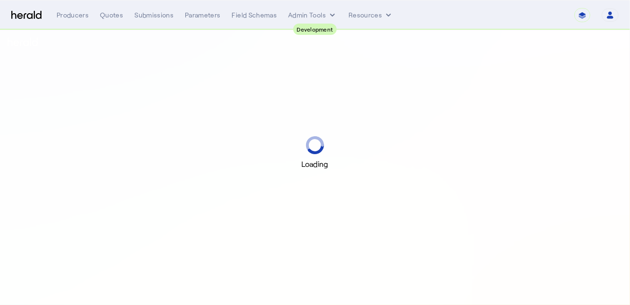
select select "pfm_2v8p_herald_api"
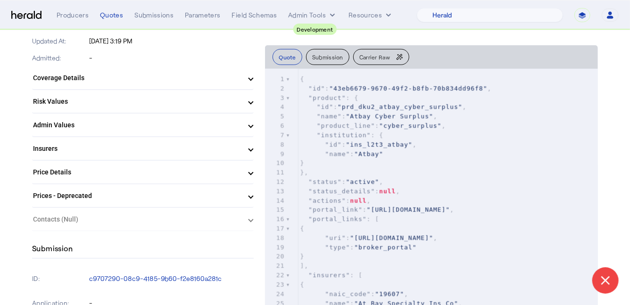
scroll to position [349, 0]
click at [189, 85] on mat-expansion-panel-header "Coverage Details" at bounding box center [143, 78] width 222 height 23
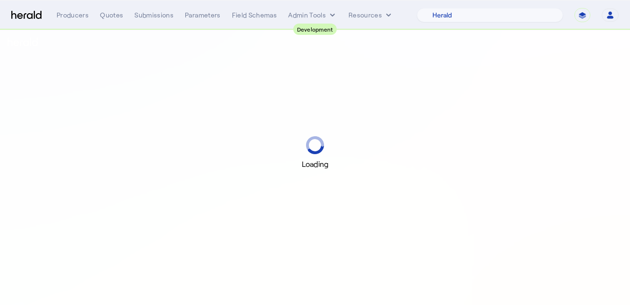
select select "pfm_2v8p_herald_api"
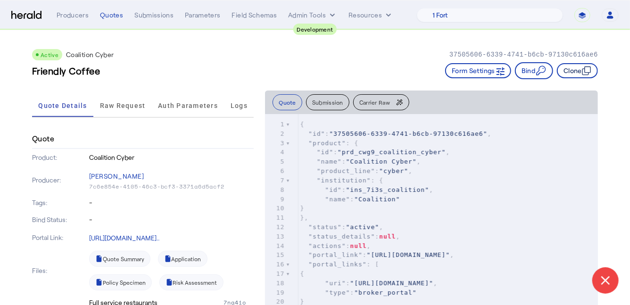
click at [571, 71] on button "Clone" at bounding box center [577, 70] width 41 height 15
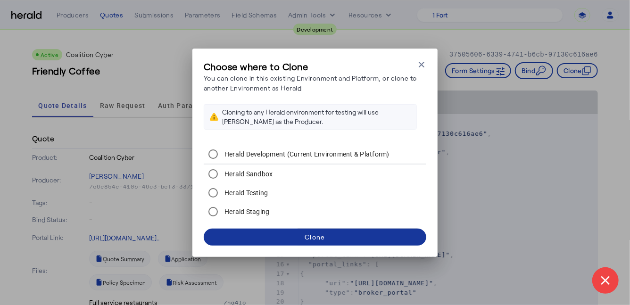
click at [302, 233] on span at bounding box center [315, 237] width 223 height 23
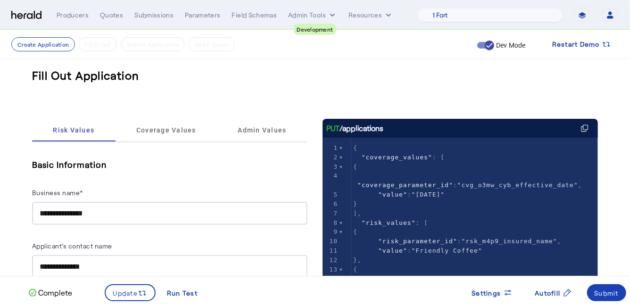
scroll to position [31, 0]
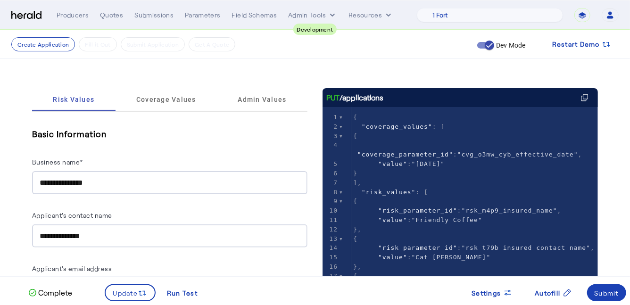
click at [117, 182] on input "**********" at bounding box center [170, 182] width 260 height 11
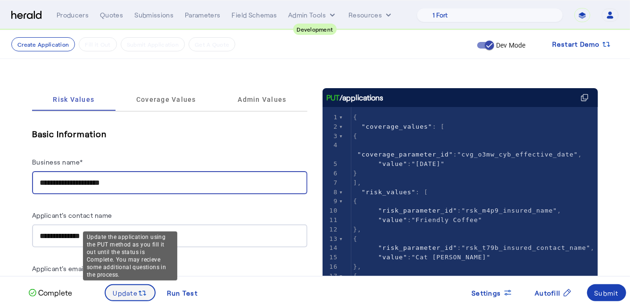
type input "**********"
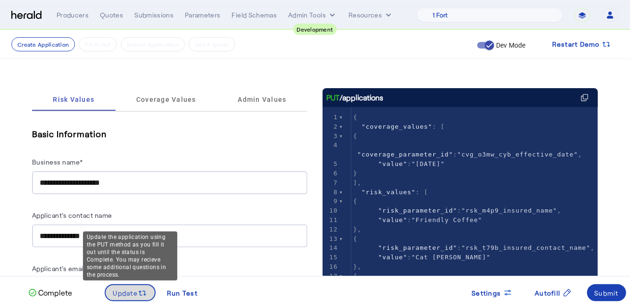
click at [125, 286] on span at bounding box center [131, 293] width 50 height 23
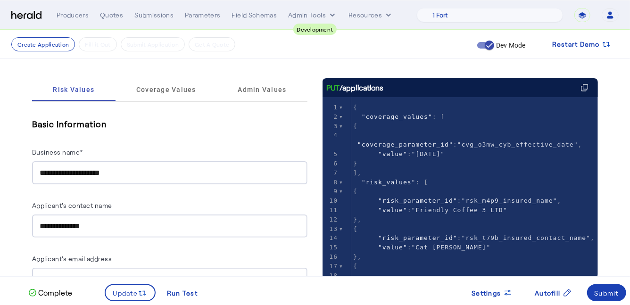
scroll to position [0, 0]
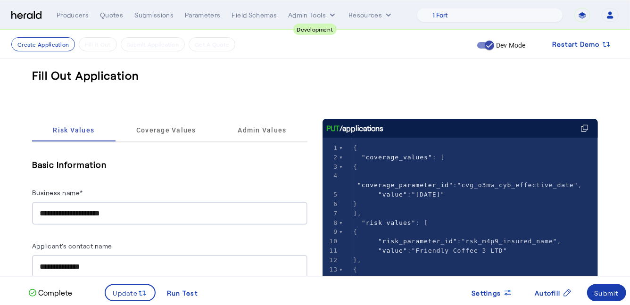
click at [607, 293] on div "Submit" at bounding box center [607, 293] width 25 height 10
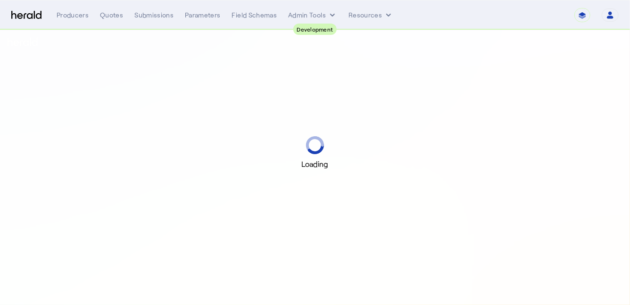
select select "pfm_2v8p_herald_api"
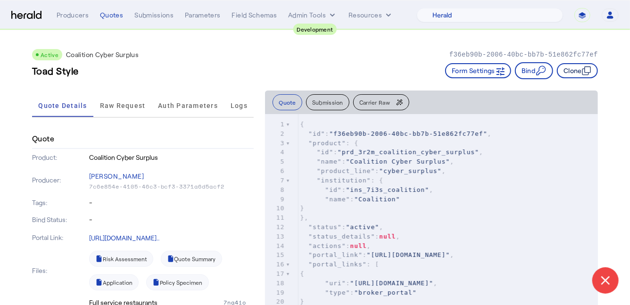
click at [580, 68] on button "Clone" at bounding box center [577, 70] width 41 height 15
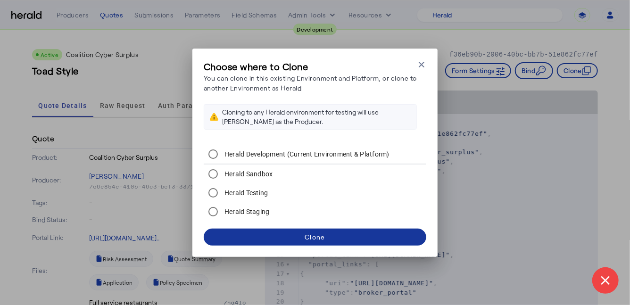
click at [328, 235] on span at bounding box center [315, 237] width 223 height 23
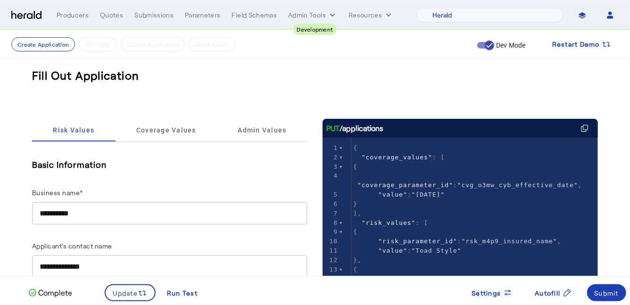
click at [106, 215] on input "**********" at bounding box center [170, 213] width 260 height 11
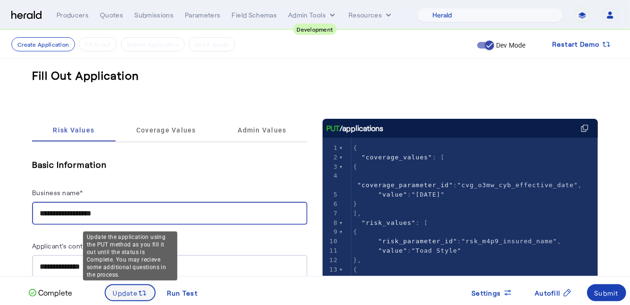
type input "**********"
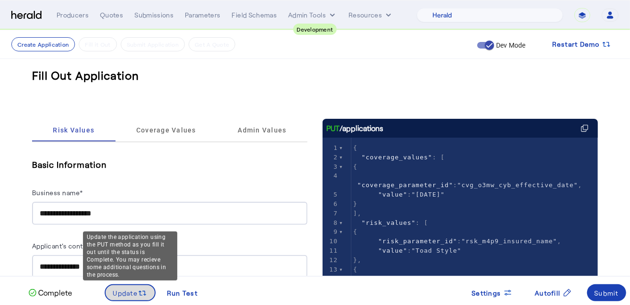
click at [114, 295] on span "Update" at bounding box center [125, 293] width 25 height 10
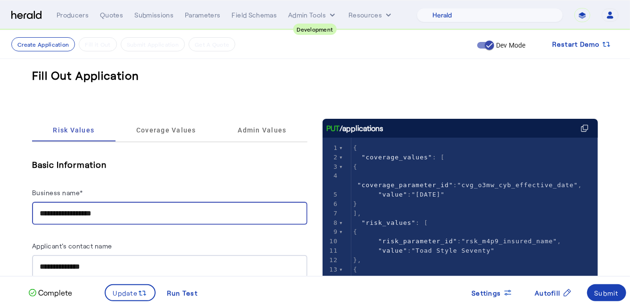
click at [127, 214] on input "**********" at bounding box center [170, 213] width 260 height 11
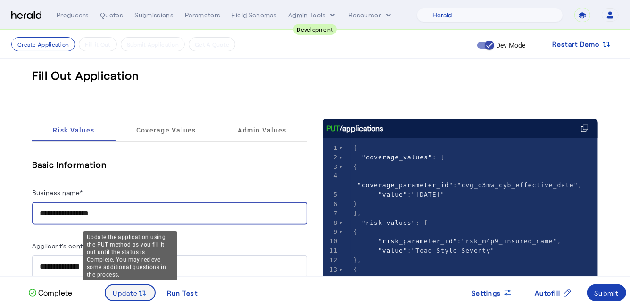
type input "**********"
click at [124, 291] on span "Update" at bounding box center [125, 293] width 25 height 10
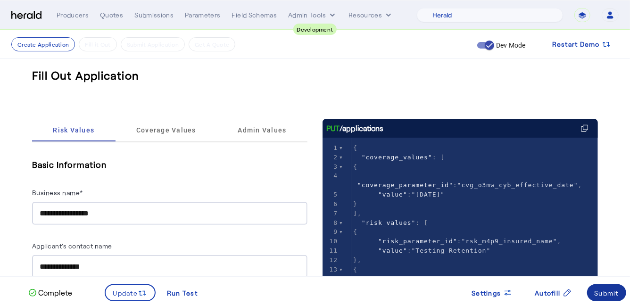
click at [609, 290] on div "Submit" at bounding box center [607, 293] width 25 height 10
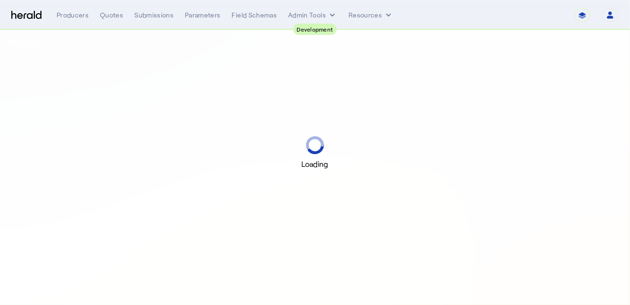
select select "pfm_2v8p_herald_api"
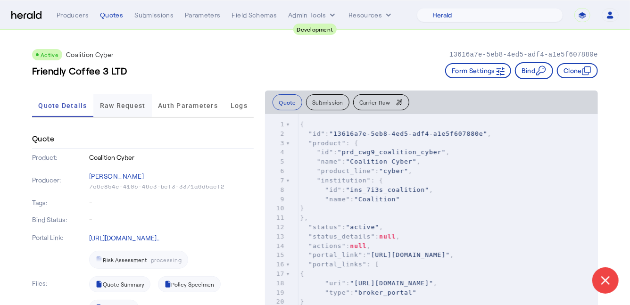
click at [140, 106] on span "Raw Request" at bounding box center [123, 105] width 46 height 7
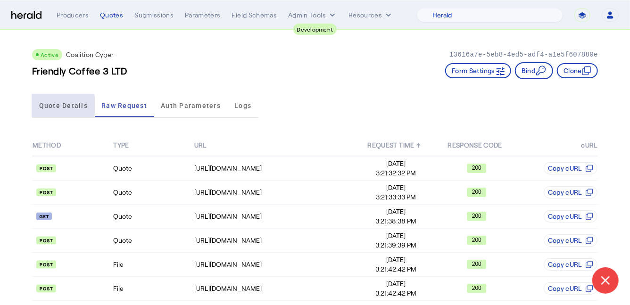
click at [55, 105] on span "Quote Details" at bounding box center [63, 105] width 49 height 7
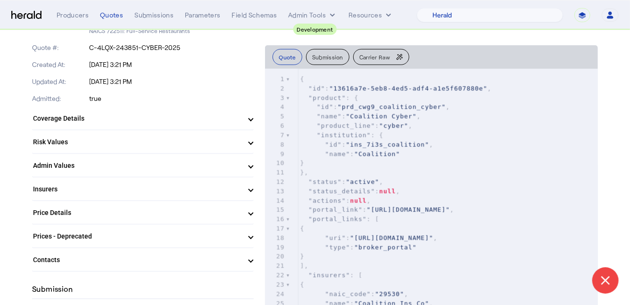
scroll to position [305, 0]
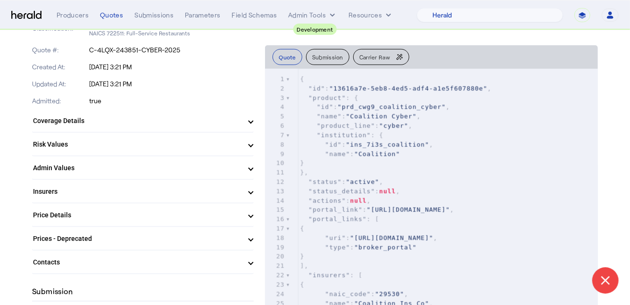
click at [158, 125] on mat-expansion-panel-header "Coverage Details" at bounding box center [143, 120] width 222 height 23
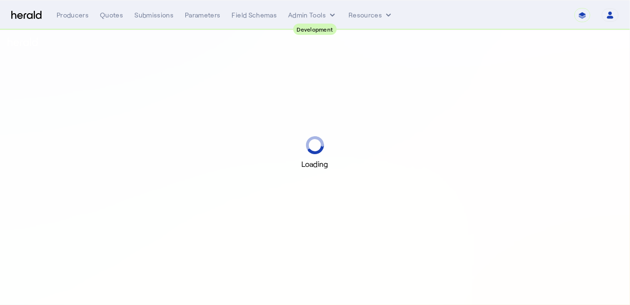
select select "pfm_2v8p_herald_api"
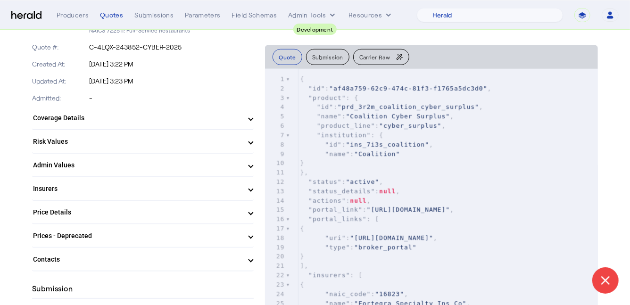
scroll to position [334, 0]
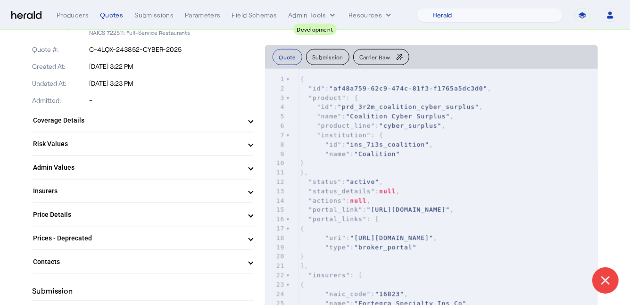
click at [163, 120] on mat-panel-title "Coverage Details" at bounding box center [137, 121] width 208 height 10
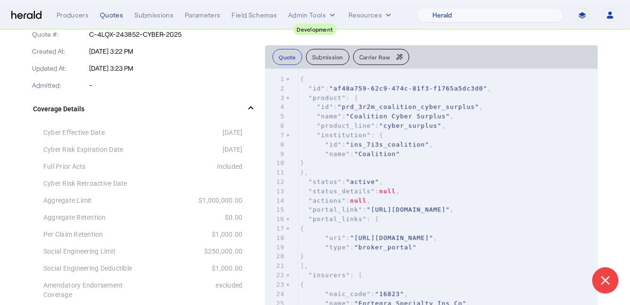
scroll to position [357, 0]
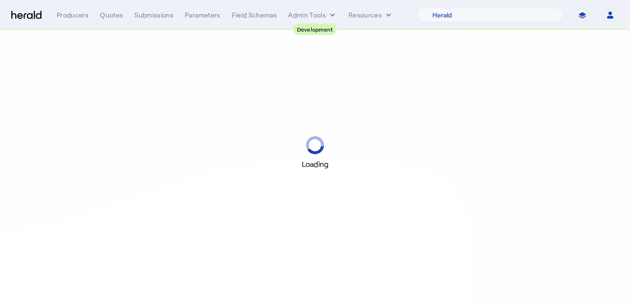
select select "pfm_2v8p_herald_api"
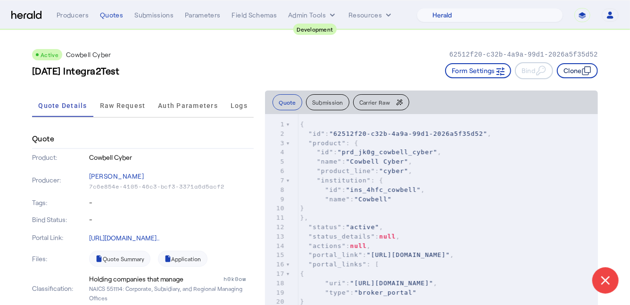
click at [566, 73] on button "Clone" at bounding box center [577, 70] width 41 height 15
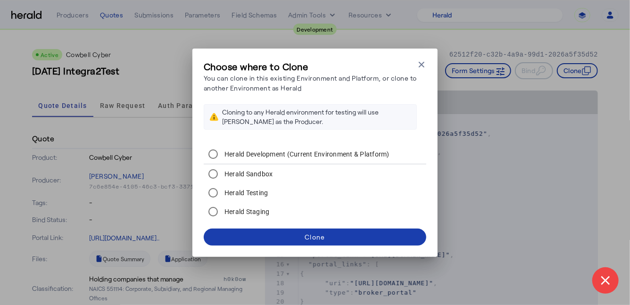
click at [301, 239] on span at bounding box center [315, 237] width 223 height 23
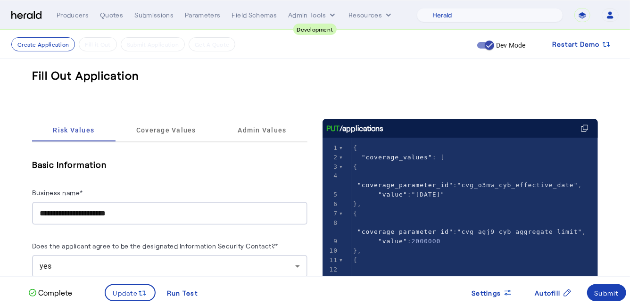
click at [142, 211] on input "**********" at bounding box center [170, 213] width 260 height 11
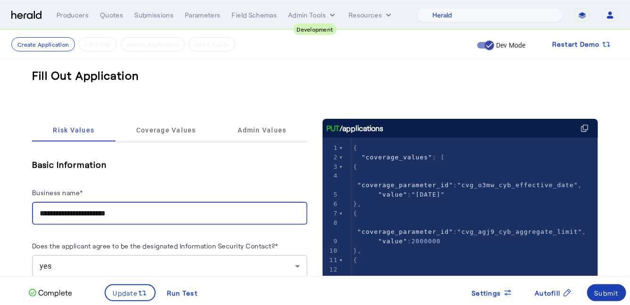
click at [142, 211] on input "**********" at bounding box center [170, 213] width 260 height 11
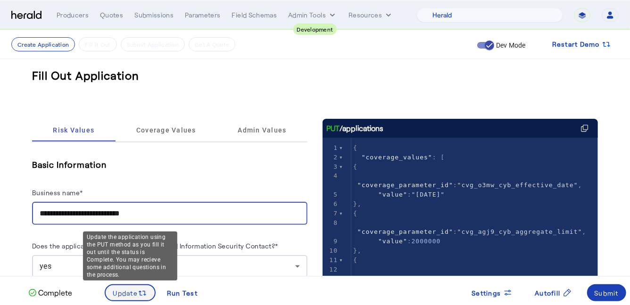
type input "**********"
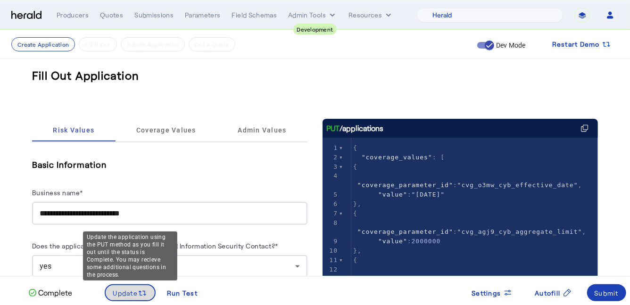
click at [135, 290] on span "Update" at bounding box center [125, 293] width 25 height 10
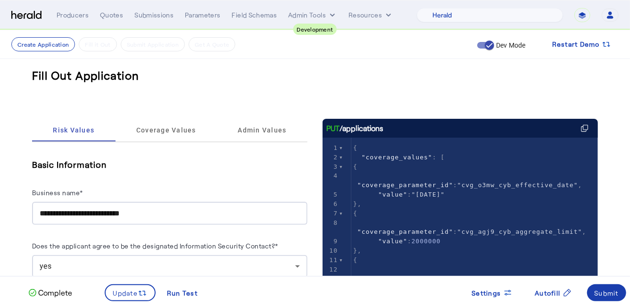
click at [614, 292] on div "Submit" at bounding box center [607, 293] width 25 height 10
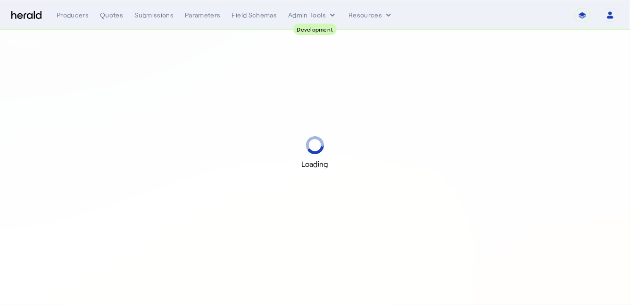
select select "pfm_2v8p_herald_api"
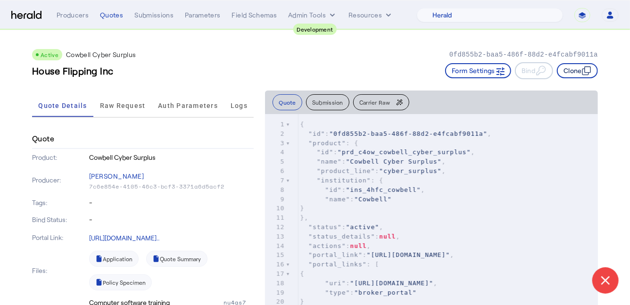
click at [579, 69] on button "Clone" at bounding box center [577, 70] width 41 height 15
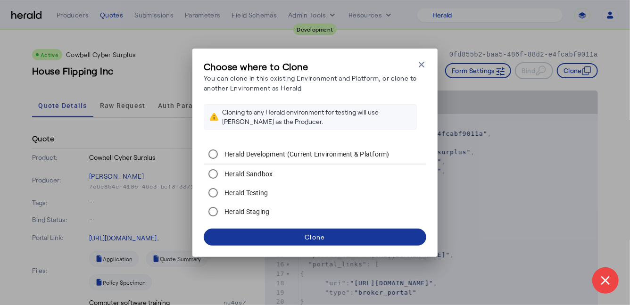
click at [308, 237] on div "Clone" at bounding box center [315, 237] width 20 height 10
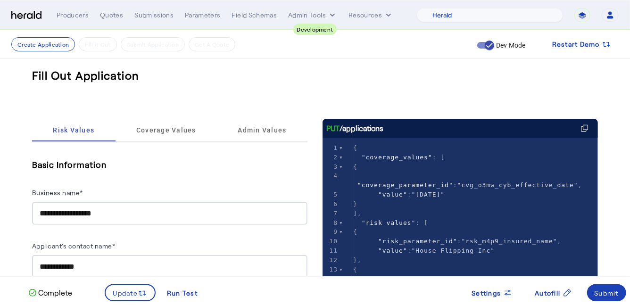
click at [131, 206] on div "**********" at bounding box center [170, 213] width 260 height 23
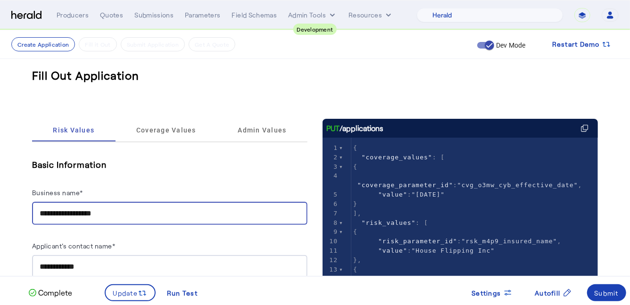
click at [117, 213] on input "**********" at bounding box center [170, 213] width 260 height 11
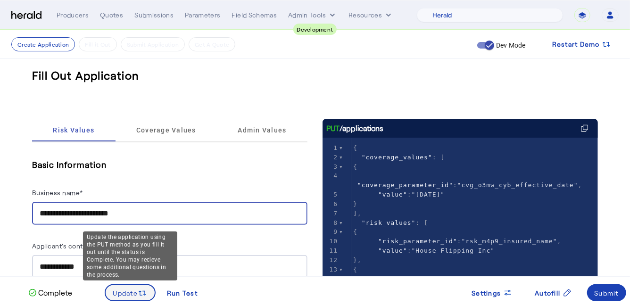
type input "**********"
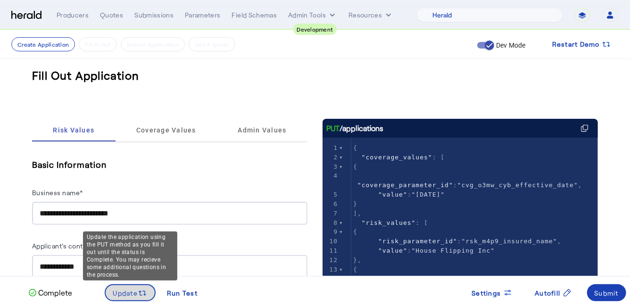
click at [132, 289] on span "Update" at bounding box center [125, 293] width 25 height 10
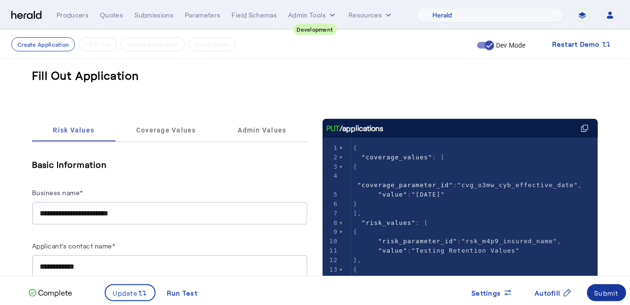
click at [601, 292] on div "Submit" at bounding box center [607, 293] width 25 height 10
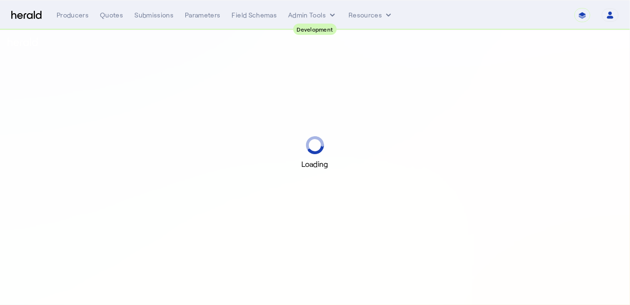
select select "pfm_2v8p_herald_api"
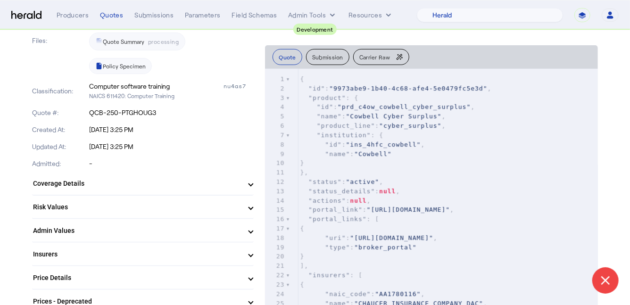
scroll to position [244, 0]
click at [125, 181] on mat-panel-title "Coverage Details" at bounding box center [137, 183] width 208 height 10
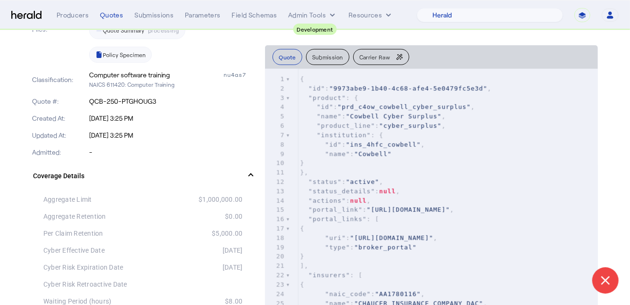
scroll to position [256, 0]
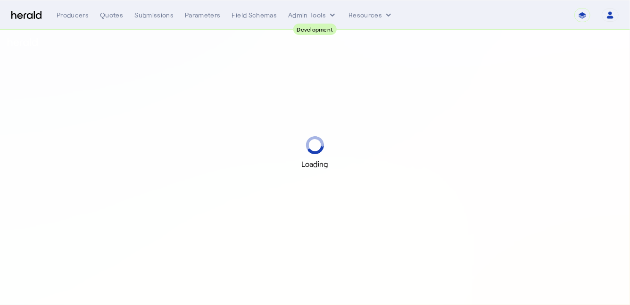
select select "pfm_2v8p_herald_api"
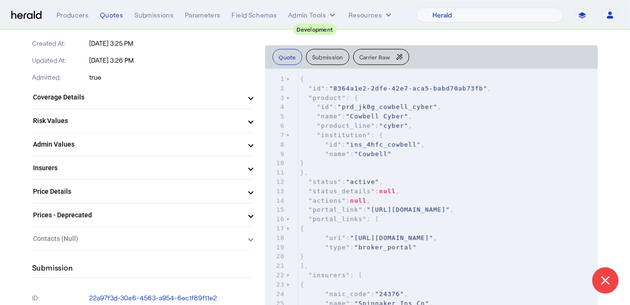
scroll to position [283, 0]
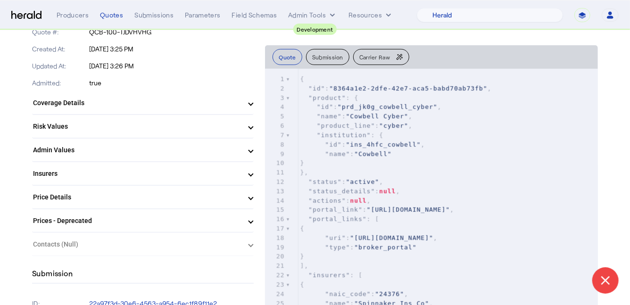
click at [174, 100] on mat-panel-title "Coverage Details" at bounding box center [137, 103] width 208 height 10
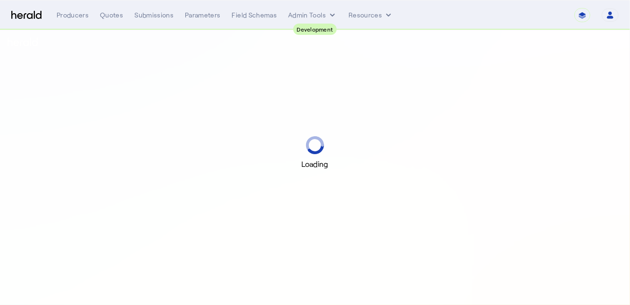
select select "pfm_2v8p_herald_api"
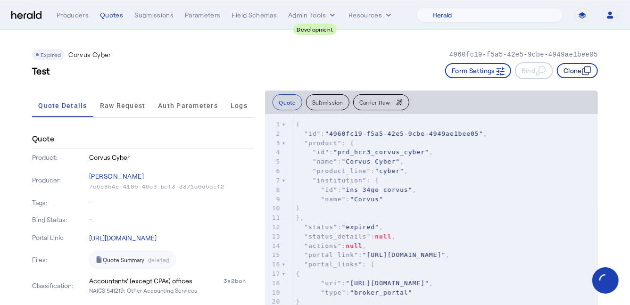
click at [570, 69] on button "Clone" at bounding box center [577, 70] width 41 height 15
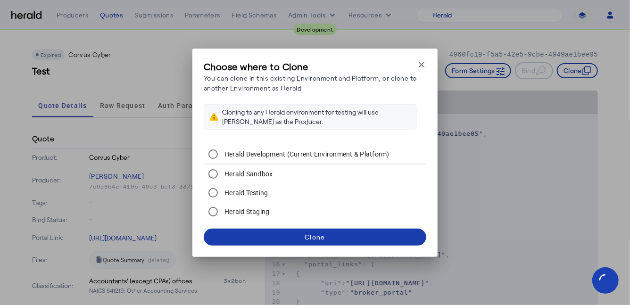
click at [307, 237] on div "Clone" at bounding box center [315, 237] width 20 height 10
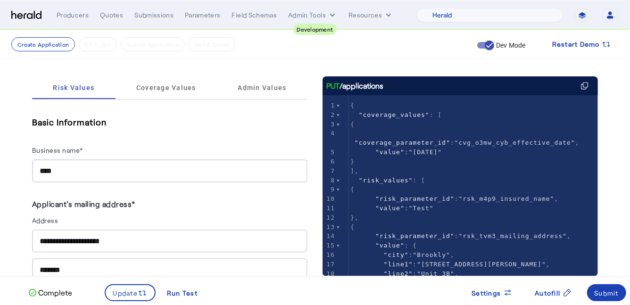
scroll to position [42, 0]
click at [154, 169] on input "****" at bounding box center [170, 171] width 260 height 11
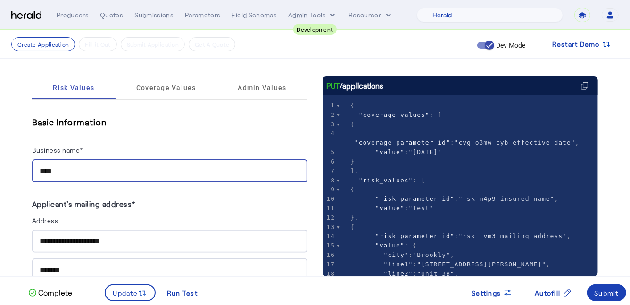
click at [154, 169] on input "****" at bounding box center [170, 171] width 260 height 11
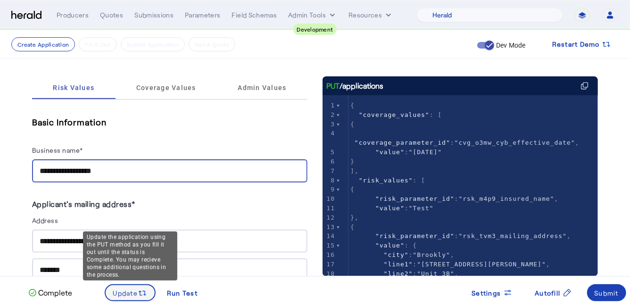
type input "**********"
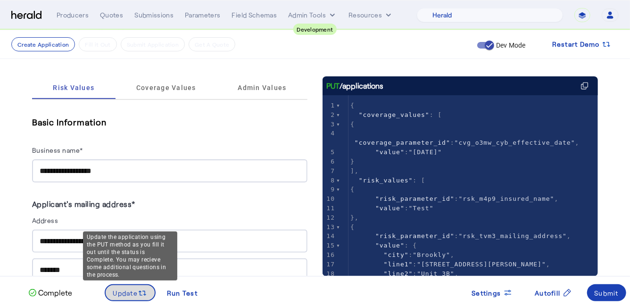
click at [132, 291] on span "Update" at bounding box center [125, 293] width 25 height 10
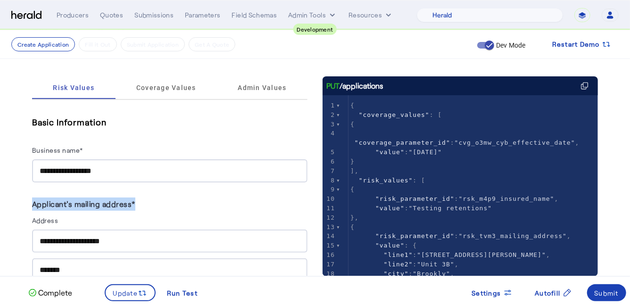
drag, startPoint x: 134, startPoint y: 202, endPoint x: 28, endPoint y: 204, distance: 106.2
click at [44, 203] on label "Applicant's mailing address*" at bounding box center [83, 204] width 103 height 9
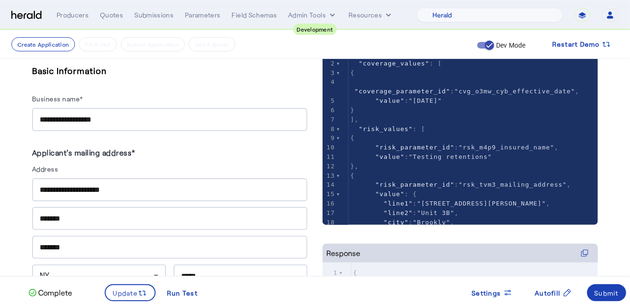
scroll to position [0, 0]
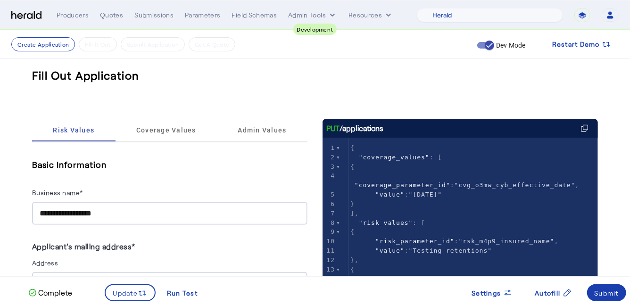
click at [604, 295] on div "Submit" at bounding box center [607, 293] width 25 height 10
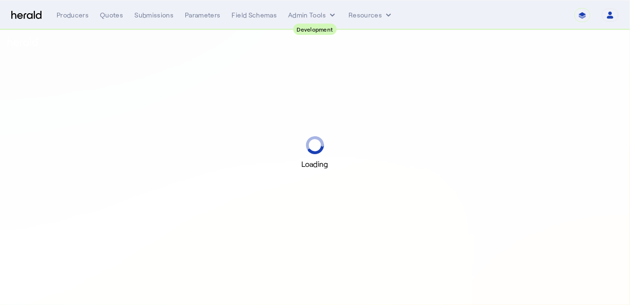
select select "pfm_2v8p_herald_api"
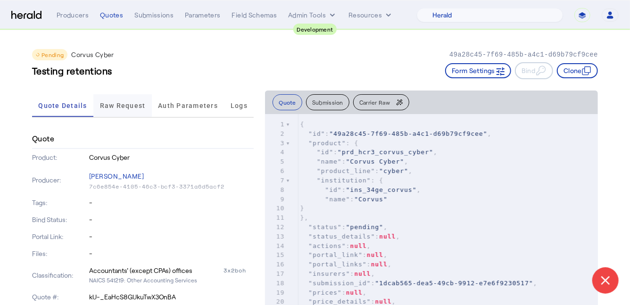
click at [137, 106] on span "Raw Request" at bounding box center [123, 105] width 46 height 7
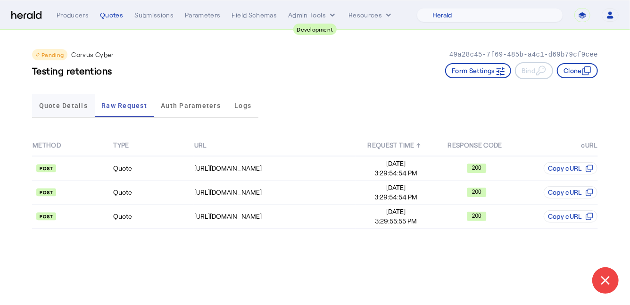
click at [64, 106] on span "Quote Details" at bounding box center [63, 105] width 49 height 7
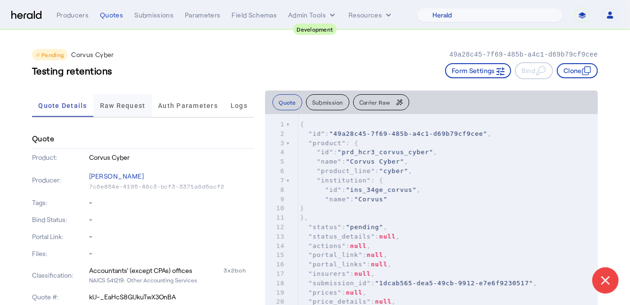
click at [108, 103] on span "Raw Request" at bounding box center [123, 105] width 46 height 7
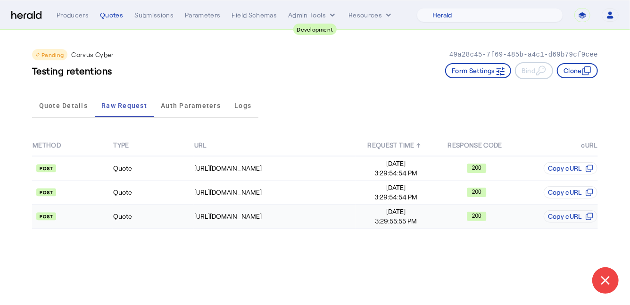
click at [153, 214] on td "Quote" at bounding box center [153, 217] width 81 height 24
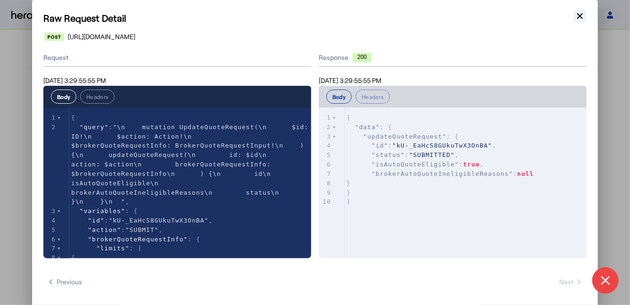
click at [581, 17] on icon "button" at bounding box center [579, 15] width 9 height 9
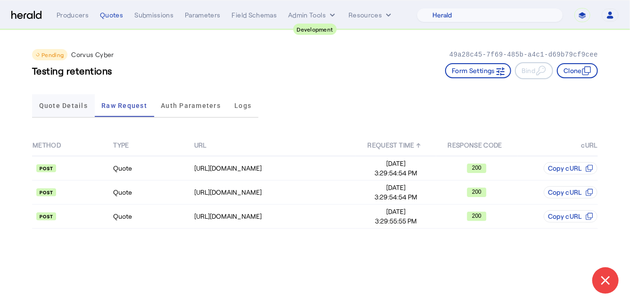
click at [64, 109] on span "Quote Details" at bounding box center [63, 105] width 49 height 23
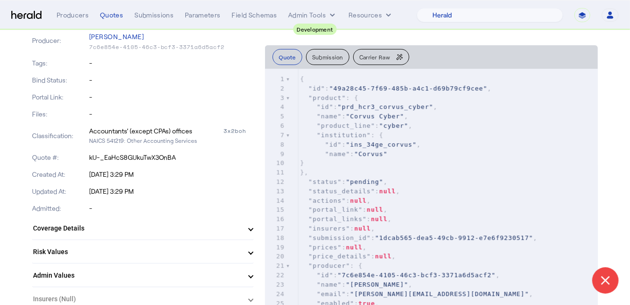
scroll to position [142, 0]
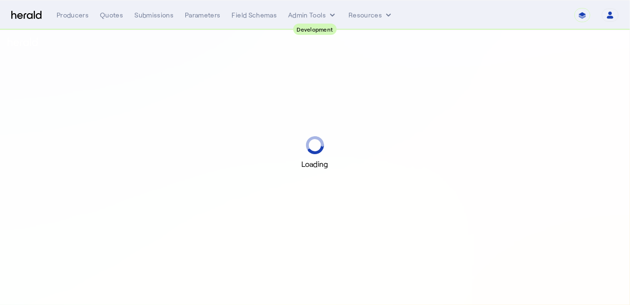
select select "pfm_2v8p_herald_api"
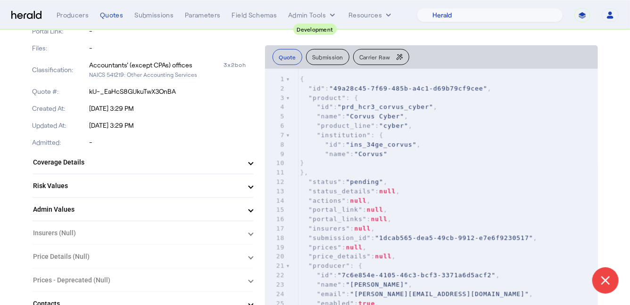
scroll to position [204, 0]
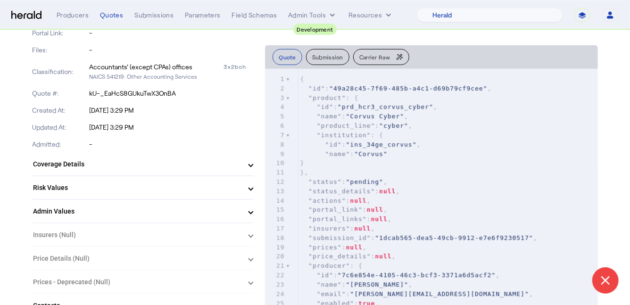
click at [139, 162] on mat-panel-title "Coverage Details" at bounding box center [137, 164] width 208 height 10
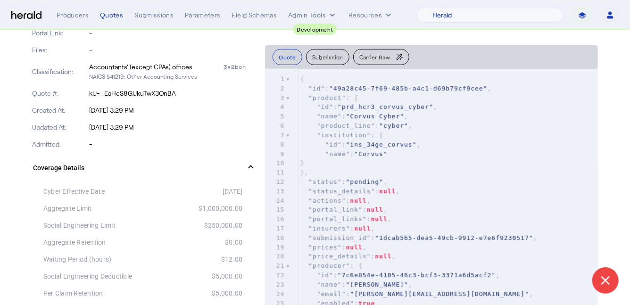
click at [139, 163] on mat-panel-title "Coverage Details" at bounding box center [137, 168] width 208 height 10
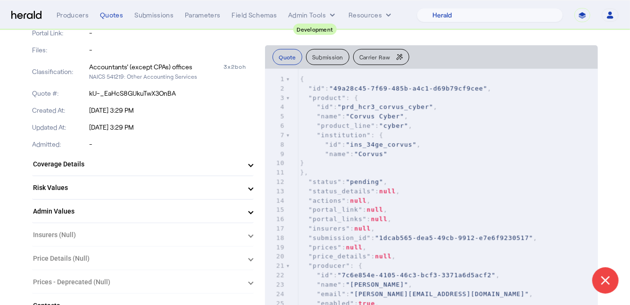
click at [137, 166] on mat-panel-title "Coverage Details" at bounding box center [137, 164] width 208 height 10
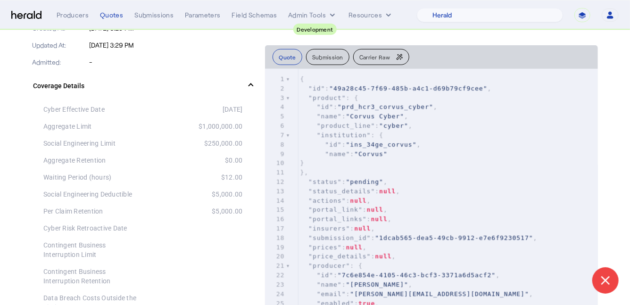
scroll to position [0, 0]
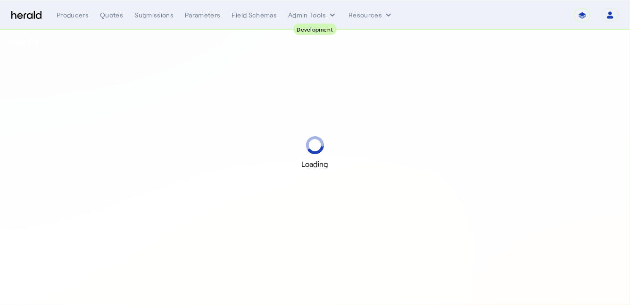
select select "pfm_2v8p_herald_api"
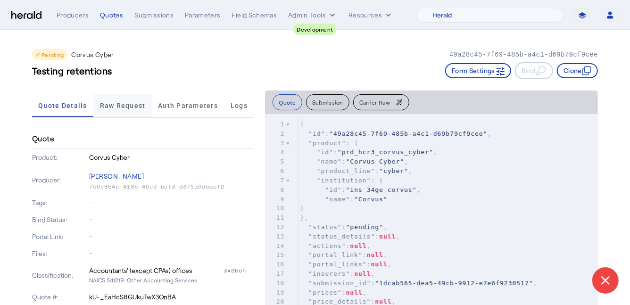
click at [119, 105] on span "Raw Request" at bounding box center [123, 105] width 46 height 7
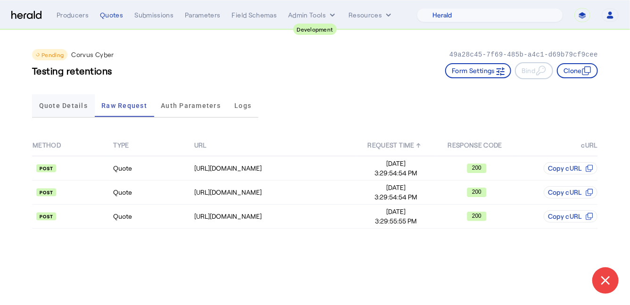
click at [75, 102] on span "Quote Details" at bounding box center [63, 105] width 49 height 7
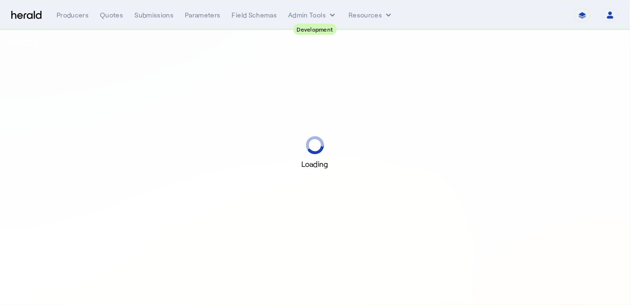
select select "pfm_2v8p_herald_api"
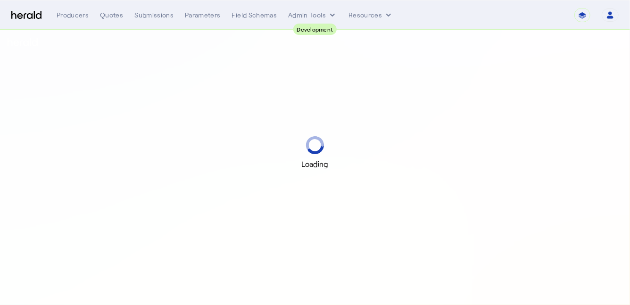
select select "pfm_2v8p_herald_api"
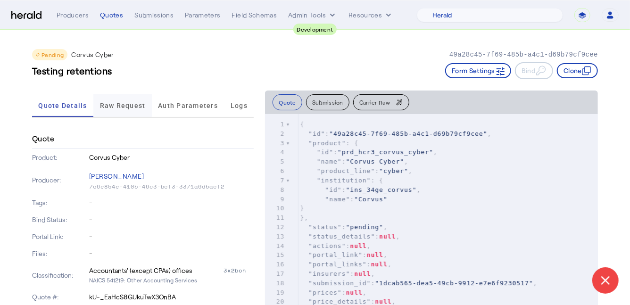
click at [130, 103] on span "Raw Request" at bounding box center [123, 105] width 46 height 7
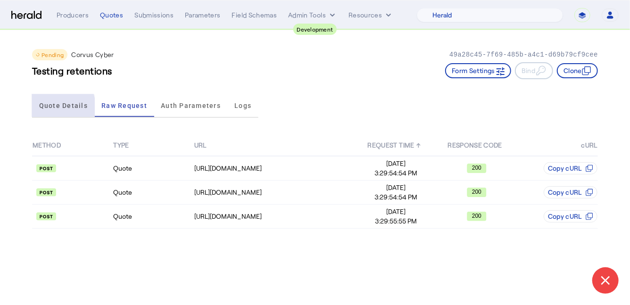
click at [50, 107] on span "Quote Details" at bounding box center [63, 105] width 49 height 7
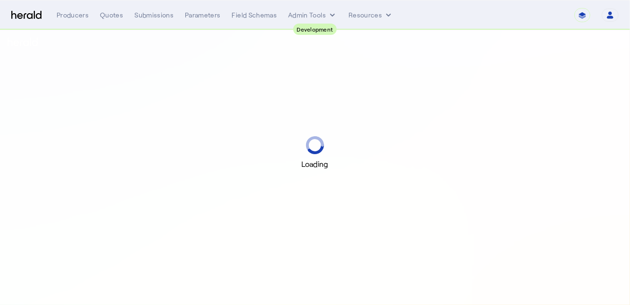
select select "pfm_2v8p_herald_api"
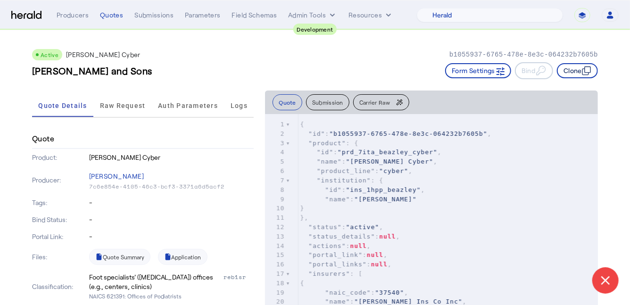
click at [575, 72] on button "Clone" at bounding box center [577, 70] width 41 height 15
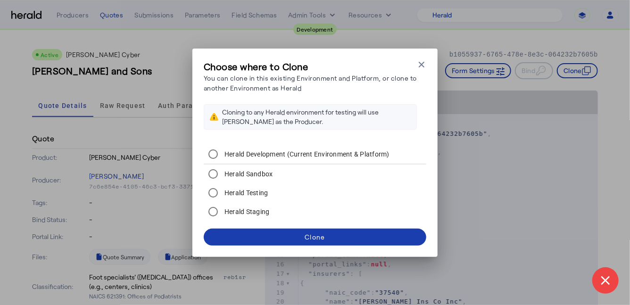
click at [316, 234] on div "Clone" at bounding box center [315, 237] width 20 height 10
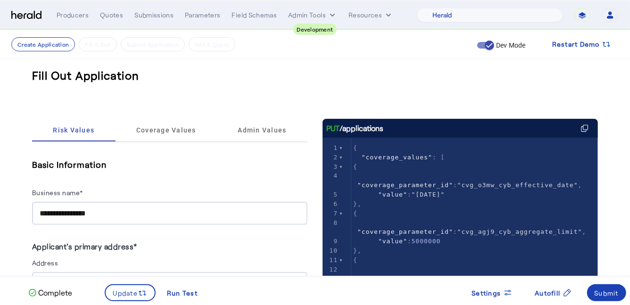
click at [122, 210] on input "**********" at bounding box center [170, 213] width 260 height 11
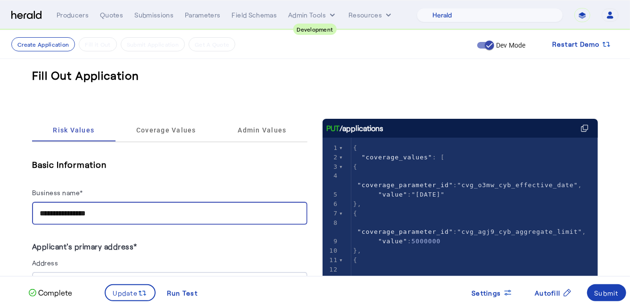
click at [122, 210] on input "**********" at bounding box center [170, 213] width 260 height 11
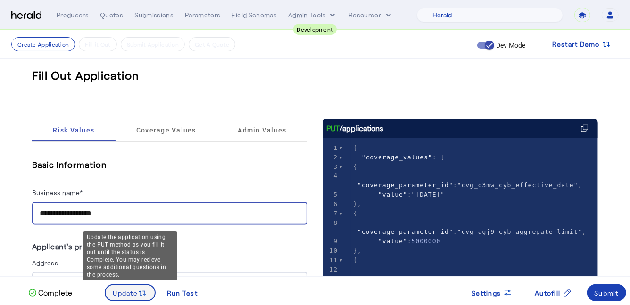
type input "**********"
click at [137, 292] on span "Update" at bounding box center [125, 293] width 25 height 10
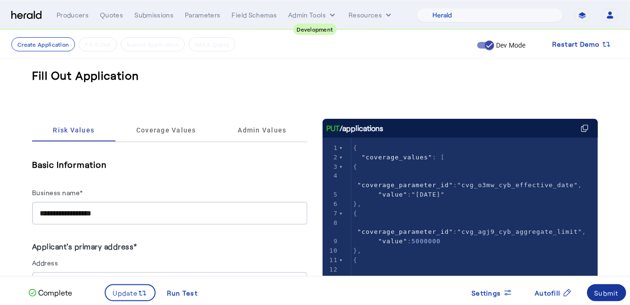
click at [605, 287] on span at bounding box center [607, 293] width 40 height 23
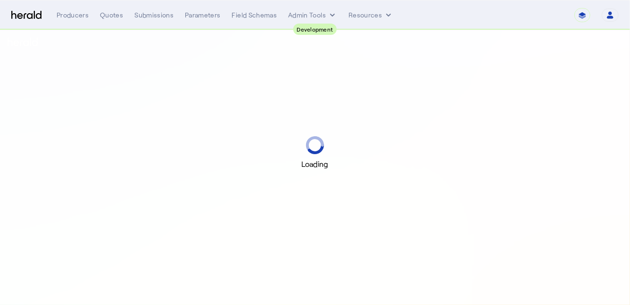
select select "pfm_2v8p_herald_api"
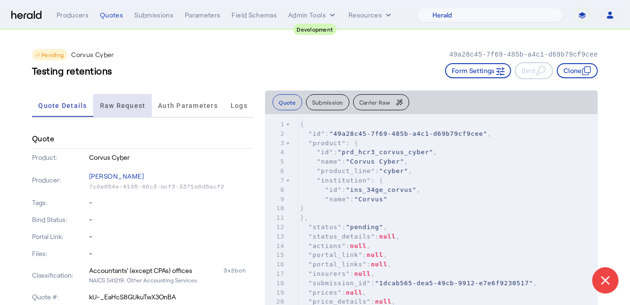
click at [131, 112] on span "Raw Request" at bounding box center [123, 105] width 46 height 23
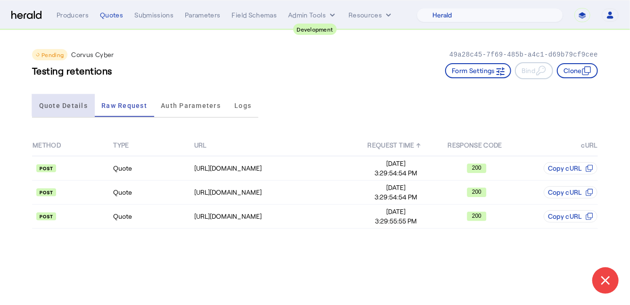
click at [78, 102] on span "Quote Details" at bounding box center [63, 105] width 49 height 7
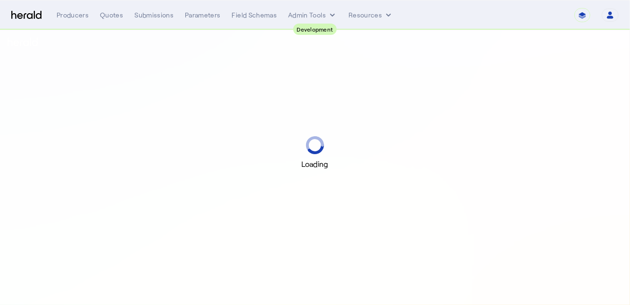
select select "pfm_2v8p_herald_api"
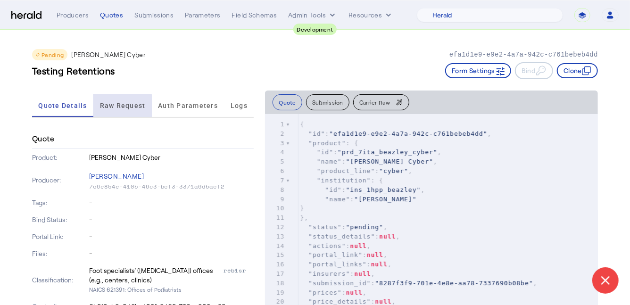
click at [113, 107] on span "Raw Request" at bounding box center [123, 105] width 46 height 7
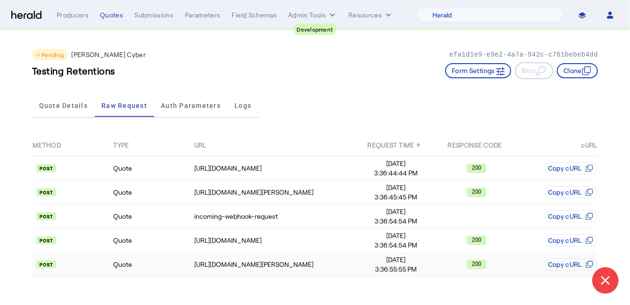
click at [151, 258] on td "Quote" at bounding box center [153, 265] width 81 height 24
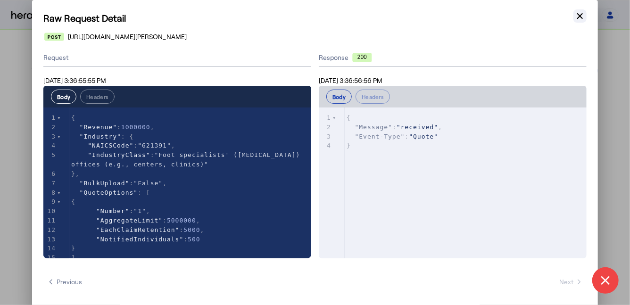
click at [583, 18] on icon "button" at bounding box center [580, 16] width 6 height 6
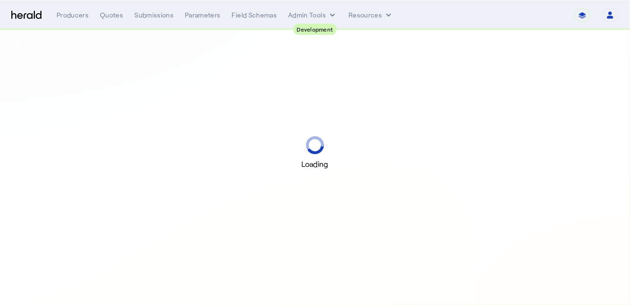
select select "pfm_2v8p_herald_api"
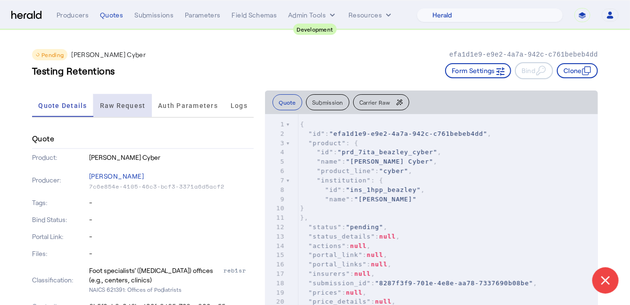
click at [115, 109] on span "Raw Request" at bounding box center [123, 105] width 46 height 7
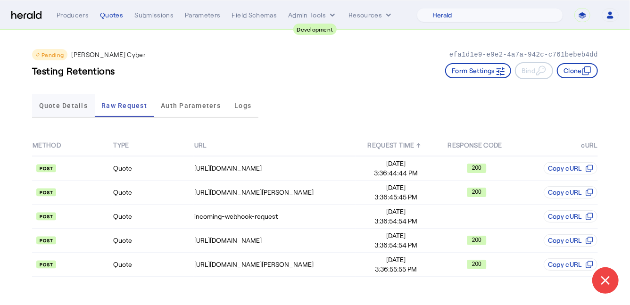
click at [68, 106] on span "Quote Details" at bounding box center [63, 105] width 49 height 7
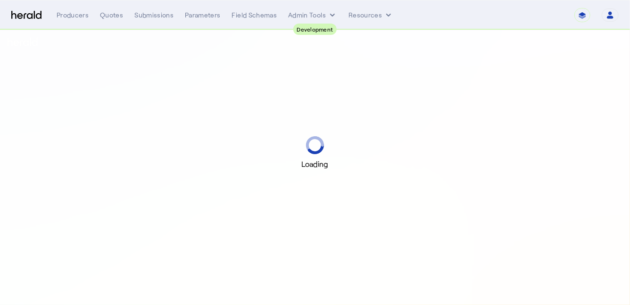
select select "pfm_2v8p_herald_api"
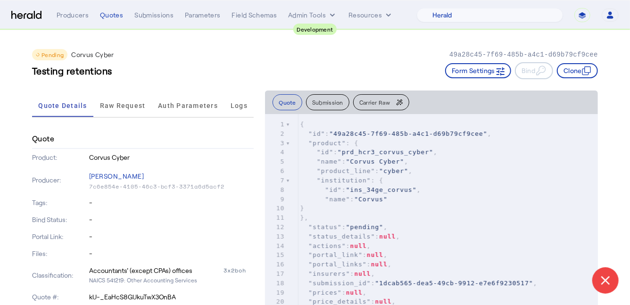
drag, startPoint x: 114, startPoint y: 71, endPoint x: 33, endPoint y: 64, distance: 80.5
click at [33, 64] on div "Testing retentions Form Settings Bind Clone" at bounding box center [315, 70] width 566 height 17
click at [117, 72] on div "Testing retentions Form Settings Bind Clone" at bounding box center [315, 70] width 566 height 17
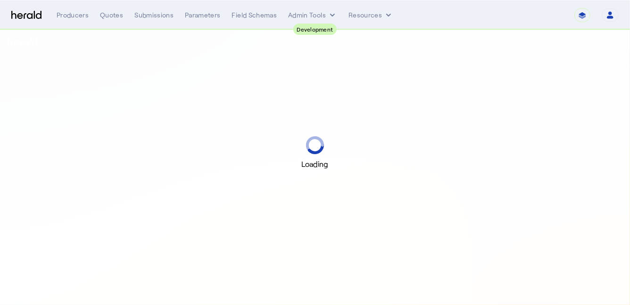
select select "pfm_2v8p_herald_api"
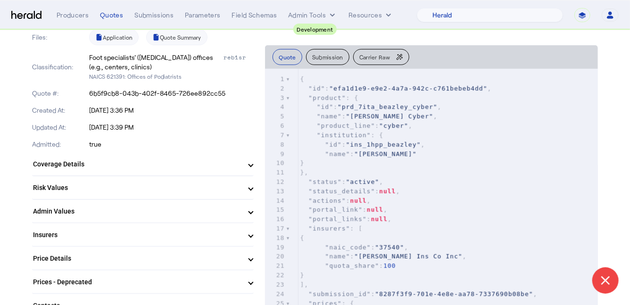
scroll to position [218, 0]
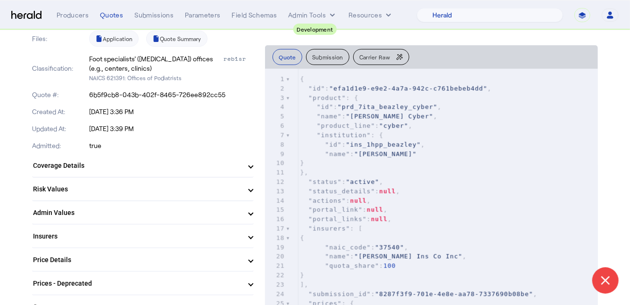
click at [158, 171] on mat-expansion-panel-header "Coverage Details" at bounding box center [143, 165] width 222 height 23
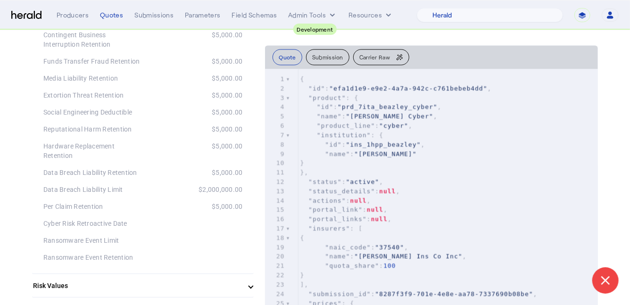
scroll to position [999, 0]
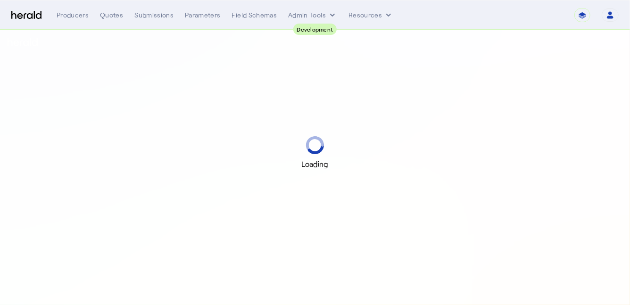
select select "pfm_2v8p_herald_api"
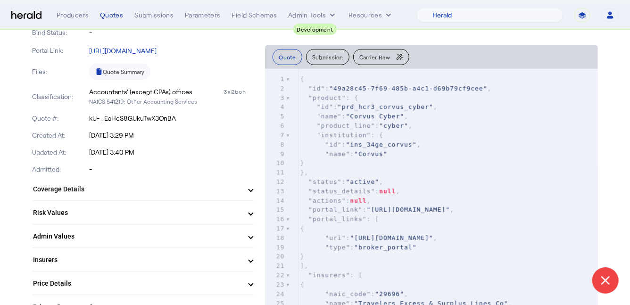
scroll to position [192, 0]
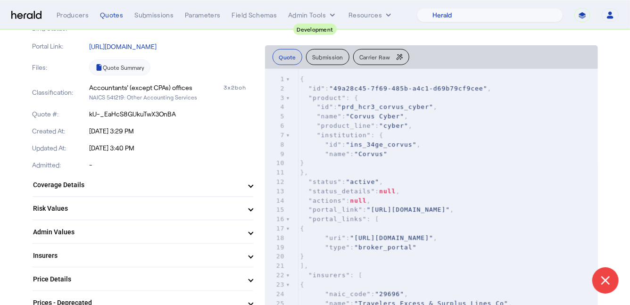
click at [135, 178] on mat-expansion-panel-header "Coverage Details" at bounding box center [143, 185] width 222 height 23
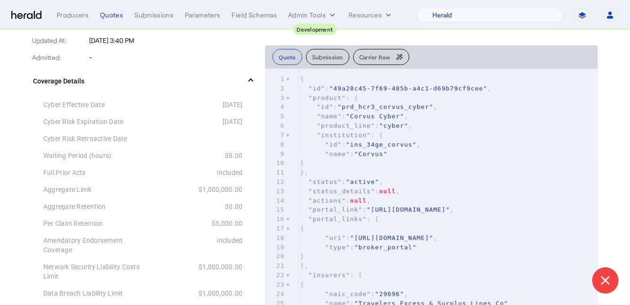
scroll to position [305, 0]
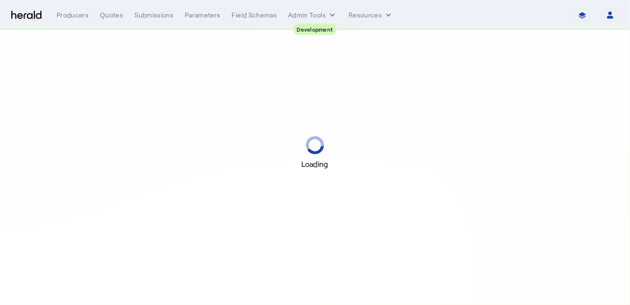
select select "pfm_2v8p_herald_api"
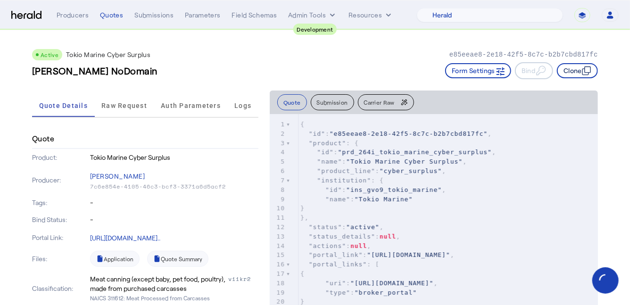
click at [576, 69] on button "Clone" at bounding box center [577, 70] width 41 height 15
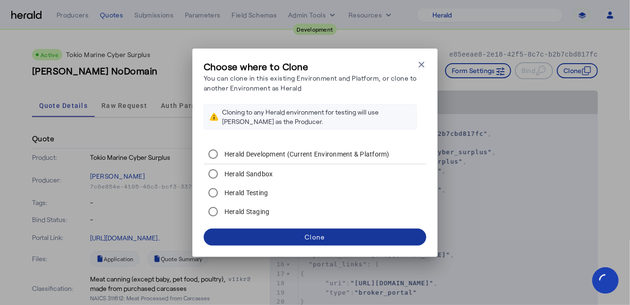
click at [317, 237] on div "Clone" at bounding box center [315, 237] width 20 height 10
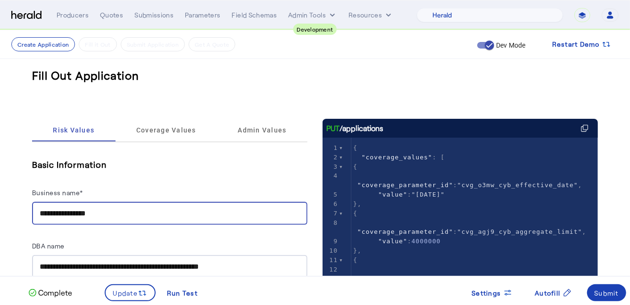
click at [117, 217] on input "**********" at bounding box center [170, 213] width 260 height 11
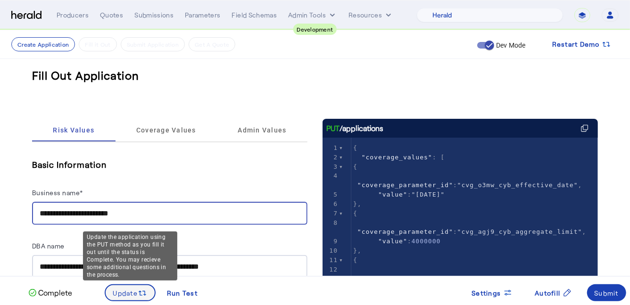
type input "**********"
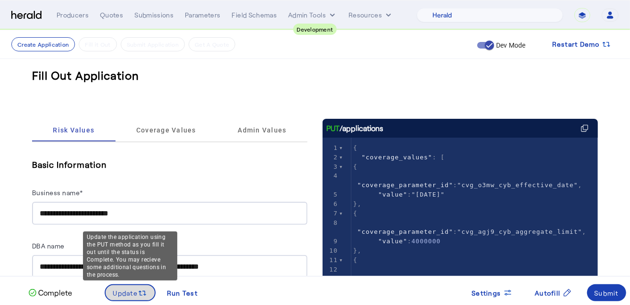
click at [132, 294] on span "Update" at bounding box center [125, 293] width 25 height 10
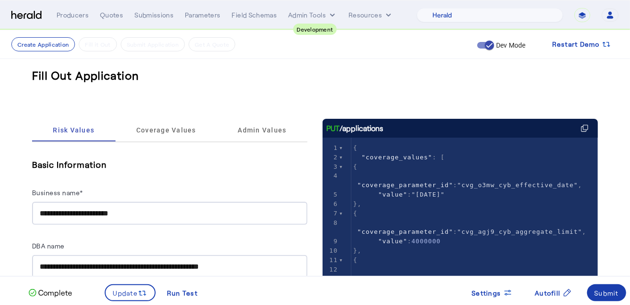
click at [616, 296] on div "Submit" at bounding box center [607, 293] width 25 height 10
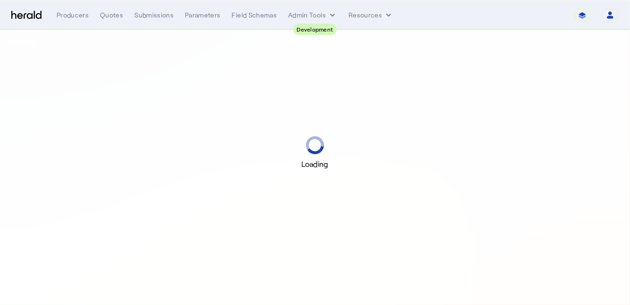
select select "pfm_2v8p_herald_api"
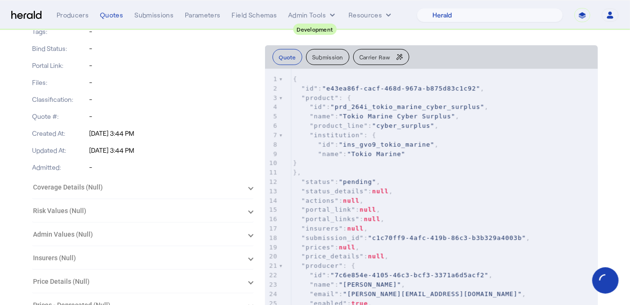
scroll to position [170, 0]
click at [98, 86] on p "-" at bounding box center [171, 83] width 165 height 9
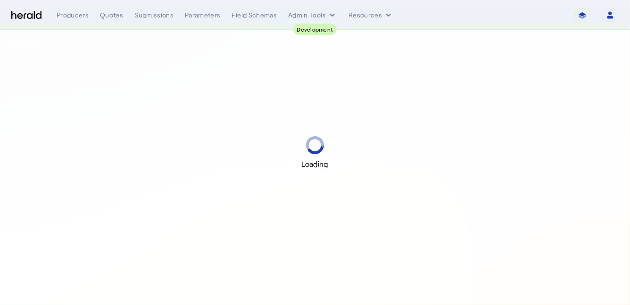
select select "pfm_2v8p_herald_api"
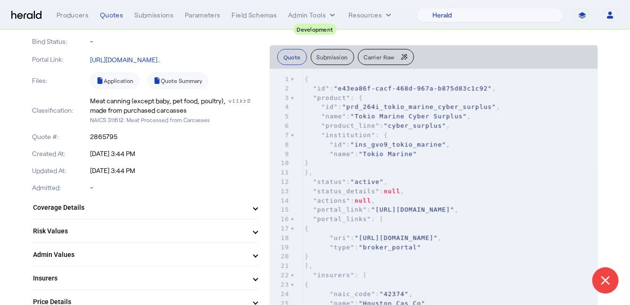
scroll to position [179, 0]
click at [141, 209] on mat-panel-title "Coverage Details" at bounding box center [139, 207] width 213 height 10
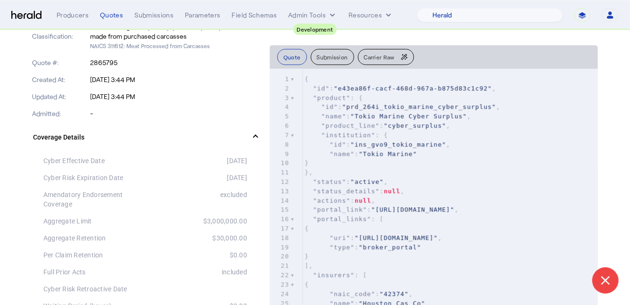
scroll to position [252, 0]
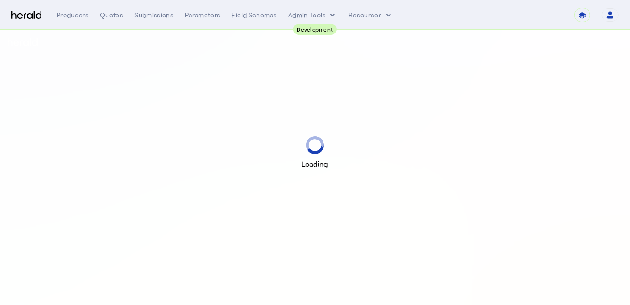
select select "pfm_2v8p_herald_api"
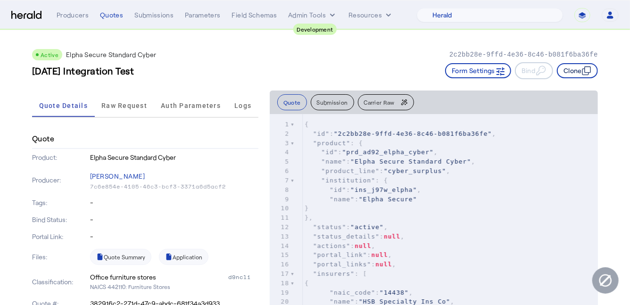
click at [581, 77] on button "Clone" at bounding box center [577, 70] width 41 height 15
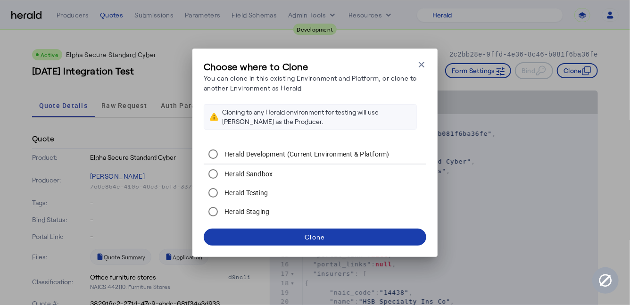
click at [306, 239] on div "Clone" at bounding box center [315, 237] width 20 height 10
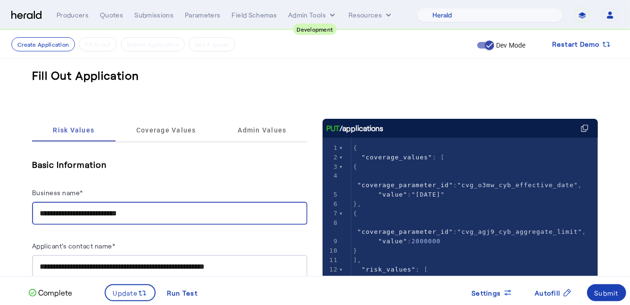
click at [158, 212] on input "**********" at bounding box center [170, 213] width 260 height 11
type input "*"
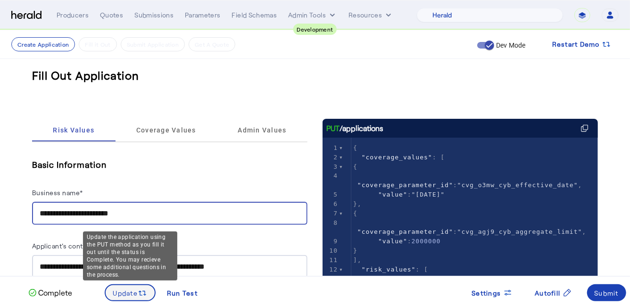
type input "**********"
click at [123, 292] on span "Update" at bounding box center [125, 293] width 25 height 10
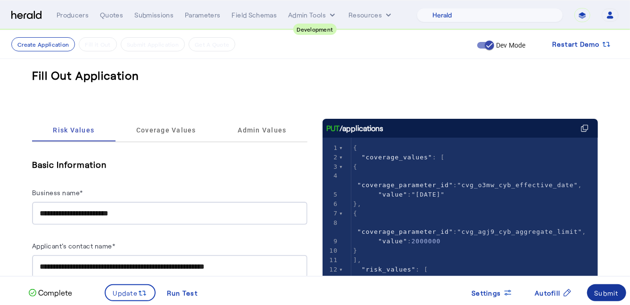
click at [613, 292] on div "Submit" at bounding box center [607, 293] width 25 height 10
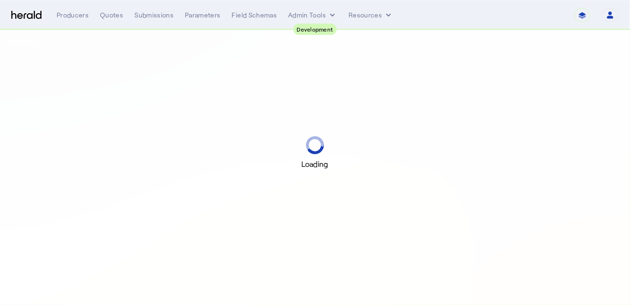
select select "pfm_2v8p_herald_api"
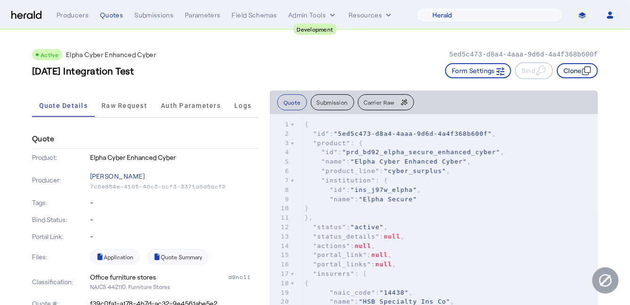
click at [578, 70] on button "Clone" at bounding box center [577, 70] width 41 height 15
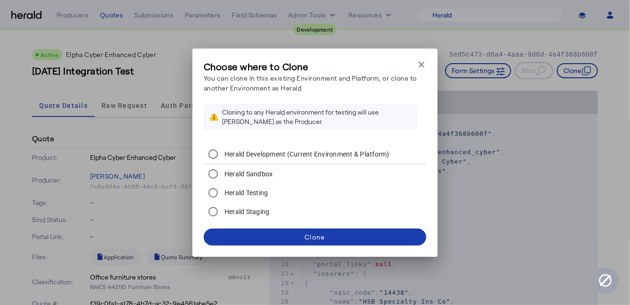
click at [323, 235] on div "Clone" at bounding box center [315, 237] width 20 height 10
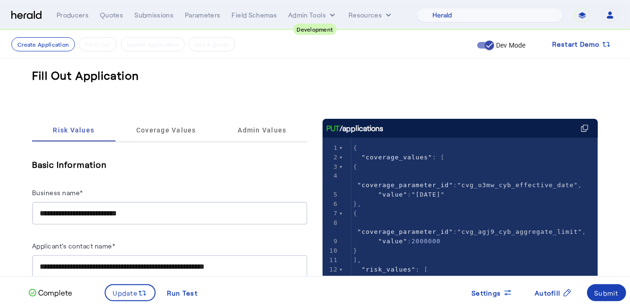
click at [179, 217] on input "**********" at bounding box center [170, 213] width 260 height 11
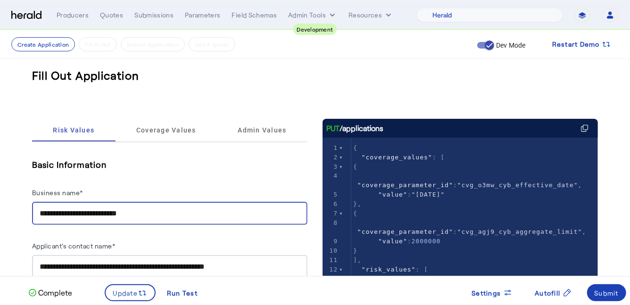
click at [179, 217] on input "**********" at bounding box center [170, 213] width 260 height 11
type input "**********"
click at [172, 172] on div "**********" at bounding box center [169, 191] width 275 height 67
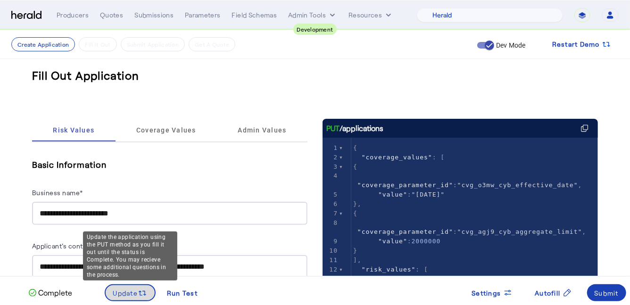
click at [131, 293] on span "Update" at bounding box center [125, 293] width 25 height 10
click at [133, 286] on span at bounding box center [131, 293] width 50 height 23
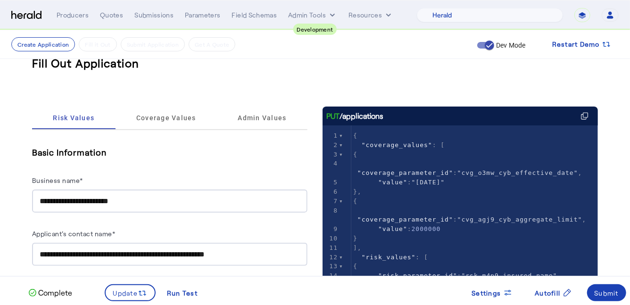
scroll to position [13, 0]
click at [614, 293] on div "Submit" at bounding box center [607, 293] width 25 height 10
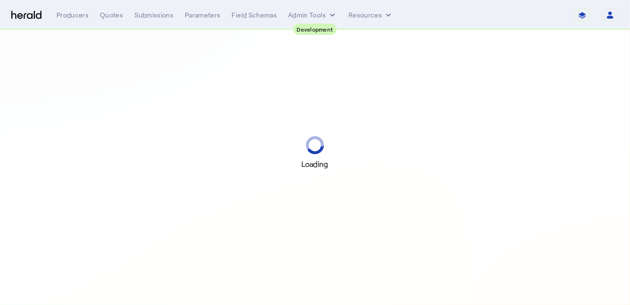
select select "pfm_2v8p_herald_api"
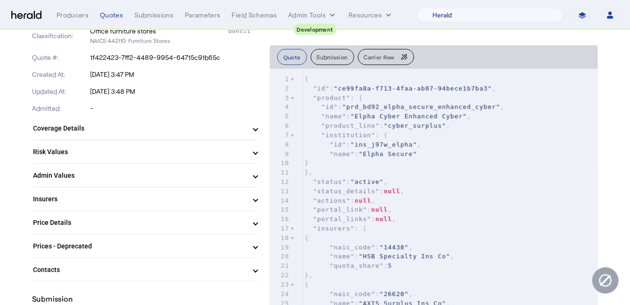
scroll to position [276, 0]
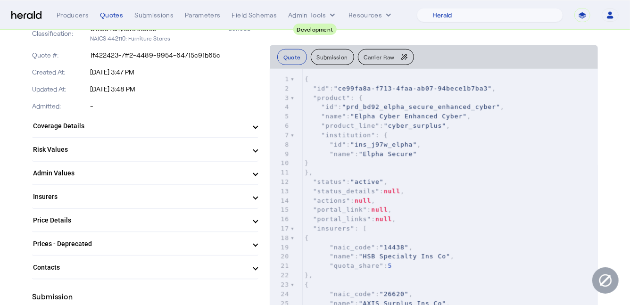
click at [183, 129] on mat-panel-title "Coverage Details" at bounding box center [139, 126] width 213 height 10
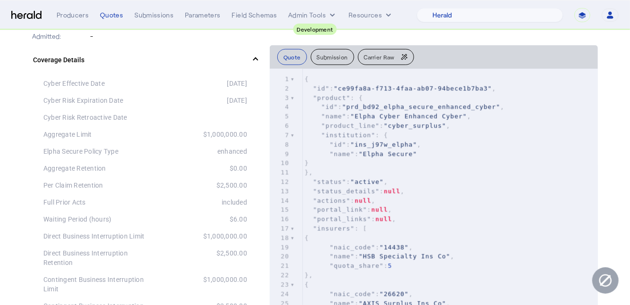
scroll to position [348, 0]
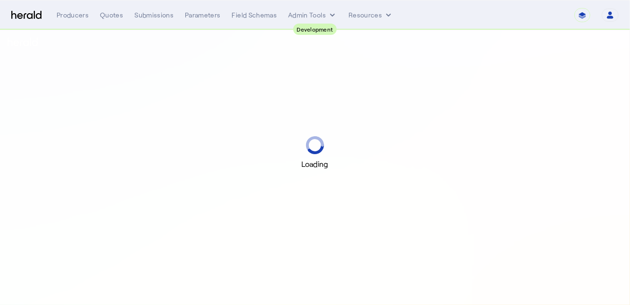
select select "pfm_2v8p_herald_api"
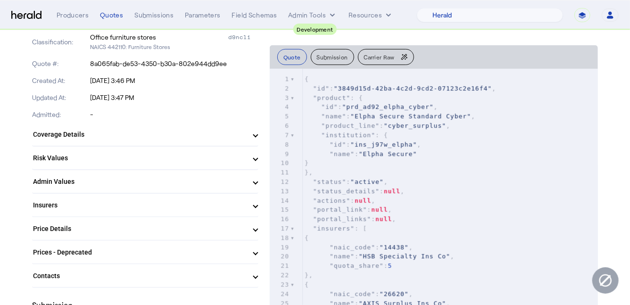
scroll to position [238, 0]
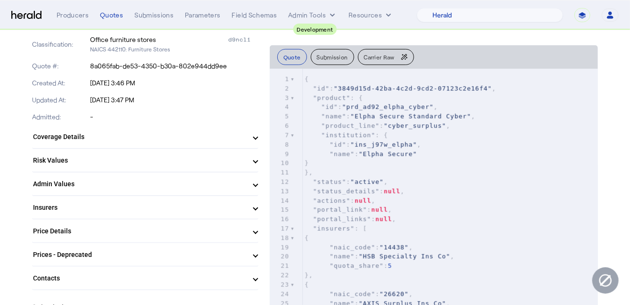
click at [163, 130] on mat-expansion-panel-header "Coverage Details" at bounding box center [145, 136] width 226 height 23
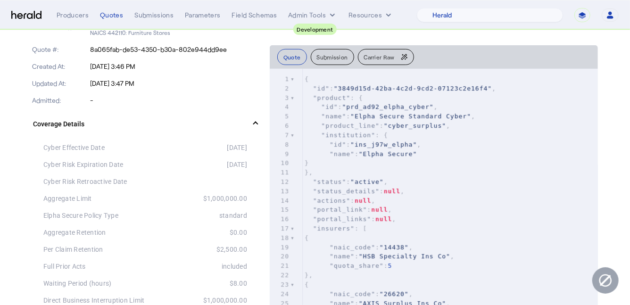
scroll to position [256, 0]
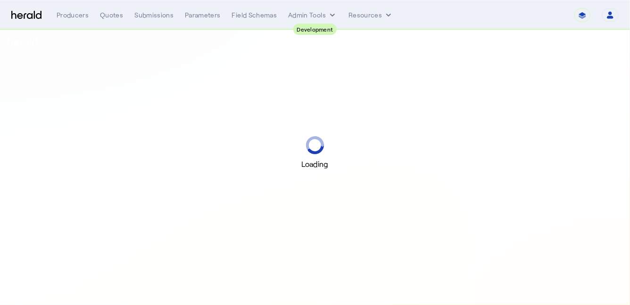
select select "pfm_2v8p_herald_api"
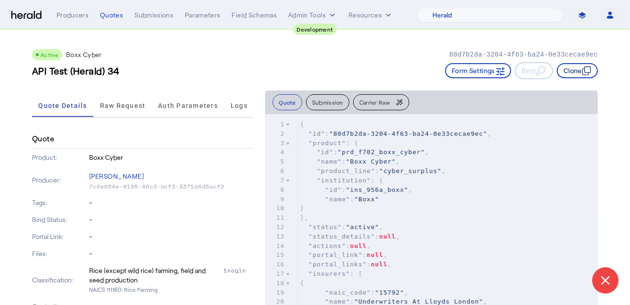
click at [576, 68] on button "Clone" at bounding box center [577, 70] width 41 height 15
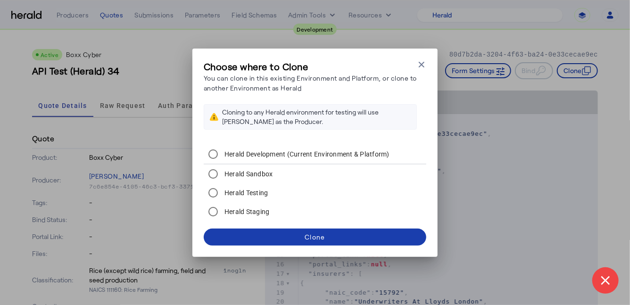
click at [301, 233] on span at bounding box center [315, 237] width 223 height 23
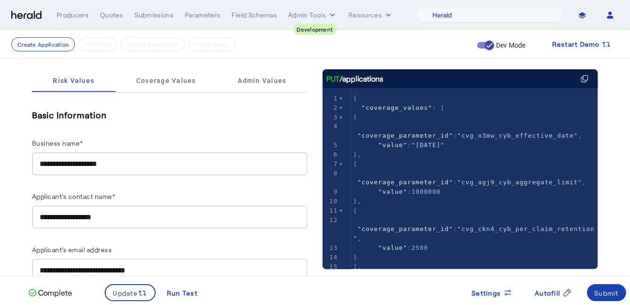
scroll to position [49, 0]
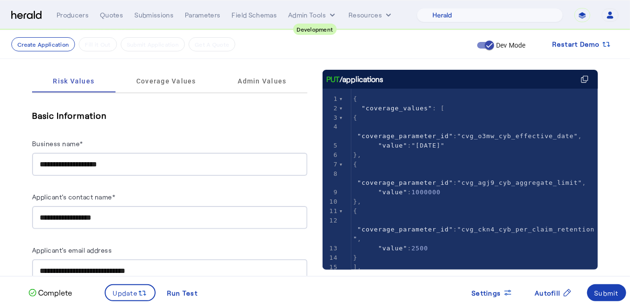
click at [126, 210] on div "**********" at bounding box center [170, 217] width 260 height 23
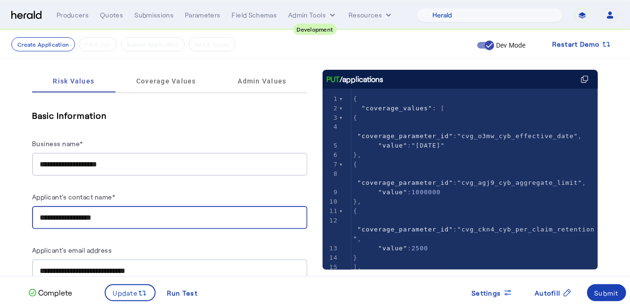
click at [128, 166] on input "**********" at bounding box center [170, 164] width 260 height 11
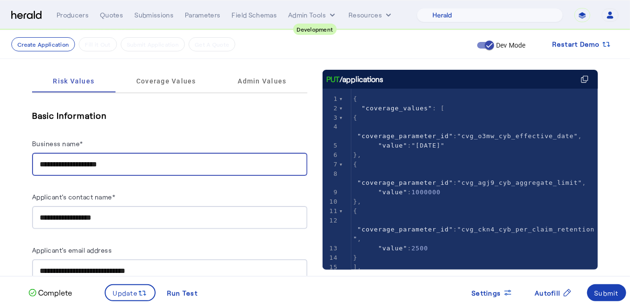
click at [128, 166] on input "**********" at bounding box center [170, 164] width 260 height 11
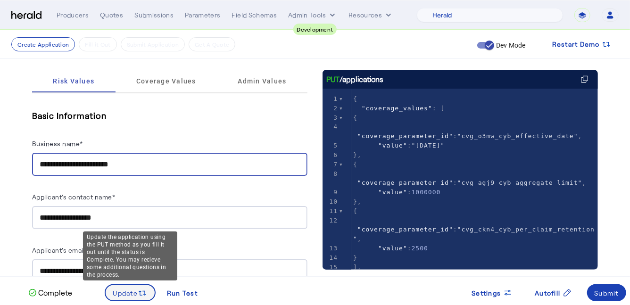
type input "**********"
click at [124, 291] on span "Update" at bounding box center [125, 293] width 25 height 10
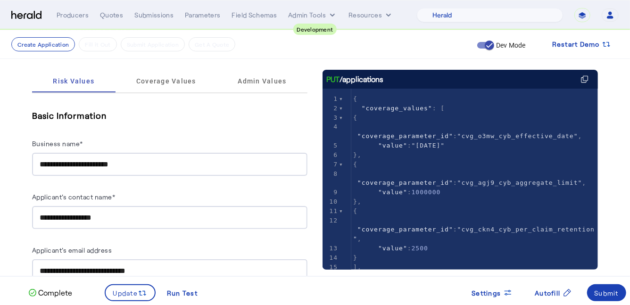
scroll to position [0, 0]
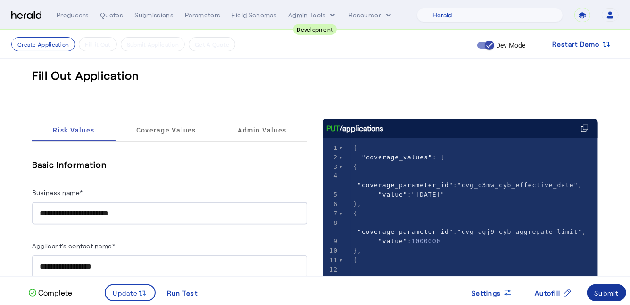
click at [606, 288] on span at bounding box center [607, 293] width 40 height 23
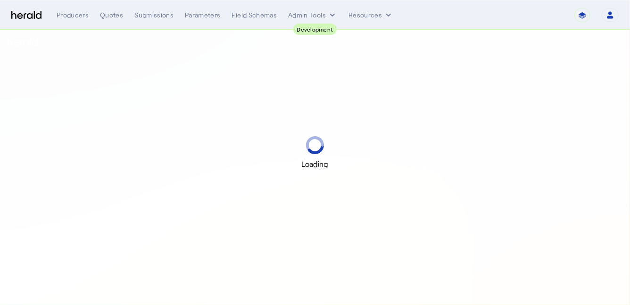
select select "pfm_2v8p_herald_api"
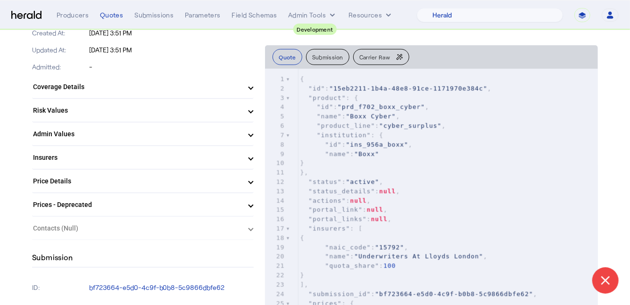
scroll to position [290, 0]
click at [150, 96] on mat-expansion-panel-header "Coverage Details" at bounding box center [143, 87] width 222 height 23
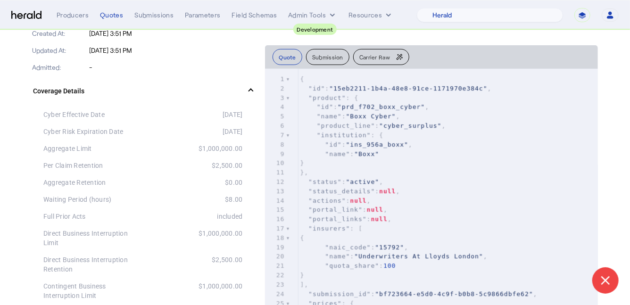
scroll to position [0, 0]
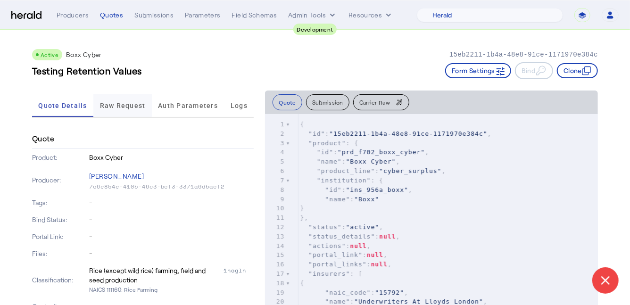
click at [131, 100] on span "Raw Request" at bounding box center [123, 105] width 46 height 23
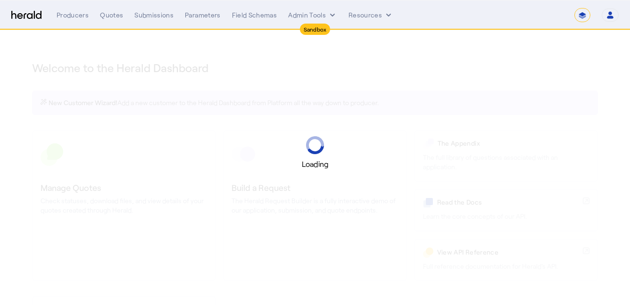
select select "*******"
select select "pfm_2v8p_herald_api"
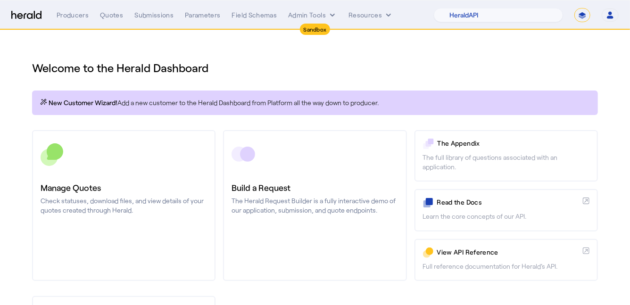
click at [308, 8] on div "Producers Quotes Submissions Parameters Field Schemas Admin Tools Resources 1Fo…" at bounding box center [338, 15] width 562 height 14
click at [305, 18] on button "Admin Tools" at bounding box center [312, 14] width 49 height 9
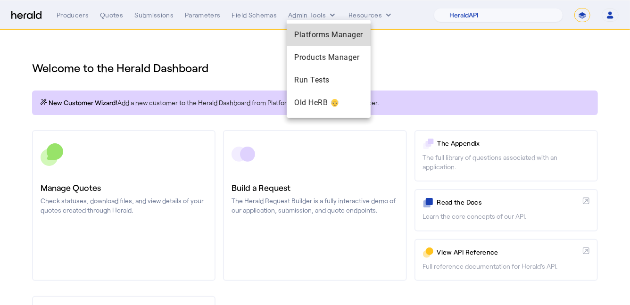
click at [347, 37] on span "Platforms Manager" at bounding box center [328, 34] width 69 height 11
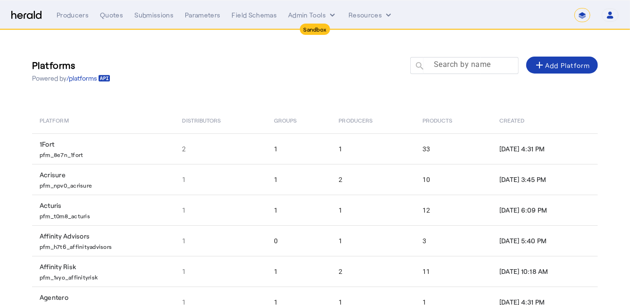
click at [473, 67] on mat-label "Search by name" at bounding box center [462, 64] width 57 height 9
click at [473, 67] on input "Search by name" at bounding box center [468, 64] width 85 height 11
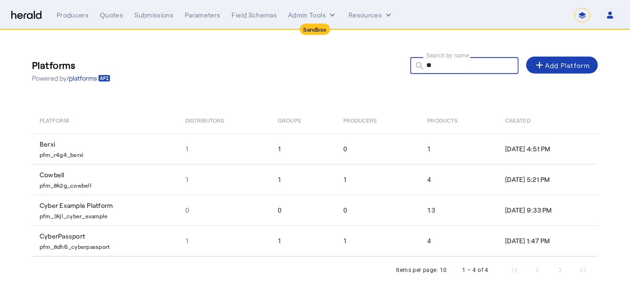
type input "*"
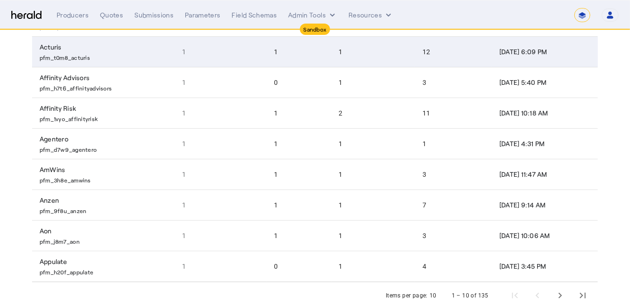
scroll to position [180, 0]
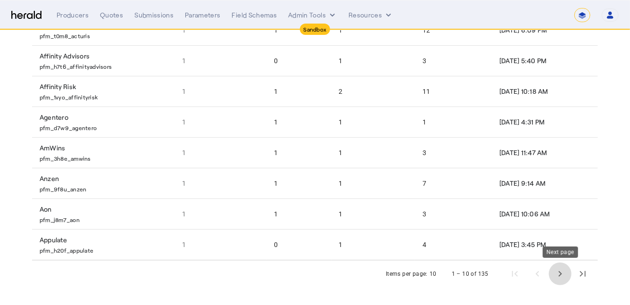
click at [562, 277] on span "Next page" at bounding box center [560, 274] width 23 height 23
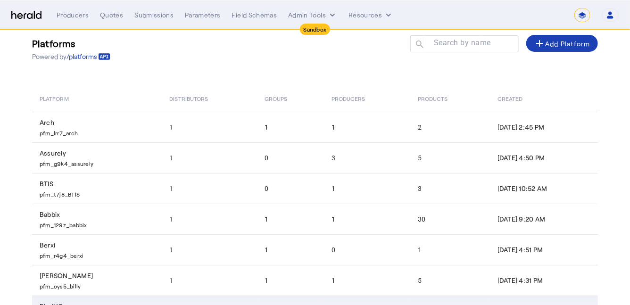
scroll to position [21, 0]
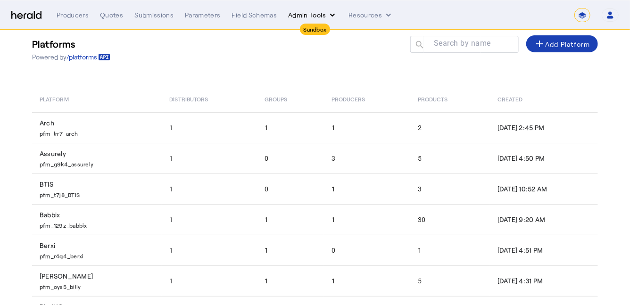
click at [313, 11] on button "Admin Tools" at bounding box center [312, 14] width 49 height 9
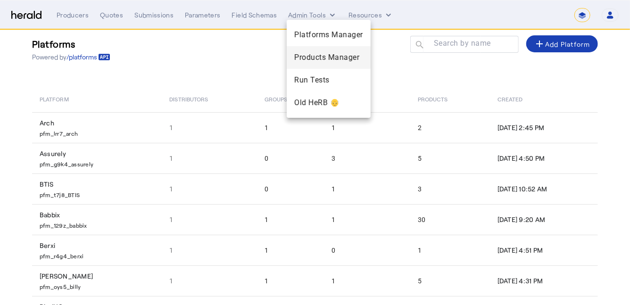
click at [325, 63] on span "Products Manager" at bounding box center [328, 57] width 69 height 11
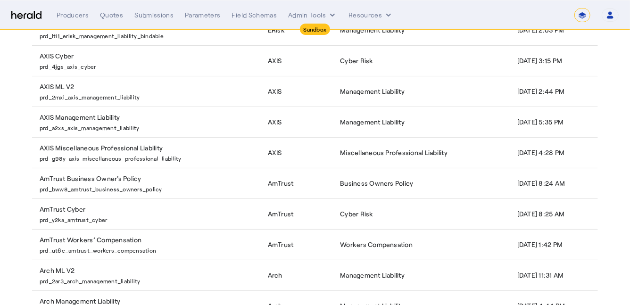
scroll to position [206, 0]
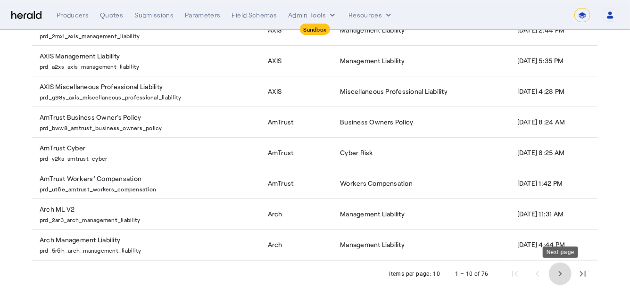
click at [570, 270] on span "Next page" at bounding box center [560, 274] width 23 height 23
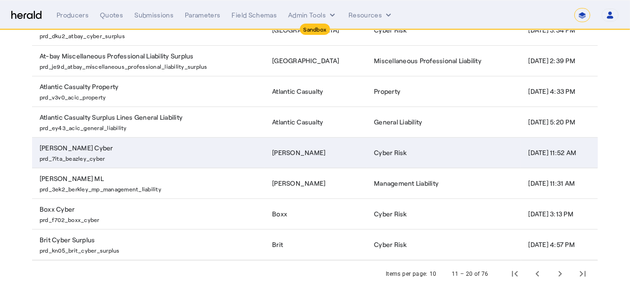
click at [217, 147] on td "[PERSON_NAME] Cyber prd_7ita_beazley_cyber" at bounding box center [148, 152] width 233 height 31
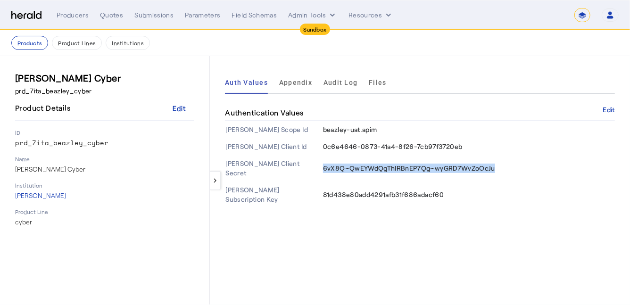
drag, startPoint x: 500, startPoint y: 165, endPoint x: 323, endPoint y: 164, distance: 176.9
click at [323, 164] on td "6vX8Q~QwEYWdQgThlRBnEP7Qg~wyGRD7WvZoOcJu" at bounding box center [469, 168] width 292 height 26
copy span "6vX8Q~QwEYWdQgThlRBnEP7Qg~wyGRD7WvZoOcJu"
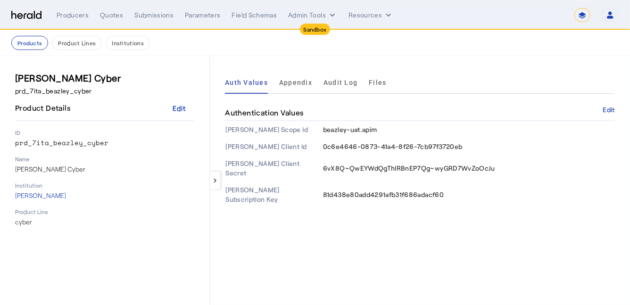
click at [389, 191] on span "81d438e80add4291afb31f686adacf60" at bounding box center [383, 195] width 121 height 8
drag, startPoint x: 463, startPoint y: 176, endPoint x: 324, endPoint y: 181, distance: 139.7
click at [324, 182] on td "81d438e80add4291afb31f686adacf60" at bounding box center [469, 195] width 292 height 26
copy span "81d438e80add4291afb31f686adacf60"
click at [413, 89] on div "Auth Values Appendix Audit Log Files" at bounding box center [420, 82] width 390 height 23
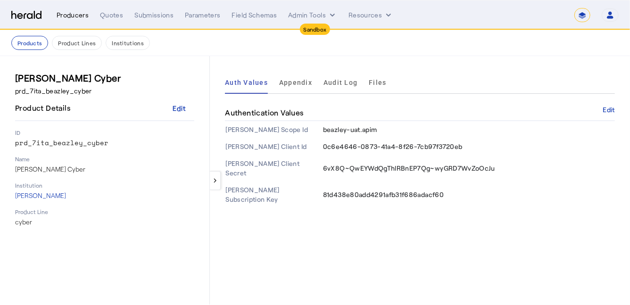
click at [72, 17] on div "Producers" at bounding box center [73, 14] width 32 height 9
select select "pfm_2v8p_herald_api"
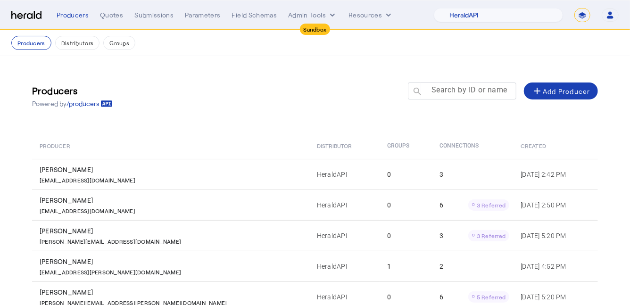
click at [458, 90] on mat-label "Search by ID or name" at bounding box center [470, 90] width 76 height 9
click at [458, 90] on input "Search by ID or name" at bounding box center [466, 90] width 85 height 11
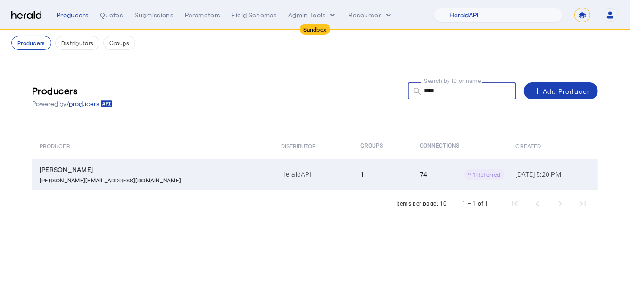
type input "****"
click at [274, 172] on td "HeraldAPI" at bounding box center [314, 174] width 80 height 31
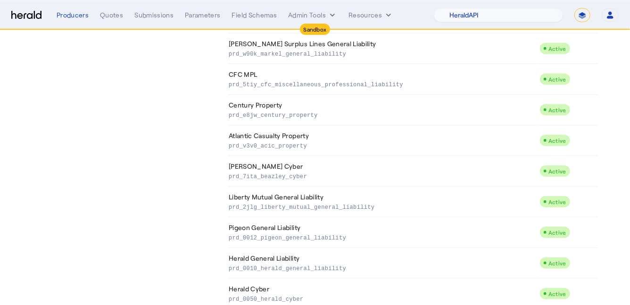
scroll to position [328, 0]
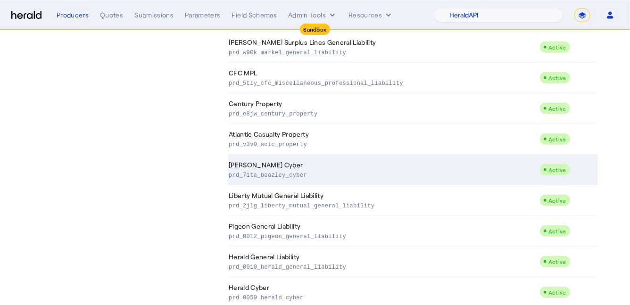
click at [367, 164] on td "[PERSON_NAME] Cyber prd_7ita_beazley_cyber" at bounding box center [383, 170] width 311 height 31
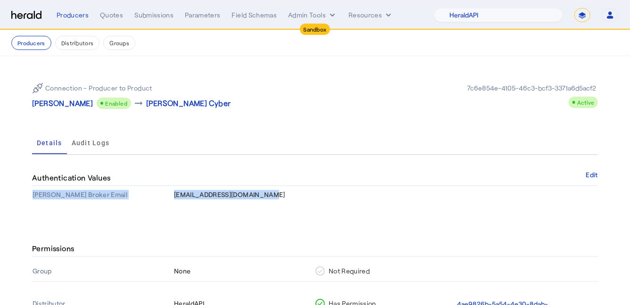
drag, startPoint x: 168, startPoint y: 193, endPoint x: 267, endPoint y: 192, distance: 98.6
click at [267, 192] on tr "[PERSON_NAME] Email [EMAIL_ADDRESS][DOMAIN_NAME]" at bounding box center [315, 194] width 566 height 17
click at [265, 195] on td "[EMAIL_ADDRESS][DOMAIN_NAME]" at bounding box center [386, 194] width 425 height 17
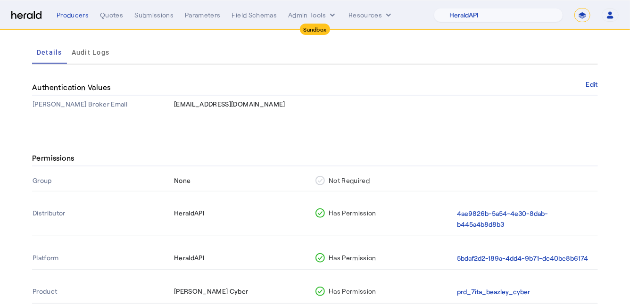
scroll to position [92, 0]
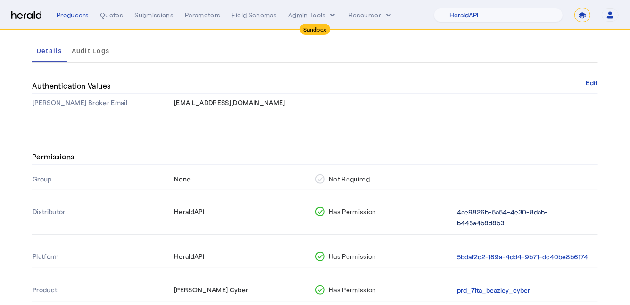
click at [506, 211] on button "4ae9826b-5a54-4e30-8dab-b445a4b8d8b3" at bounding box center [525, 218] width 137 height 22
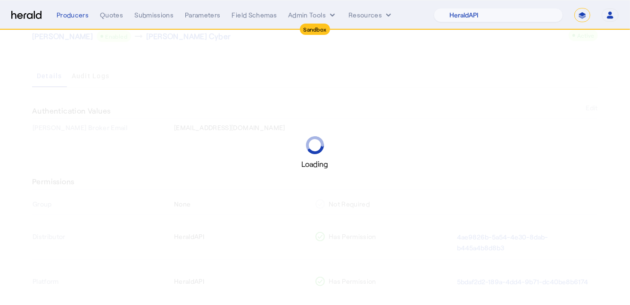
scroll to position [118, 0]
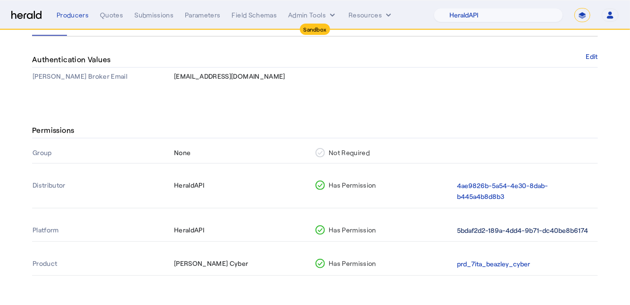
click at [495, 232] on button "5bdaf2d2-189a-4dd4-9b71-dc40be8b6174" at bounding box center [522, 230] width 131 height 11
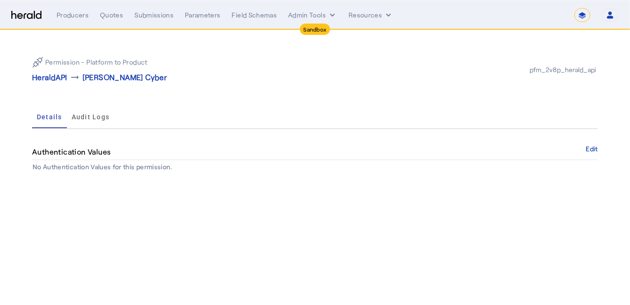
select select "pfm_2v8p_herald_api"
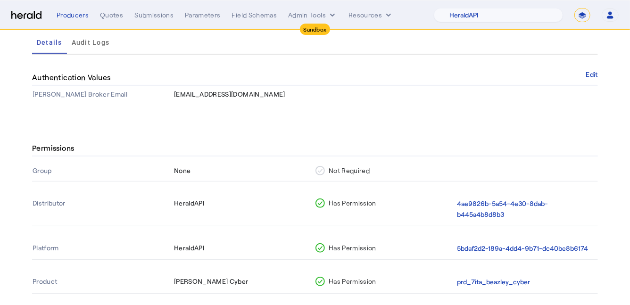
scroll to position [118, 0]
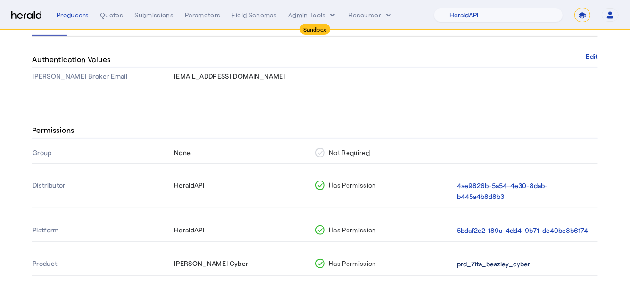
click at [486, 265] on button "prd_7ita_beazley_cyber" at bounding box center [493, 264] width 73 height 11
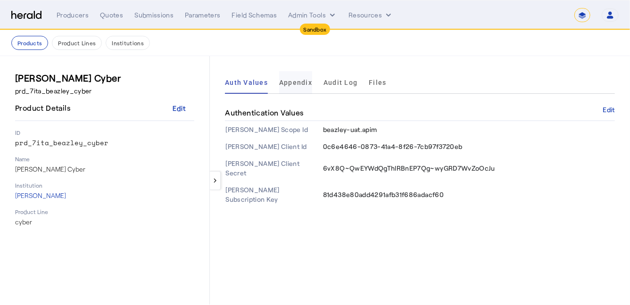
click at [293, 81] on span "Appendix" at bounding box center [295, 82] width 33 height 7
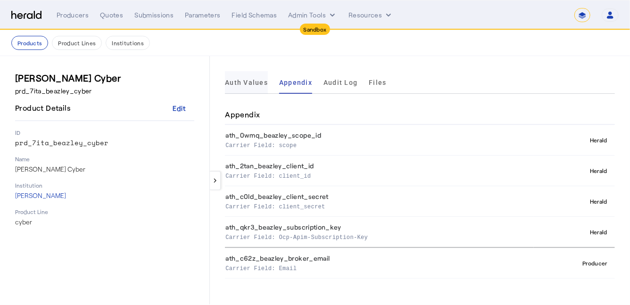
click at [246, 83] on span "Auth Values" at bounding box center [246, 82] width 43 height 7
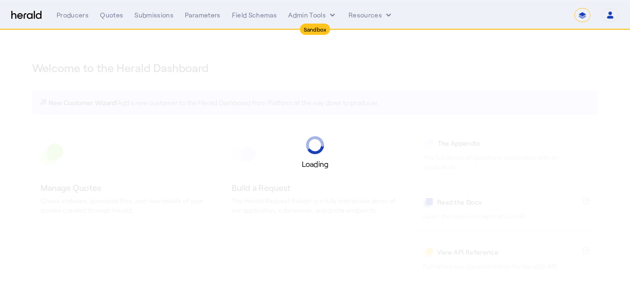
select select "*******"
select select "pfm_2v8p_herald_api"
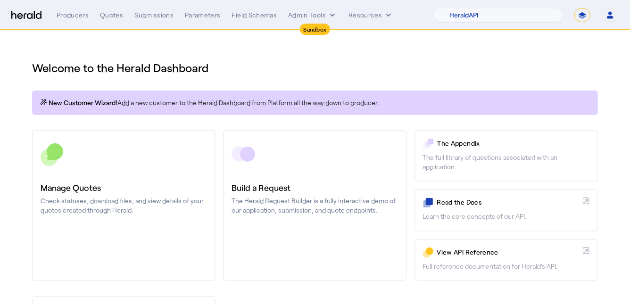
click at [582, 17] on select "**********" at bounding box center [583, 15] width 16 height 14
select select "**********"
click at [575, 8] on select "**********" at bounding box center [583, 15] width 16 height 14
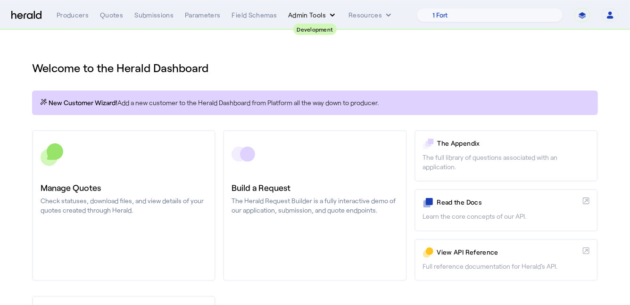
click at [308, 13] on button "Admin Tools" at bounding box center [312, 14] width 49 height 9
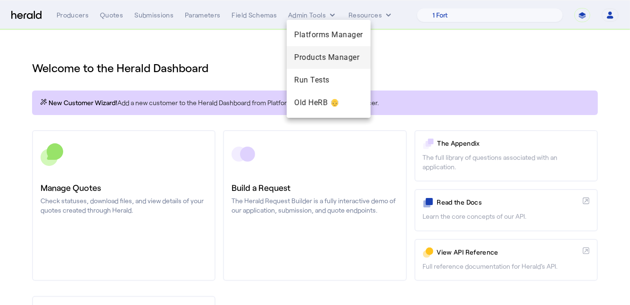
click at [326, 53] on span "Products Manager" at bounding box center [328, 57] width 69 height 11
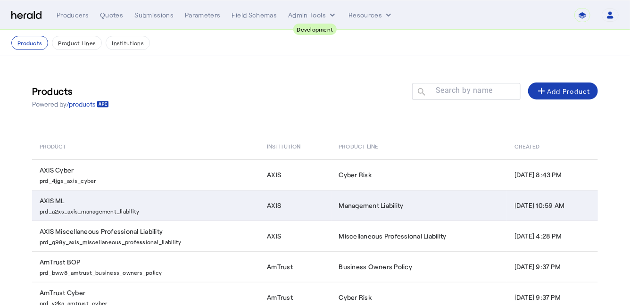
scroll to position [206, 0]
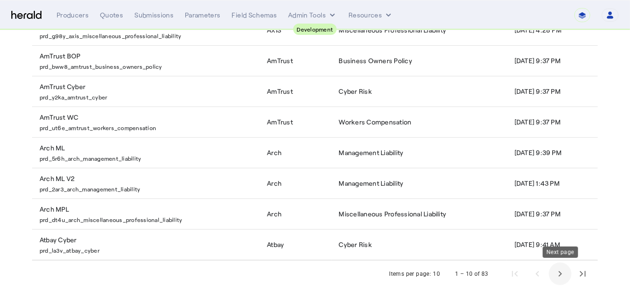
click at [562, 272] on span "Next page" at bounding box center [560, 274] width 23 height 23
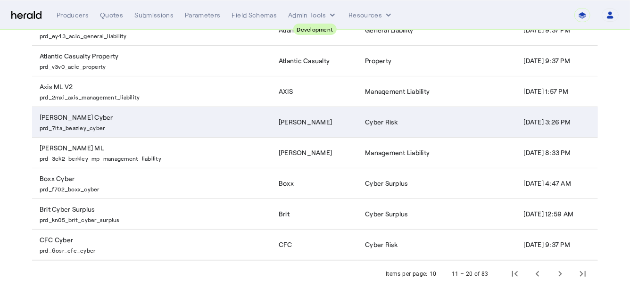
click at [198, 129] on p "prd_7ita_beazley_cyber" at bounding box center [154, 126] width 228 height 9
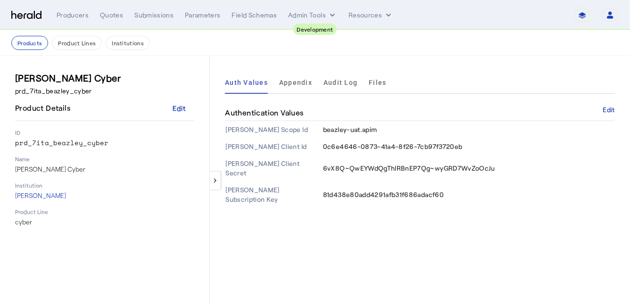
click at [380, 129] on td "beazley-uat.apim" at bounding box center [469, 129] width 292 height 17
drag, startPoint x: 379, startPoint y: 130, endPoint x: 311, endPoint y: 127, distance: 68.0
click at [311, 127] on tr "[PERSON_NAME] Scope Id beazley-uat.apim" at bounding box center [420, 129] width 390 height 17
click at [320, 130] on th "[PERSON_NAME] Scope Id" at bounding box center [274, 129] width 98 height 17
drag, startPoint x: 320, startPoint y: 130, endPoint x: 402, endPoint y: 136, distance: 82.8
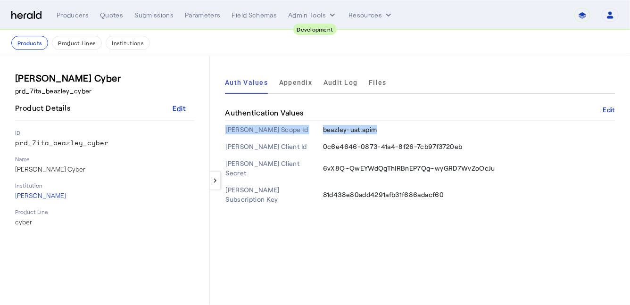
click at [402, 136] on tr "[PERSON_NAME] Scope Id beazley-uat.apim" at bounding box center [420, 129] width 390 height 17
click at [402, 136] on td "beazley-uat.apim" at bounding box center [469, 129] width 292 height 17
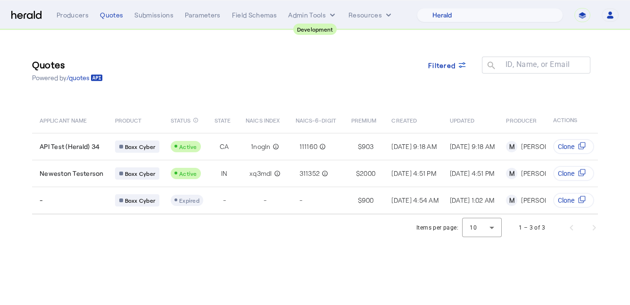
select select "pfm_2v8p_herald_api"
click at [443, 79] on div "Filtered" at bounding box center [448, 70] width 54 height 27
click at [455, 58] on span at bounding box center [448, 65] width 54 height 23
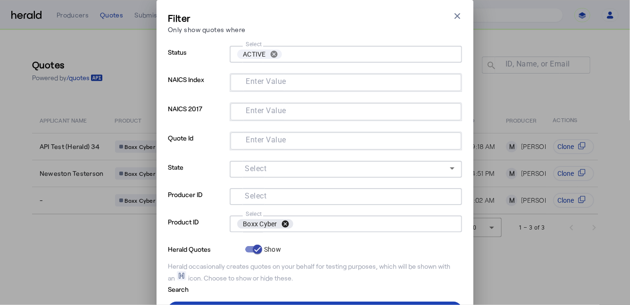
click at [287, 223] on button "cancel" at bounding box center [285, 224] width 16 height 8
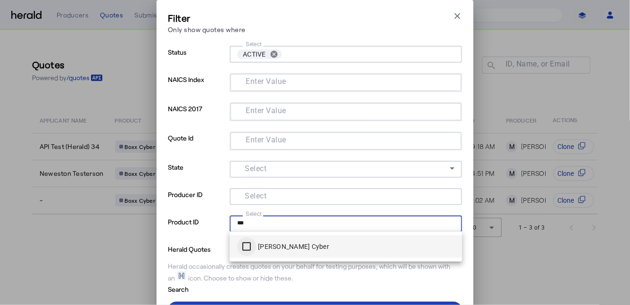
type input "***"
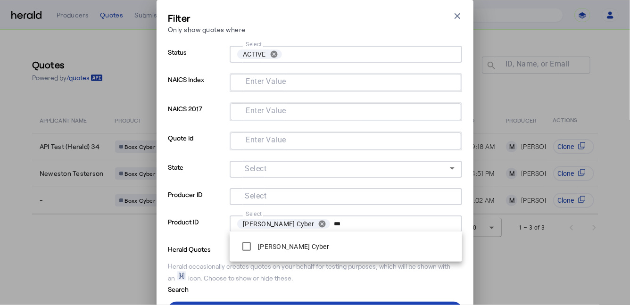
click at [201, 241] on p "Product ID" at bounding box center [197, 229] width 58 height 27
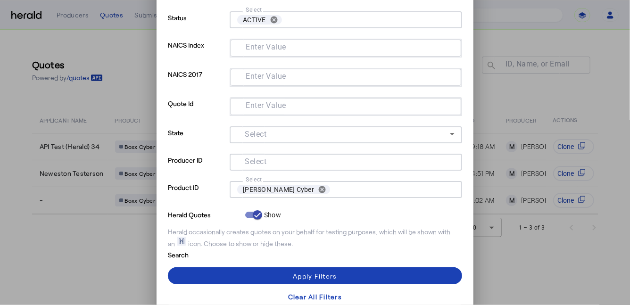
scroll to position [43, 0]
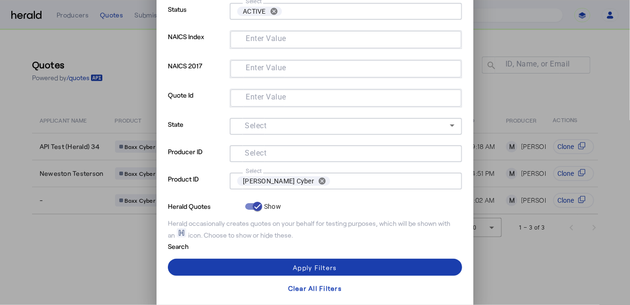
click at [224, 271] on span at bounding box center [315, 267] width 294 height 23
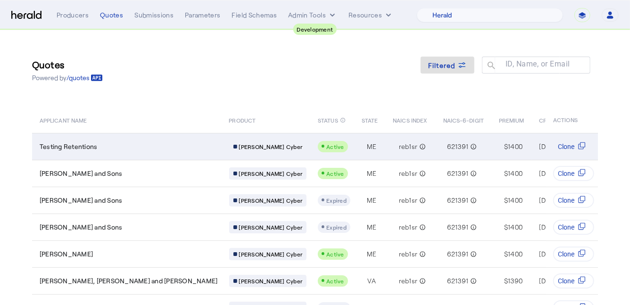
click at [222, 143] on td "[PERSON_NAME] Cyber" at bounding box center [266, 146] width 89 height 27
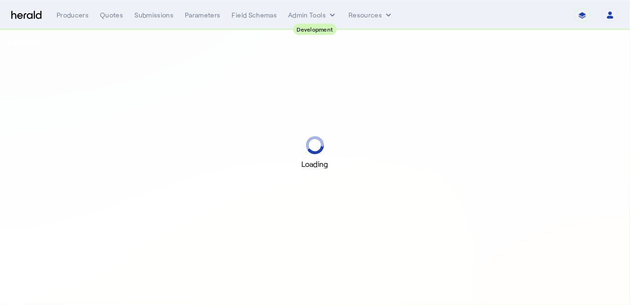
select select "pfm_2v8p_herald_api"
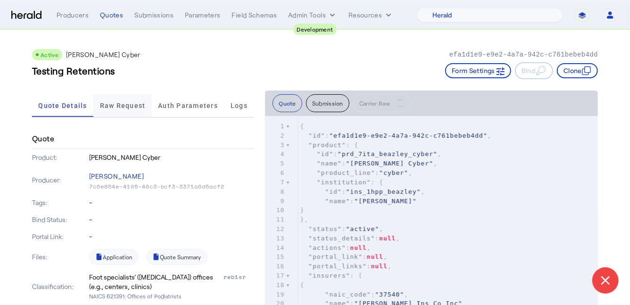
click at [108, 103] on span "Raw Request" at bounding box center [123, 105] width 46 height 7
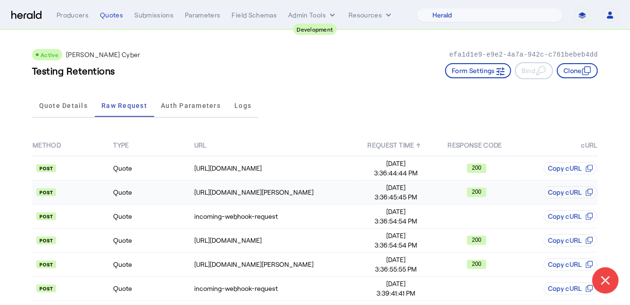
click at [164, 182] on td "Quote" at bounding box center [153, 193] width 81 height 24
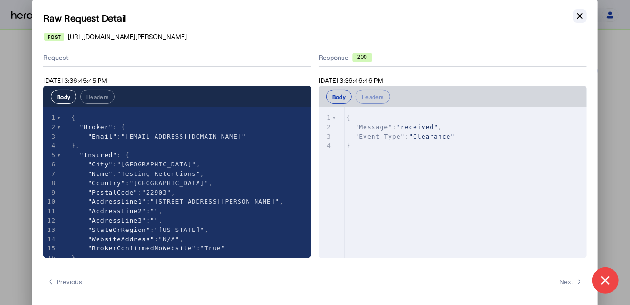
click at [583, 15] on icon "button" at bounding box center [579, 15] width 9 height 9
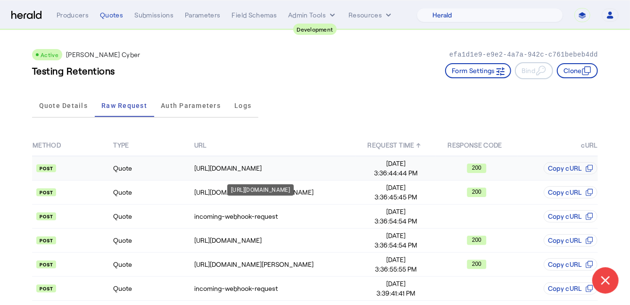
click at [274, 162] on td "[URL][DOMAIN_NAME]" at bounding box center [275, 168] width 162 height 25
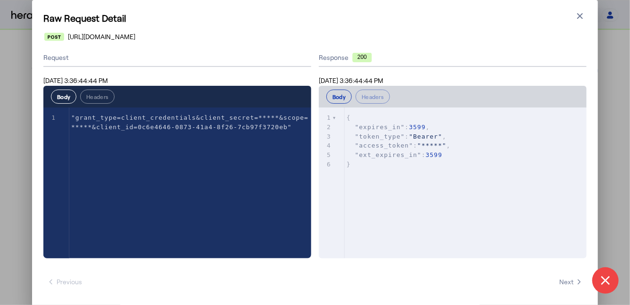
click at [370, 43] on div "Raw Request Detail Close modal [URL][DOMAIN_NAME] Request [DATE] 3:36:44:44 PM …" at bounding box center [315, 154] width 566 height 309
drag, startPoint x: 367, startPoint y: 39, endPoint x: 77, endPoint y: 28, distance: 289.4
click at [77, 28] on div "Raw Request Detail Close modal [URL][DOMAIN_NAME] Request [DATE] 3:36:44:44 PM …" at bounding box center [315, 154] width 566 height 309
copy span "[URL][DOMAIN_NAME]"
click at [580, 14] on icon "button" at bounding box center [579, 15] width 9 height 9
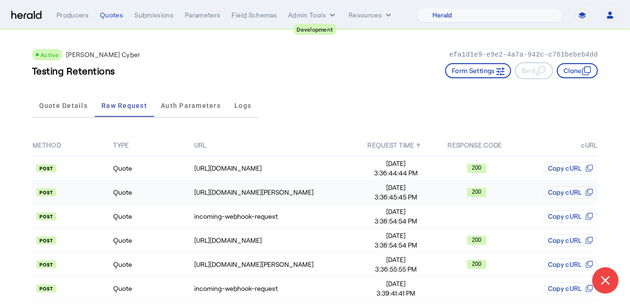
click at [168, 190] on td "Quote" at bounding box center [153, 193] width 81 height 24
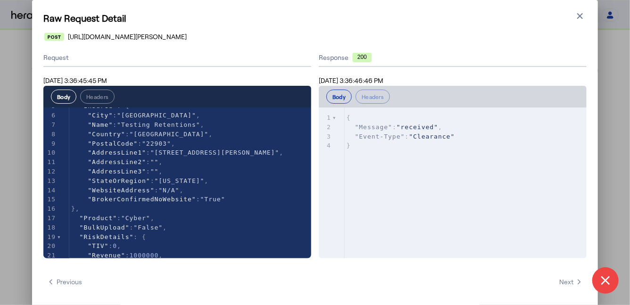
scroll to position [49, 0]
type textarea "**********"
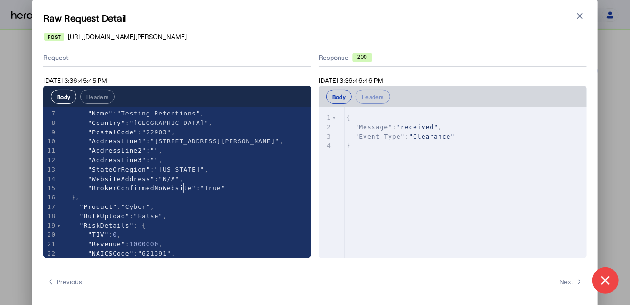
scroll to position [113, 0]
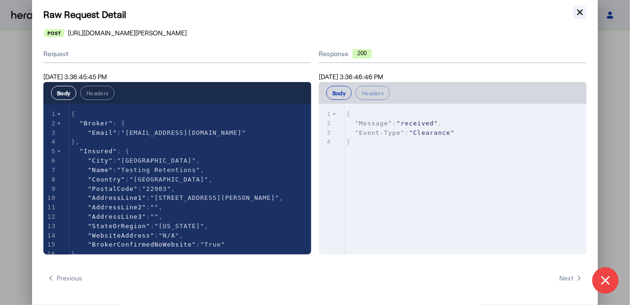
click at [578, 14] on icon "button" at bounding box center [580, 12] width 6 height 6
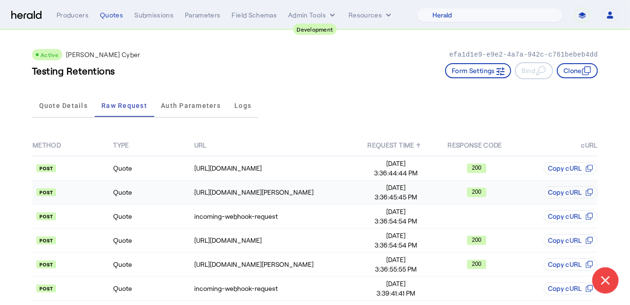
click at [157, 191] on td "Quote" at bounding box center [153, 193] width 81 height 24
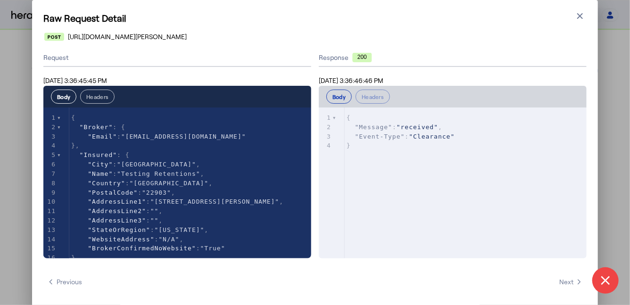
click at [101, 100] on button "Headers" at bounding box center [97, 97] width 34 height 14
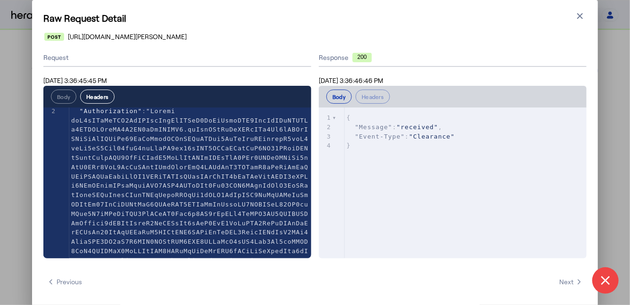
scroll to position [169, 0]
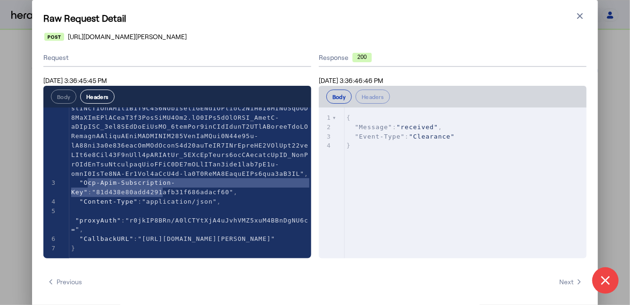
type textarea "**********"
drag, startPoint x: 88, startPoint y: 185, endPoint x: 174, endPoint y: 197, distance: 86.2
click at [174, 197] on div "1 { 2 "Authorization" : , 3 "Ocp-Apim-Subscription-Key" : "81d438e80add4291afb3…" at bounding box center [190, 99] width 242 height 308
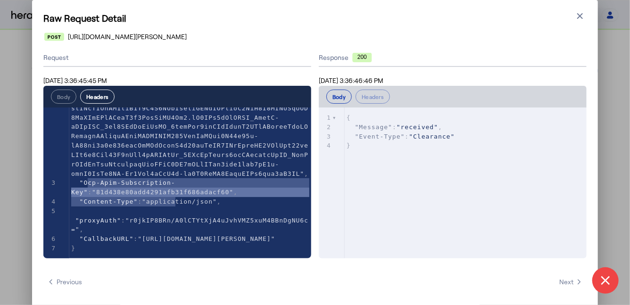
click at [96, 203] on span ""Content-Type"" at bounding box center [109, 201] width 58 height 7
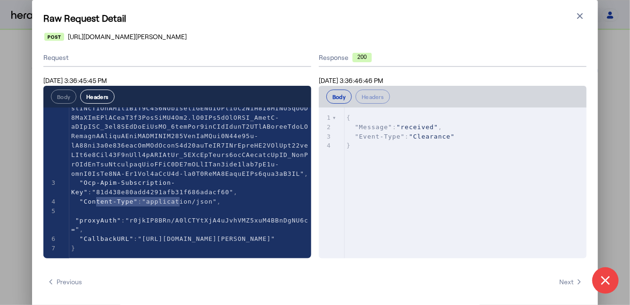
type textarea "**********"
drag, startPoint x: 96, startPoint y: 203, endPoint x: 190, endPoint y: 201, distance: 93.4
click at [190, 201] on span ""Content-Type" : "application/json" ," at bounding box center [146, 201] width 150 height 7
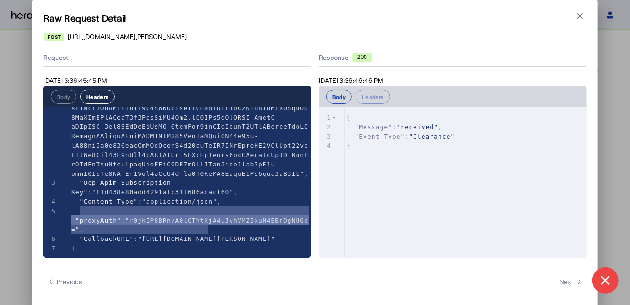
type textarea "**********"
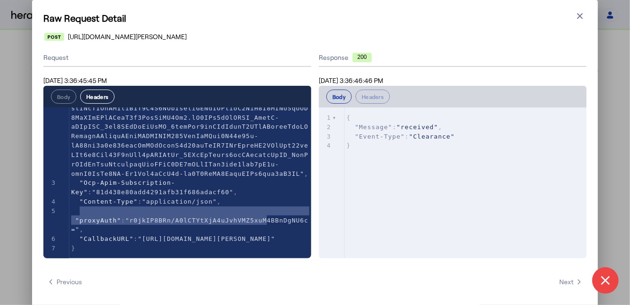
drag, startPoint x: 80, startPoint y: 211, endPoint x: 268, endPoint y: 220, distance: 188.4
click at [268, 220] on pre ""proxyAuth" : "r0jkIP8BRn/A0lCTYtXjA4uJvhVMZ5xuM4BBnDgNU6c=" ," at bounding box center [190, 221] width 242 height 28
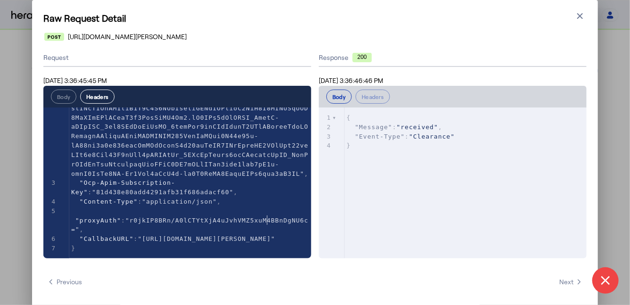
click at [268, 220] on pre ""proxyAuth" : "r0jkIP8BRn/A0lCTYtXjA4uJvhVMZ5xuM4BBnDgNU6c=" ," at bounding box center [190, 221] width 242 height 28
type textarea "**********"
drag, startPoint x: 79, startPoint y: 227, endPoint x: 204, endPoint y: 235, distance: 125.3
click at [204, 235] on span ""CallbackURL" : "[URL][DOMAIN_NAME][PERSON_NAME]"" at bounding box center [173, 238] width 204 height 7
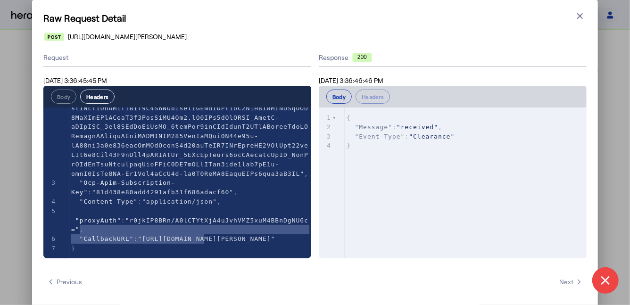
click at [204, 235] on span ""[URL][DOMAIN_NAME][PERSON_NAME]"" at bounding box center [206, 238] width 137 height 7
